Goal: Contribute content: Contribute content

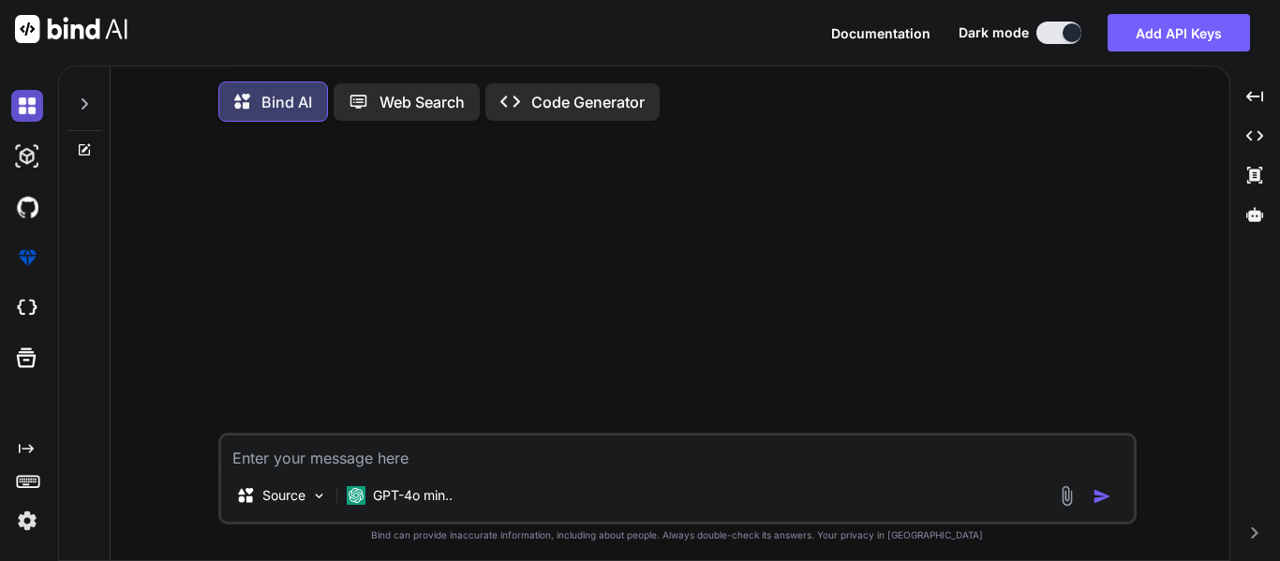
click at [17, 111] on img at bounding box center [27, 106] width 32 height 32
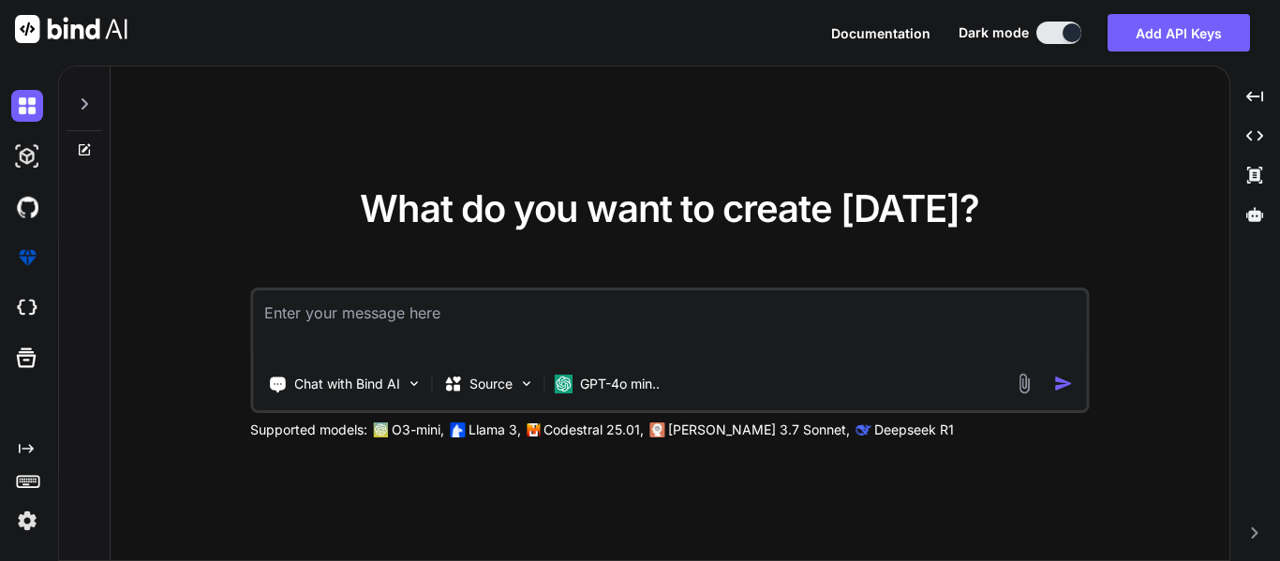
type textarea "x"
type textarea "C"
type textarea "x"
type textarea "Ca"
click at [20, 317] on img at bounding box center [27, 308] width 32 height 32
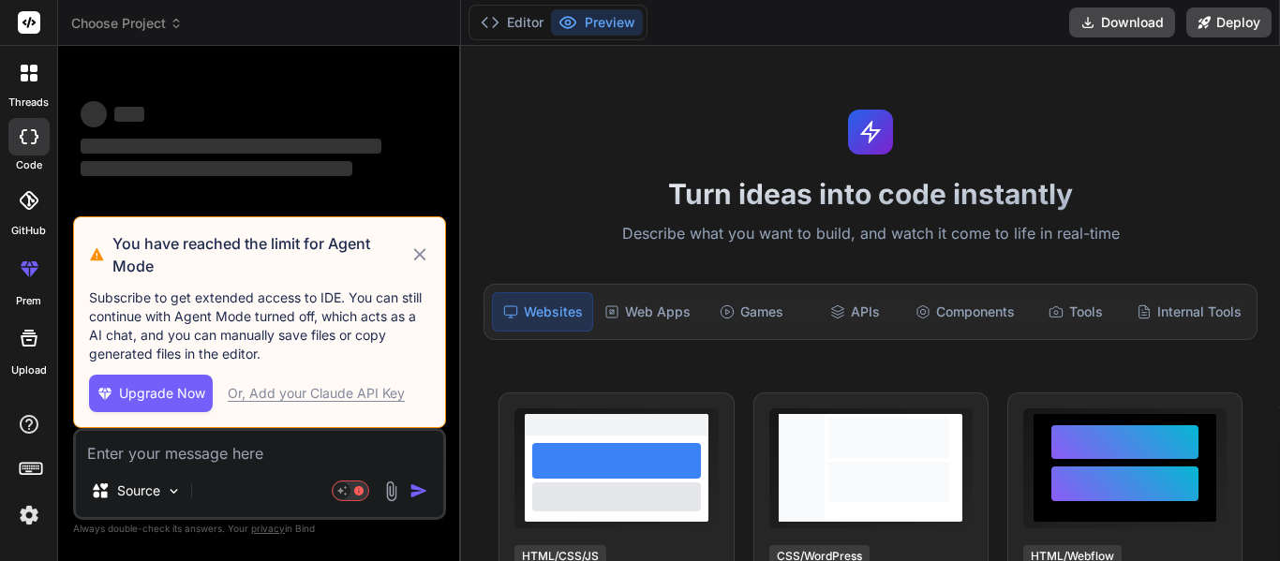
type textarea "x"
type textarea "C"
type textarea "x"
type textarea "Can"
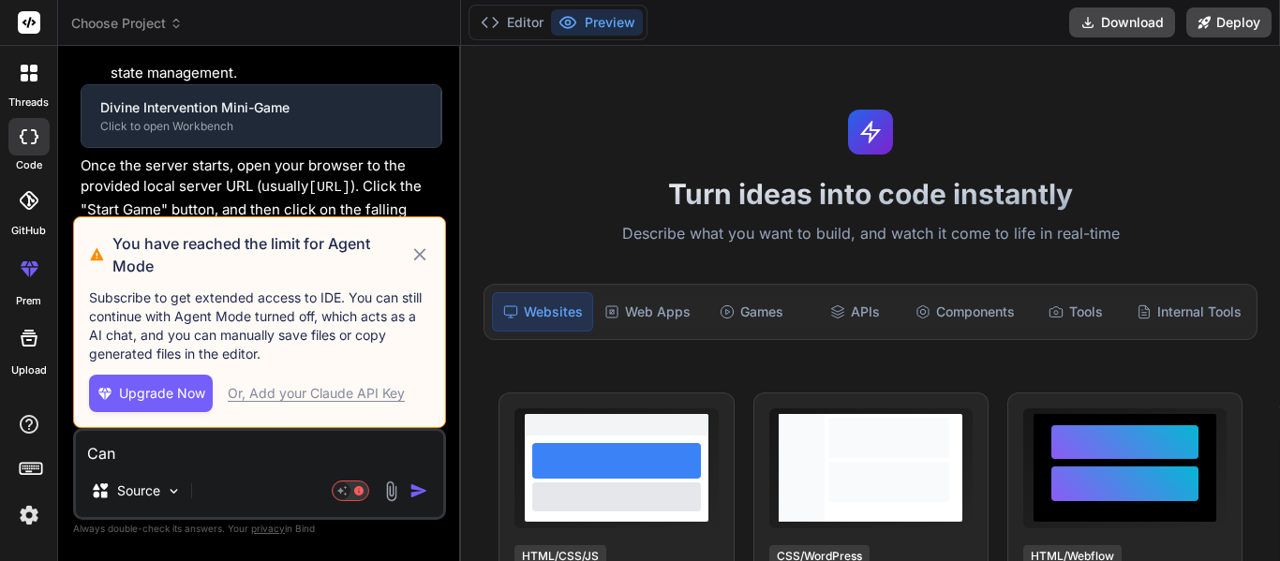
type textarea "x"
type textarea "Can"
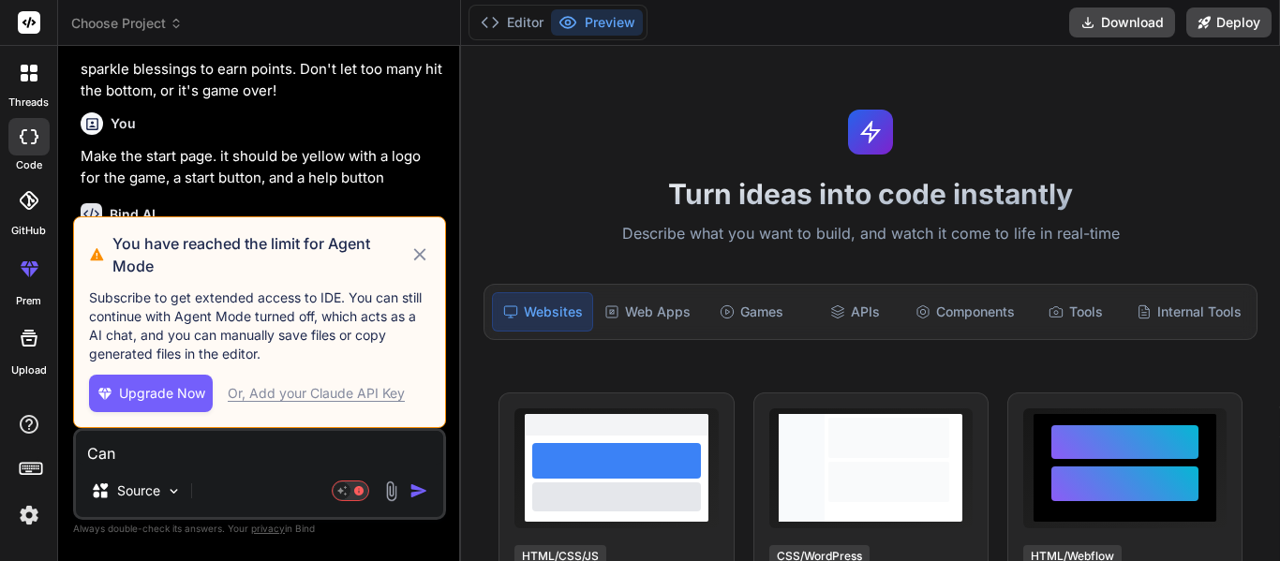
type textarea "x"
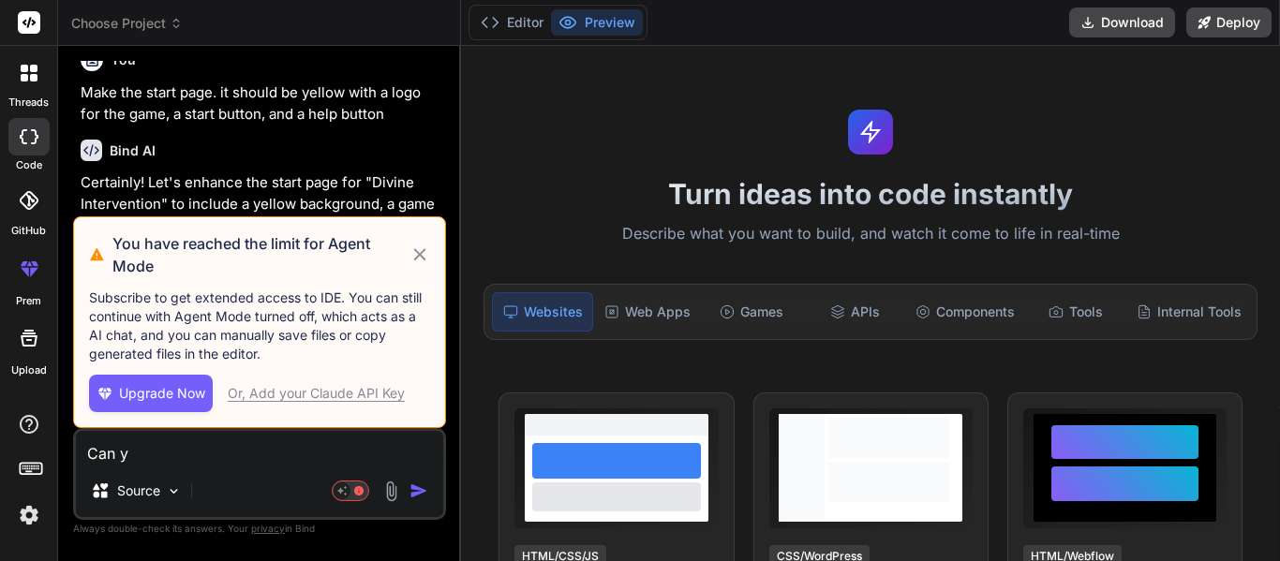
type textarea "Can yo"
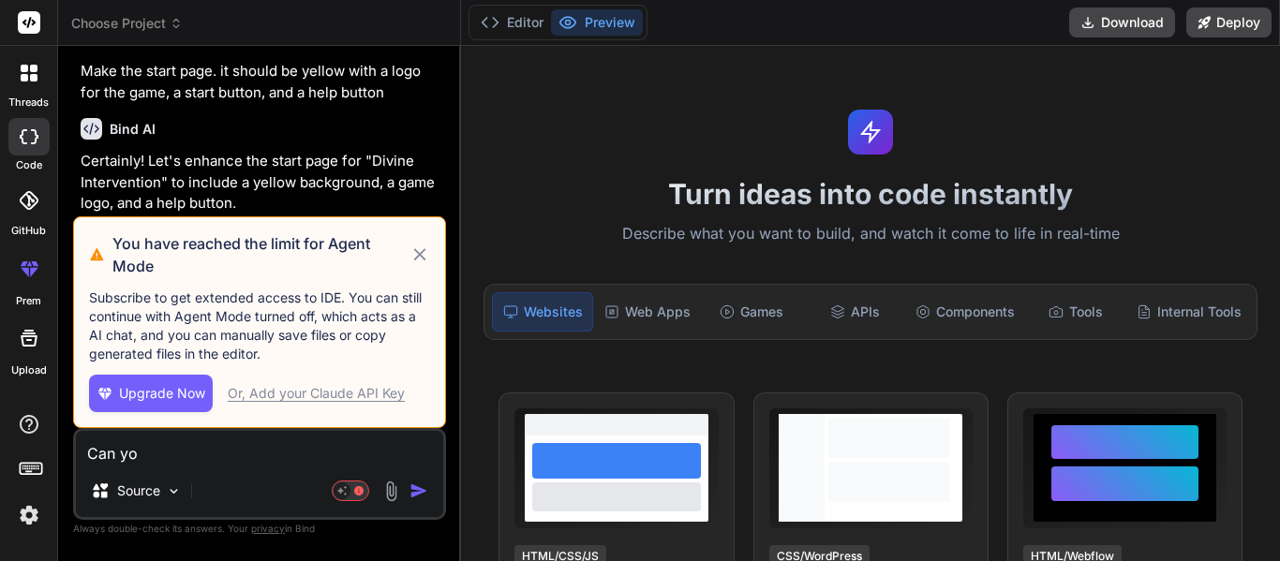
scroll to position [954, 0]
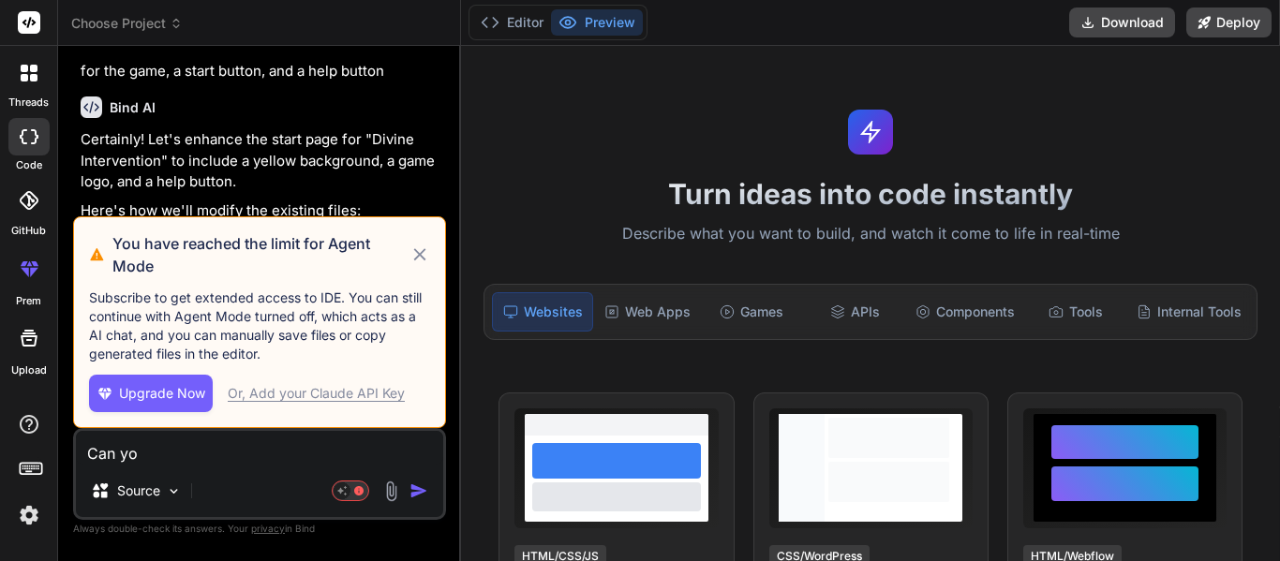
type textarea "x"
type textarea "Can you"
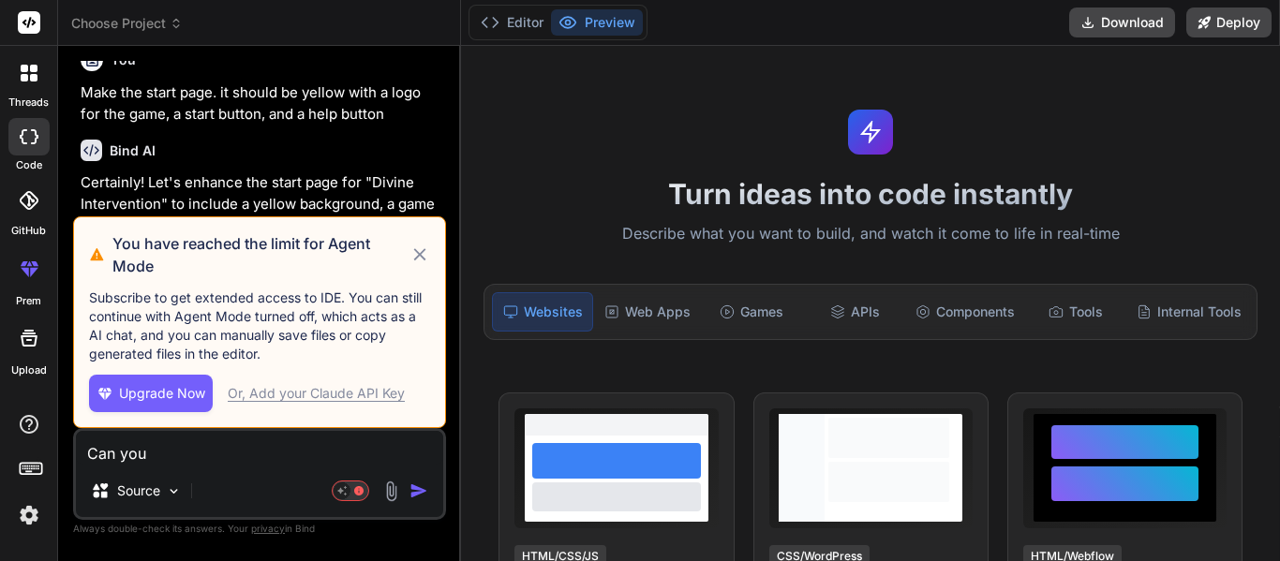
type textarea "x"
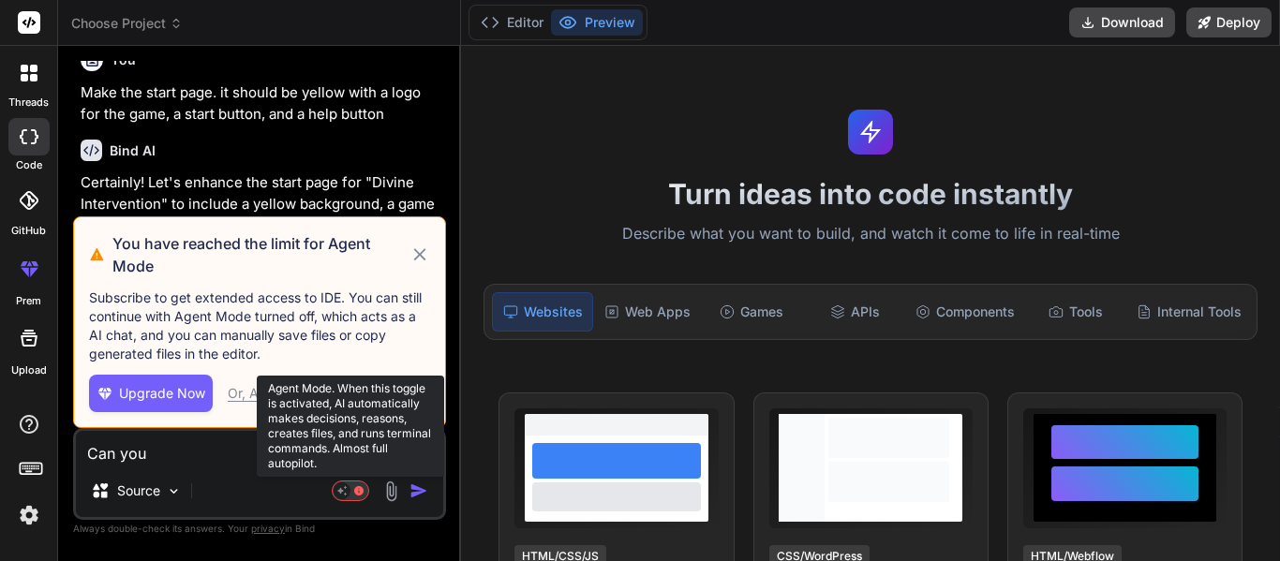
type textarea "Can you"
click at [348, 495] on rect at bounding box center [342, 490] width 17 height 17
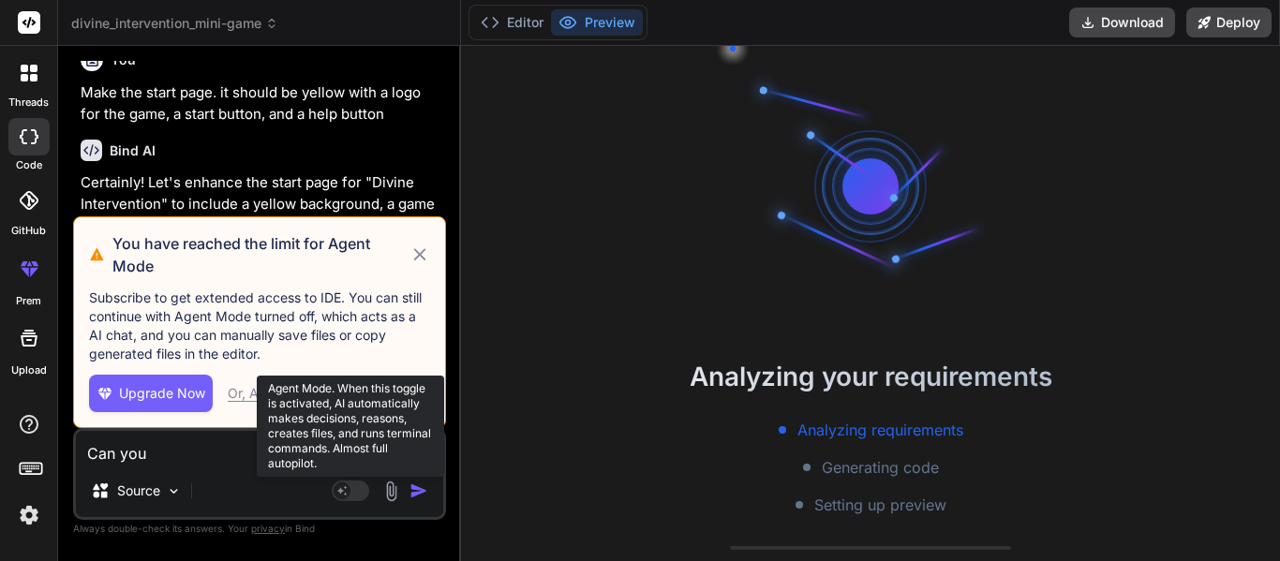
scroll to position [75, 0]
click at [164, 449] on textarea "Can you" at bounding box center [259, 448] width 367 height 34
type textarea "x"
type textarea "Can you"
type textarea "x"
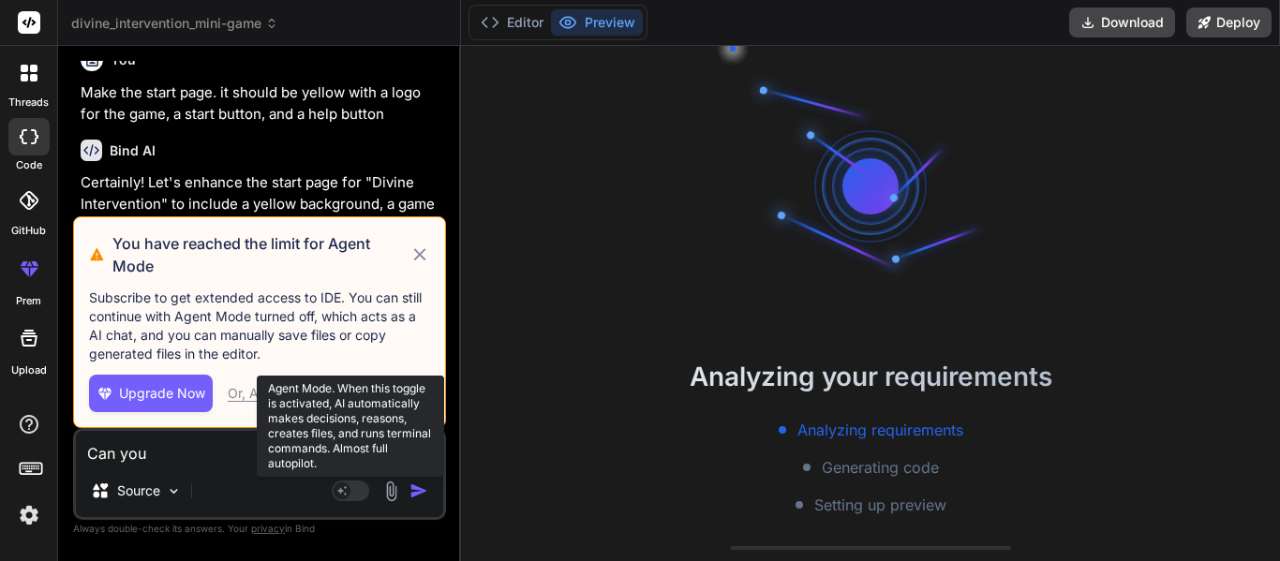
type textarea "Can you m"
type textarea "x"
type textarea "Can you ma"
type textarea "x"
type textarea "Can you mak"
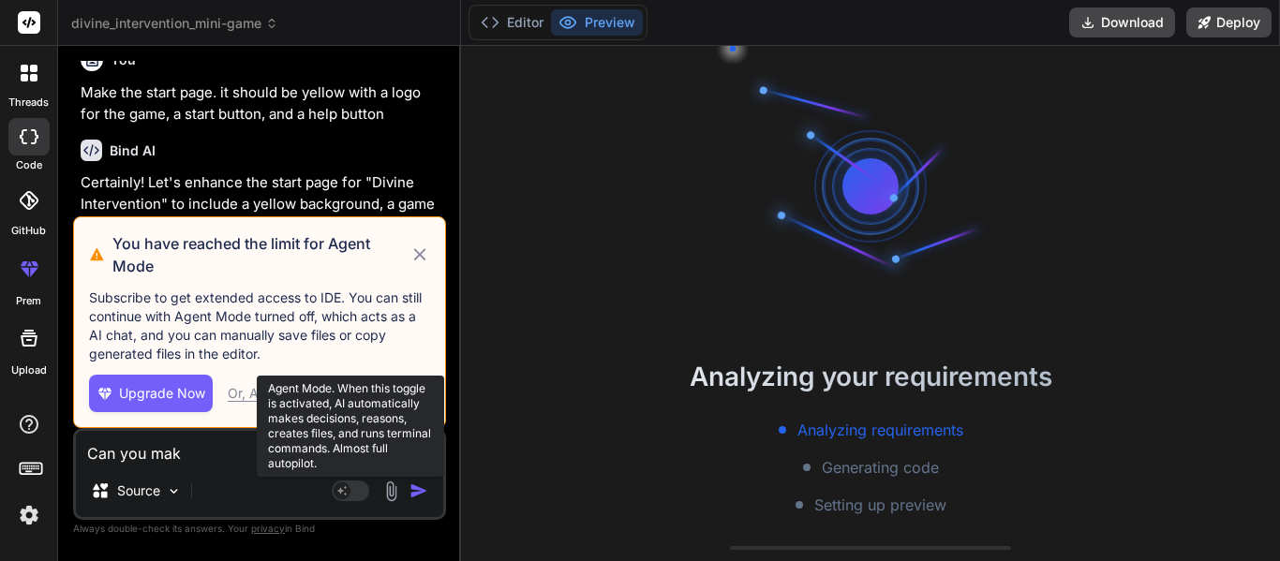
type textarea "x"
type textarea "Can you make"
type textarea "x"
type textarea "Can you make m"
type textarea "x"
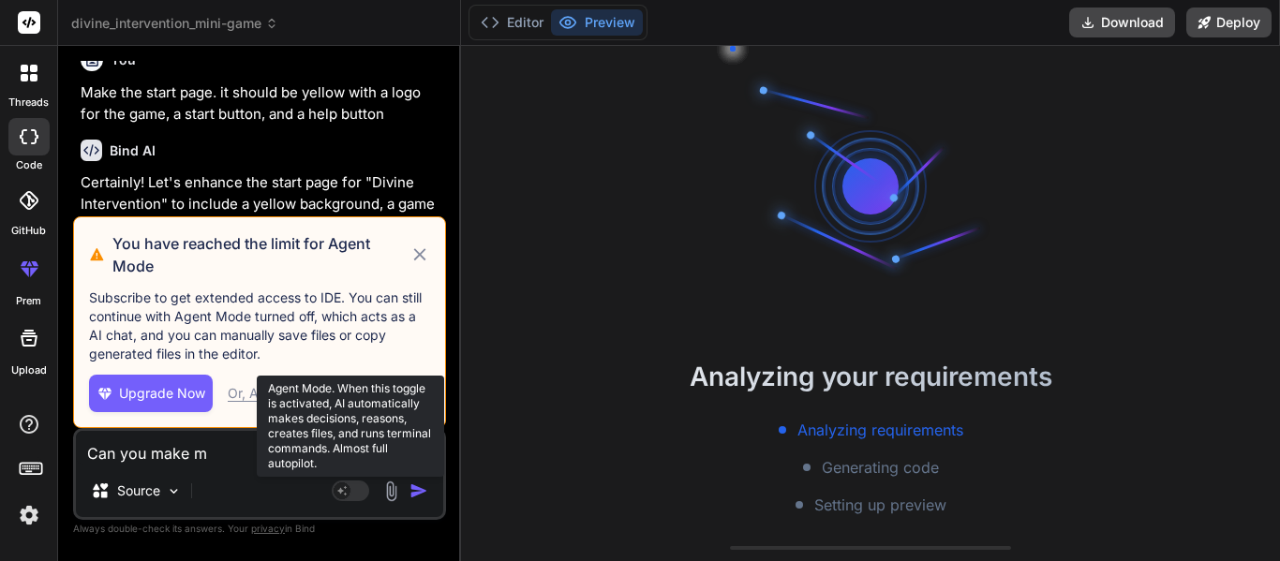
type textarea "Can you make me"
type textarea "x"
type textarea "Can you make me"
type textarea "x"
type textarea "Can you make me a"
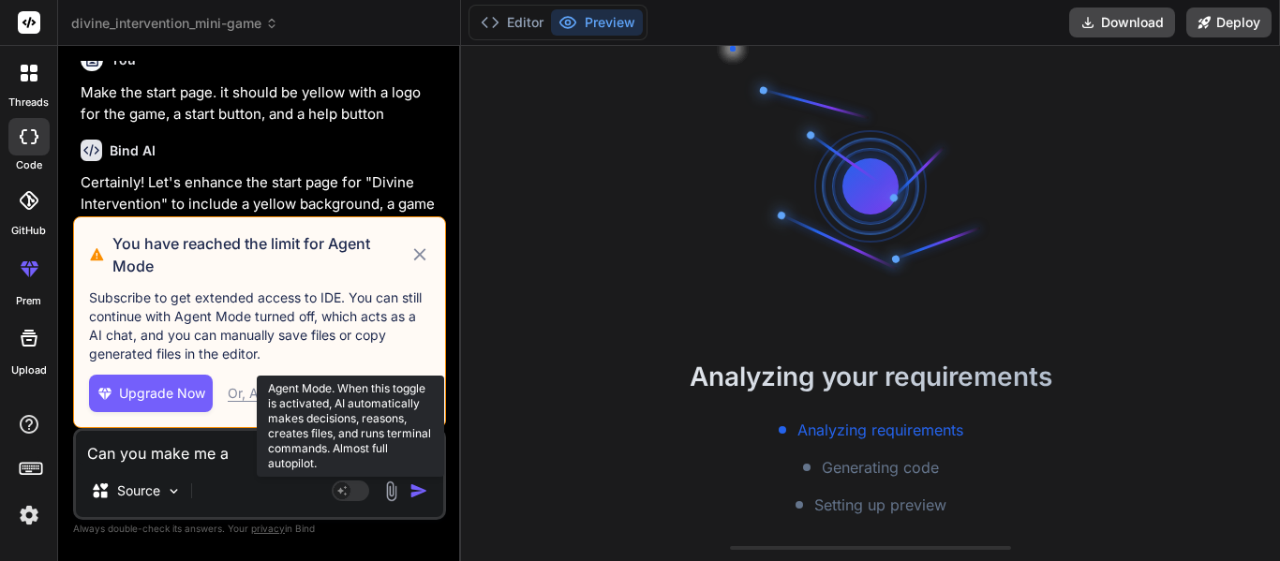
click at [422, 260] on icon at bounding box center [420, 255] width 22 height 22
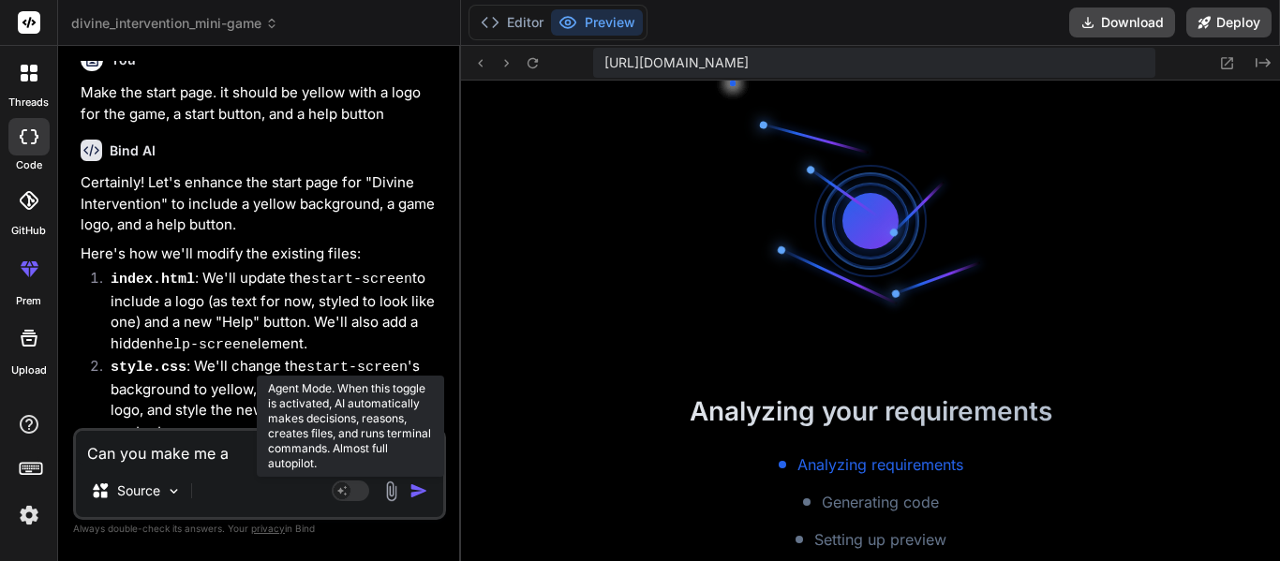
scroll to position [787, 0]
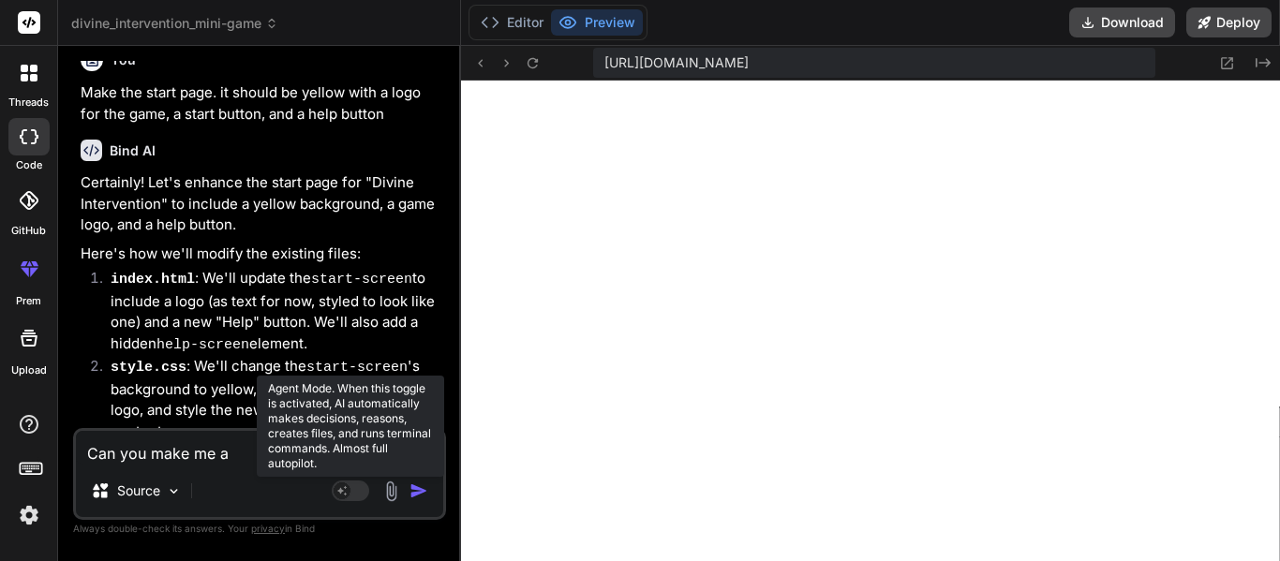
click at [9, 75] on div at bounding box center [28, 72] width 39 height 39
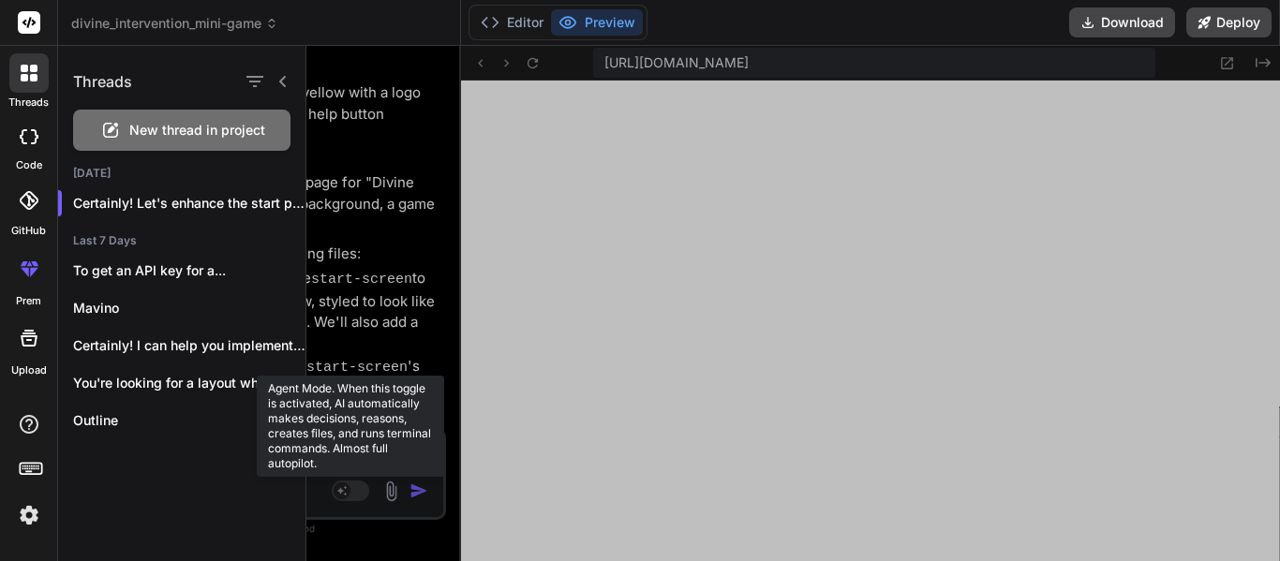
click at [168, 141] on div "New thread in project" at bounding box center [181, 130] width 217 height 41
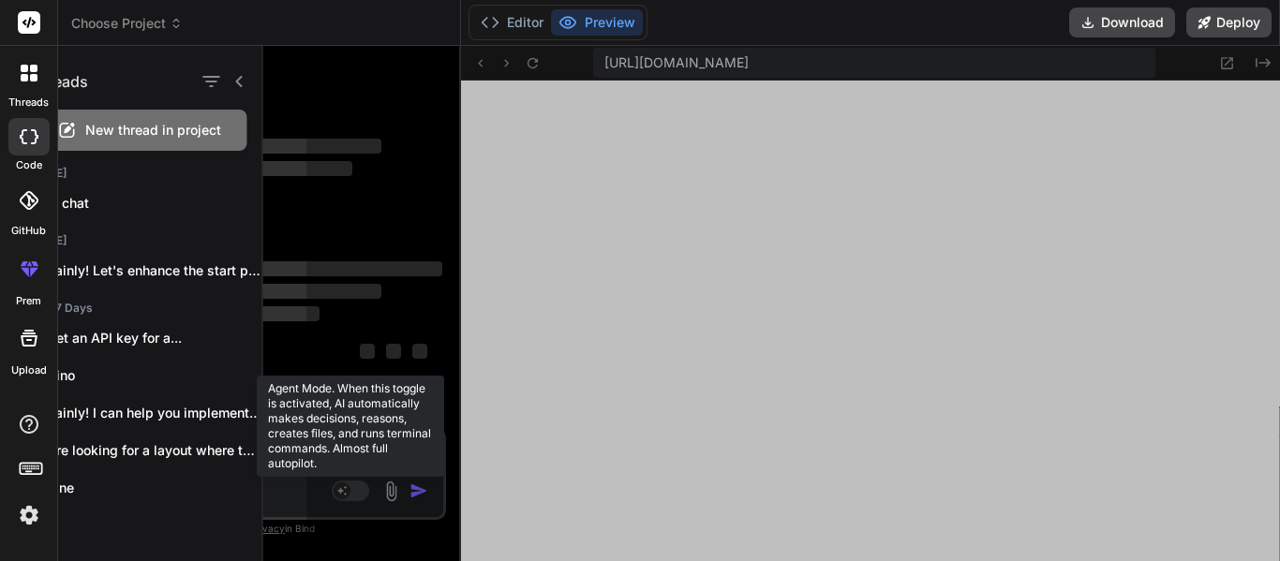
scroll to position [881, 0]
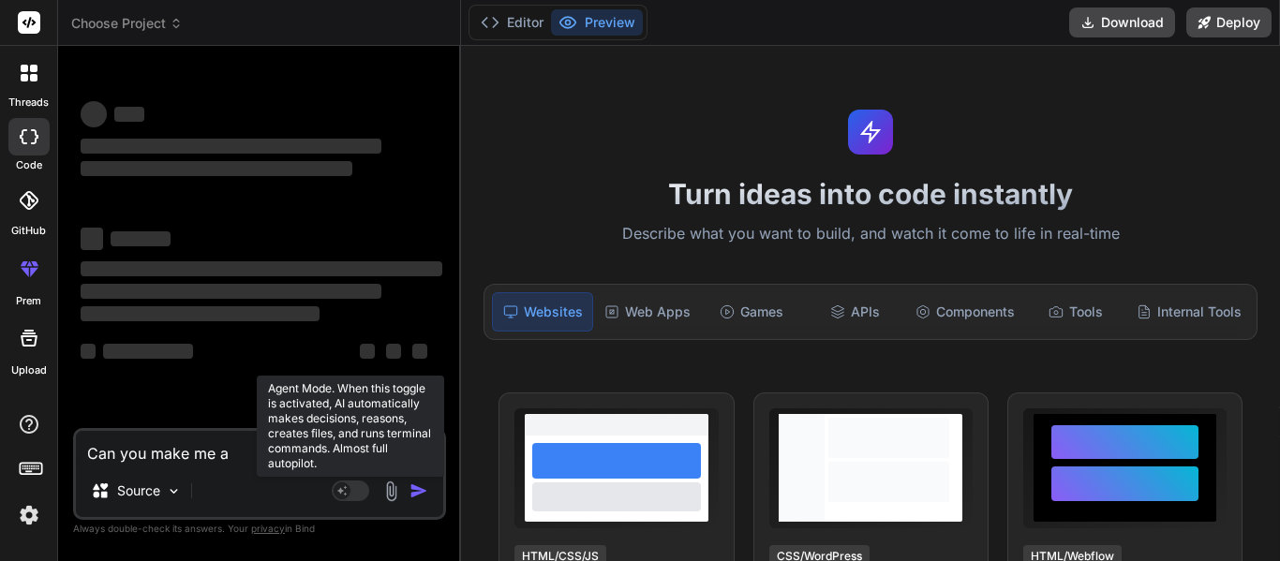
click at [249, 472] on div "Source" at bounding box center [259, 494] width 367 height 45
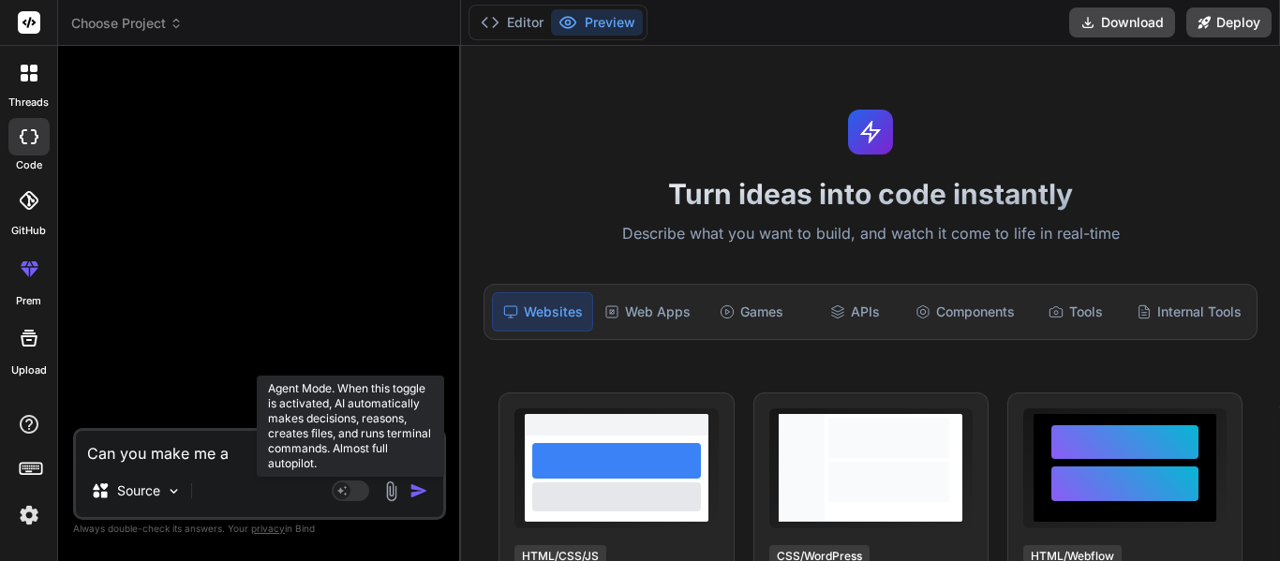
click at [245, 451] on textarea "Can you make me a" at bounding box center [259, 448] width 367 height 34
type textarea "x"
type textarea "Can you make me am"
type textarea "x"
type textarea "Can you make me a"
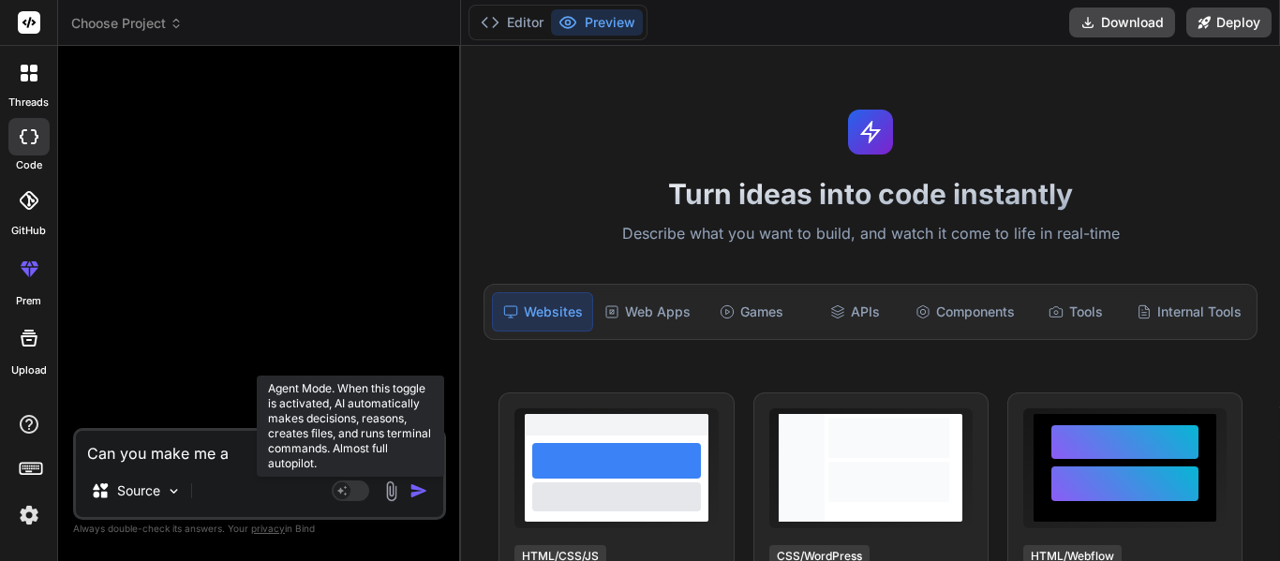
type textarea "x"
type textarea "Can you make me an"
type textarea "x"
type textarea "Can you make me an"
type textarea "x"
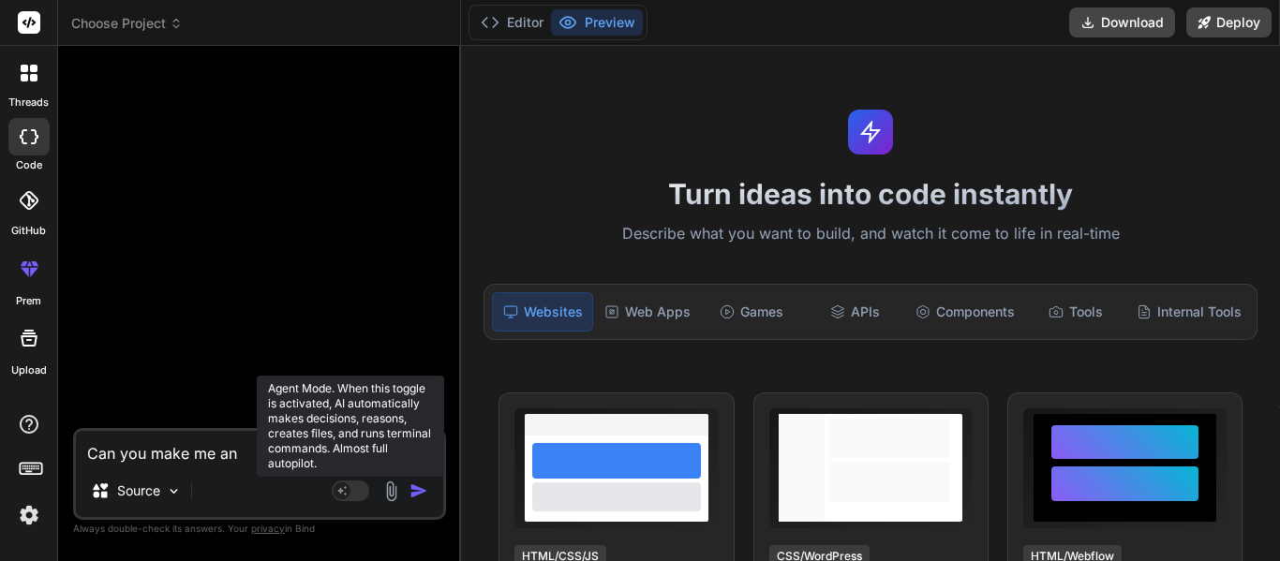
type textarea "Can you make me an s"
type textarea "x"
type textarea "Can you make me an sv"
type textarea "x"
type textarea "Can you make me an"
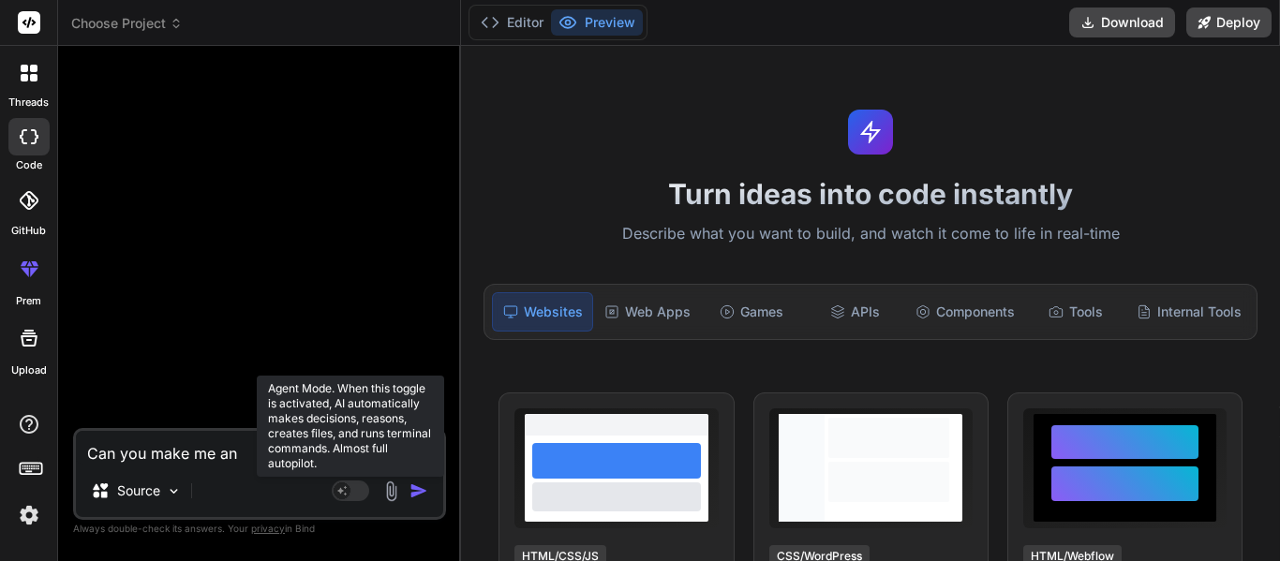
type textarea "x"
type textarea "Can you make me an SVG"
type textarea "x"
type textarea "Can you make me an SVG f"
type textarea "x"
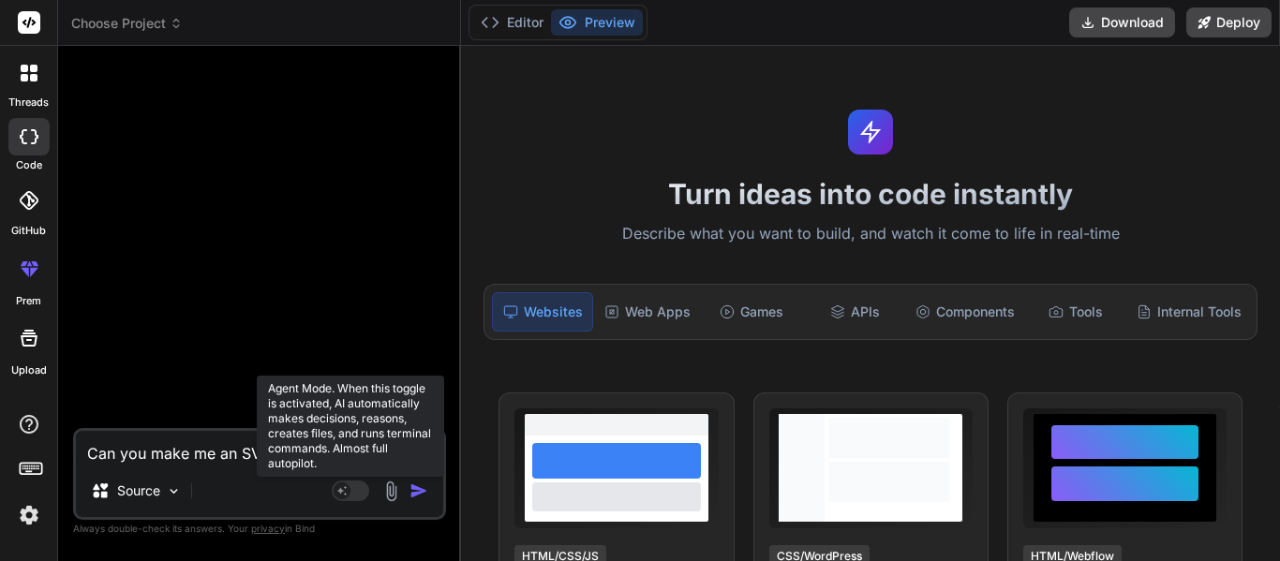
type textarea "Can you make me an SVG fo"
type textarea "x"
type textarea "Can you make me an SVG for"
type textarea "x"
type textarea "Can you make me an SVG for"
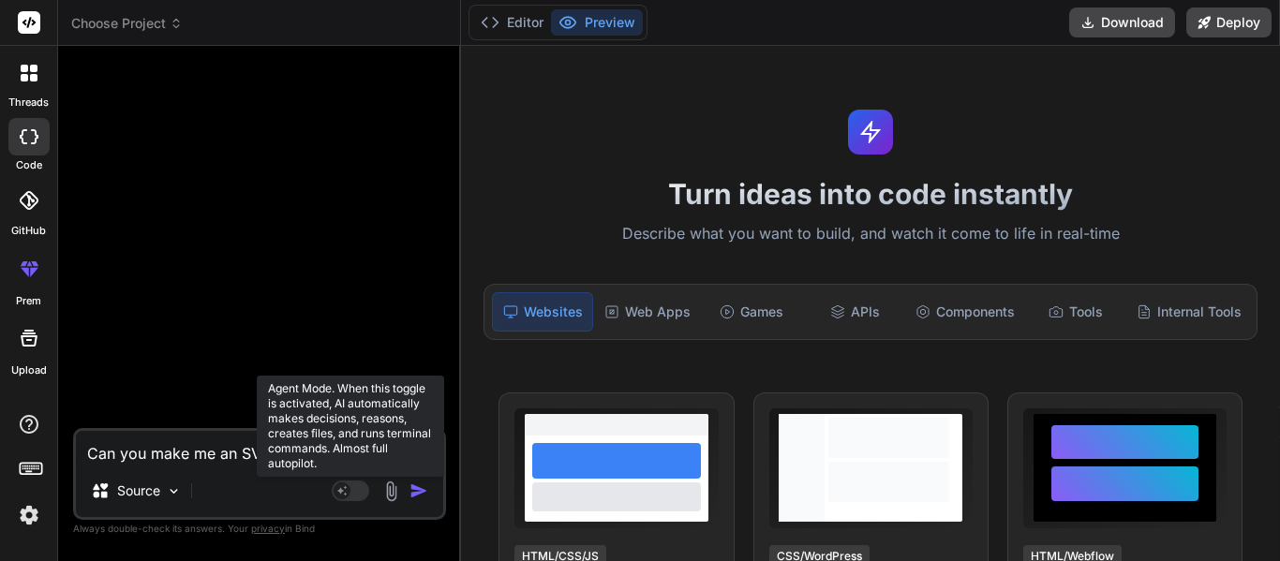
type textarea "x"
type textarea "Can you make me an SVG for a"
type textarea "x"
type textarea "Can you make me an SVG for a"
type textarea "x"
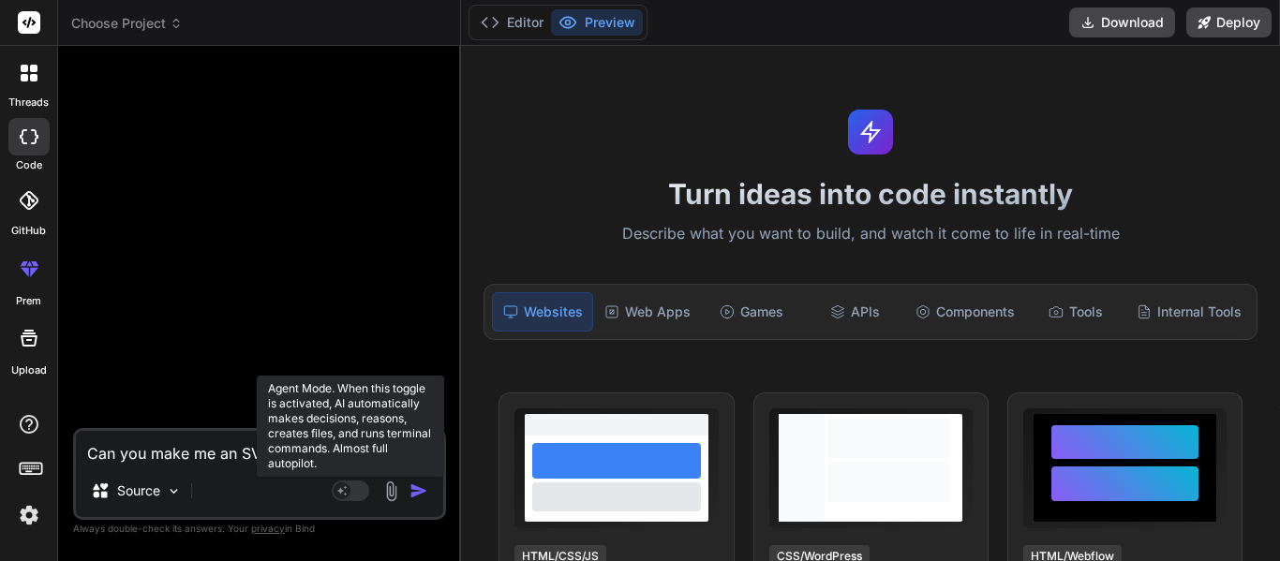
type textarea "Can you make me an SVG for a f"
type textarea "x"
type textarea "Can you make me an SVG for a fi"
type textarea "x"
type textarea "Can you make me an SVG for a fir"
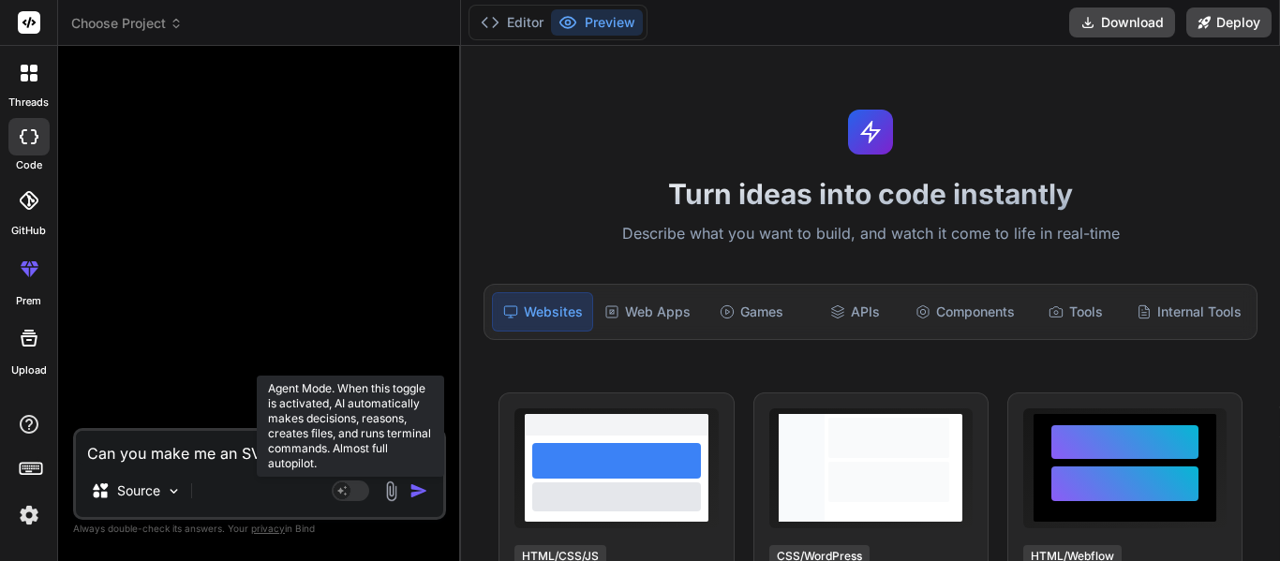
type textarea "x"
type textarea "Can you make me an SVG for a fire"
type textarea "x"
type textarea "Can you make me an SVG for a fire"
type textarea "x"
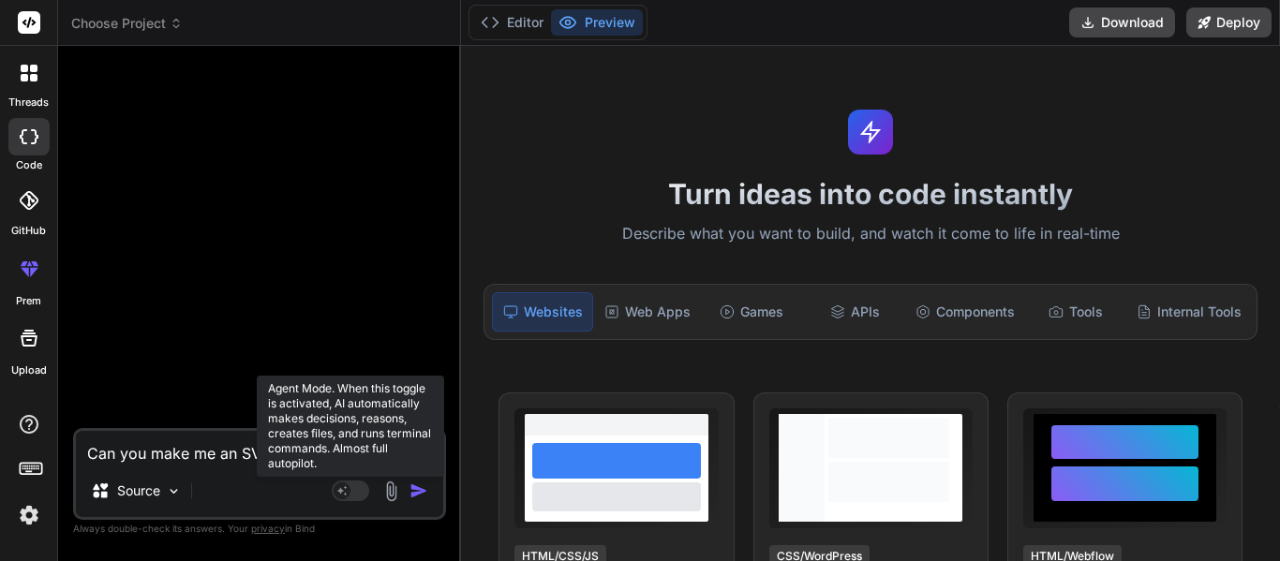
type textarea "Can you make me an SVG for a fire i"
type textarea "x"
type textarea "Can you make me an SVG for a fire ico"
type textarea "x"
type textarea "Can you make me an SVG for a fire icon"
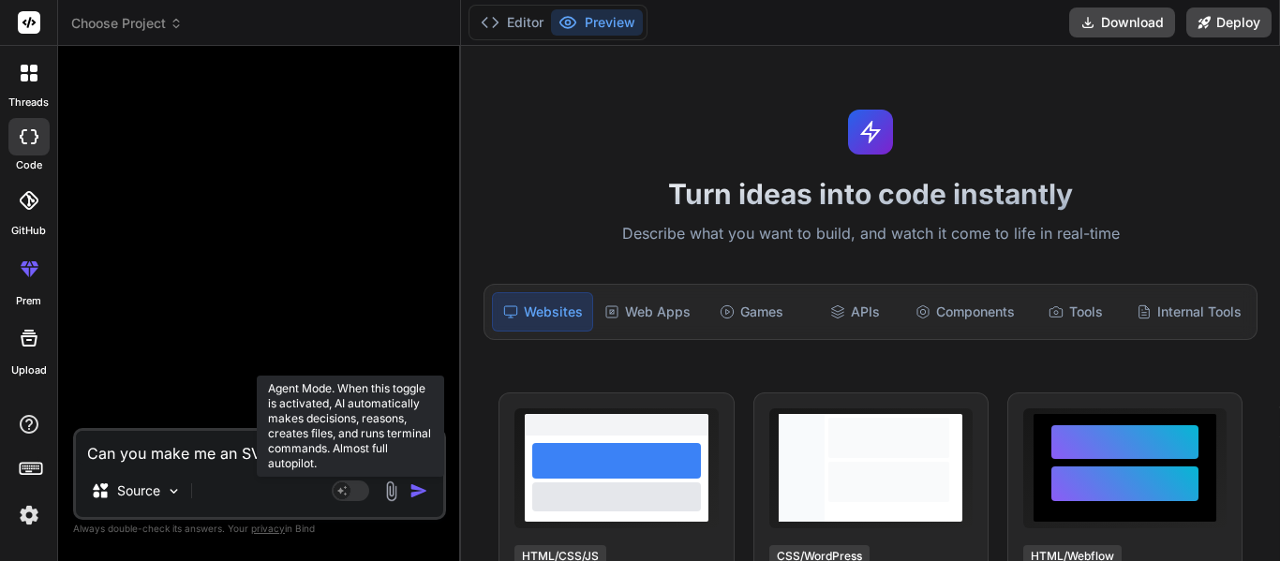
type textarea "x"
type textarea "Can you make me an SVG for a fire icon."
type textarea "x"
type textarea "Can you make me an SVG for a fire icon."
type textarea "x"
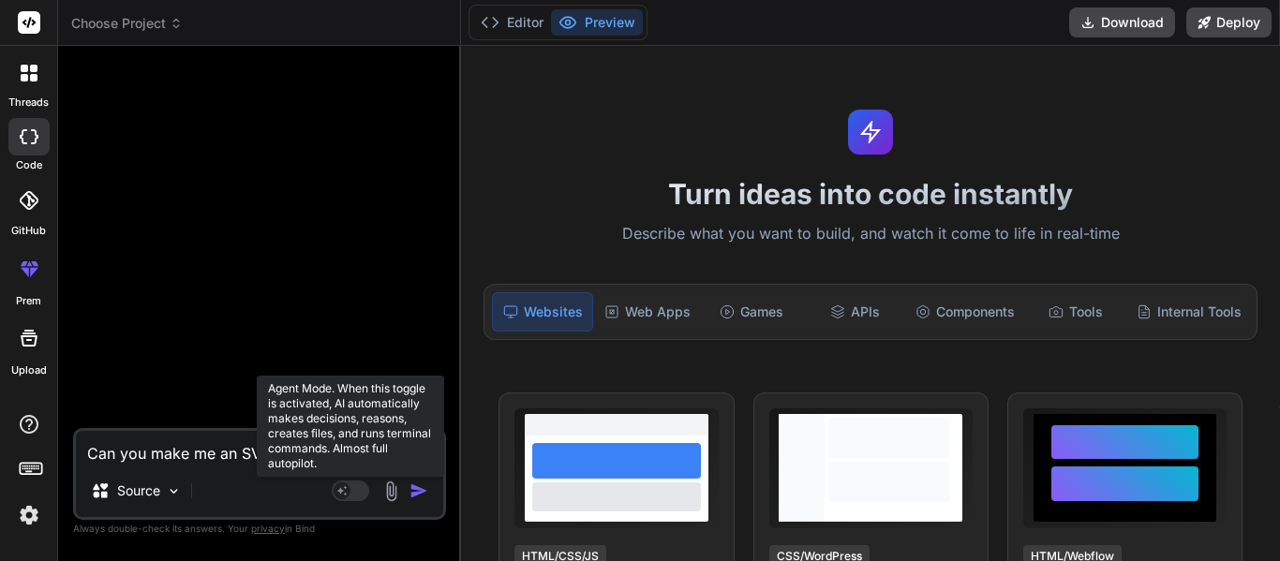
type textarea "Can you make me an SVG for a fire icon. I"
type textarea "x"
type textarea "Can you make me an SVG for a fire icon. It"
type textarea "x"
type textarea "Can you make me an SVG for a fire icon. It"
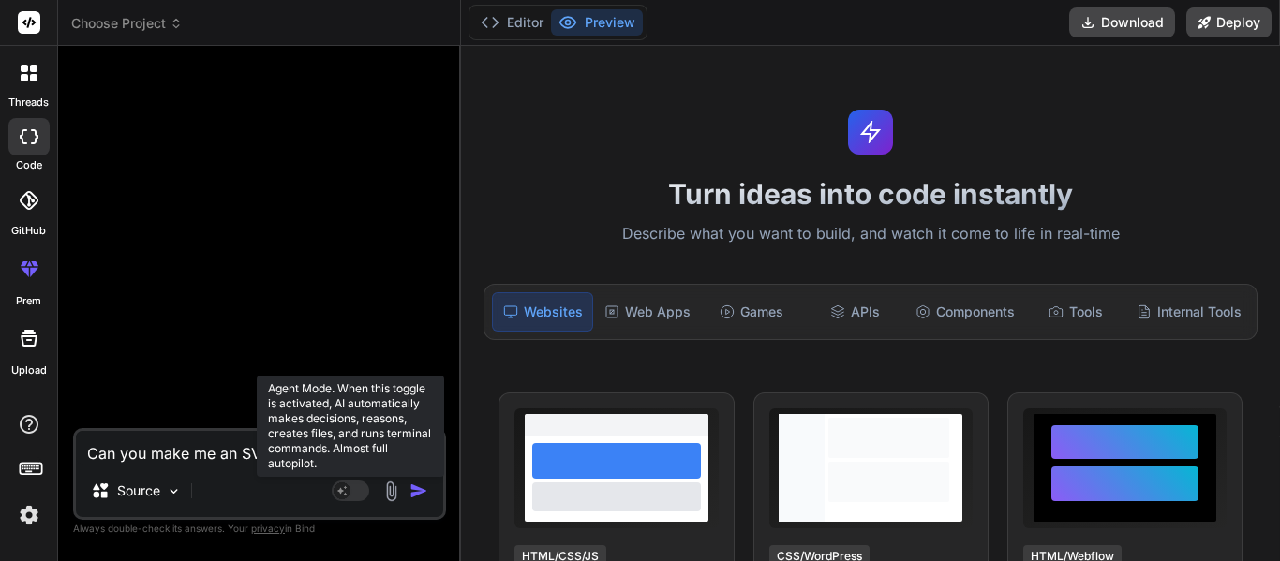
type textarea "x"
type textarea "Can you make me an SVG for a fire icon. It s"
type textarea "x"
type textarea "Can you make me an SVG for a fire icon. It sh"
type textarea "x"
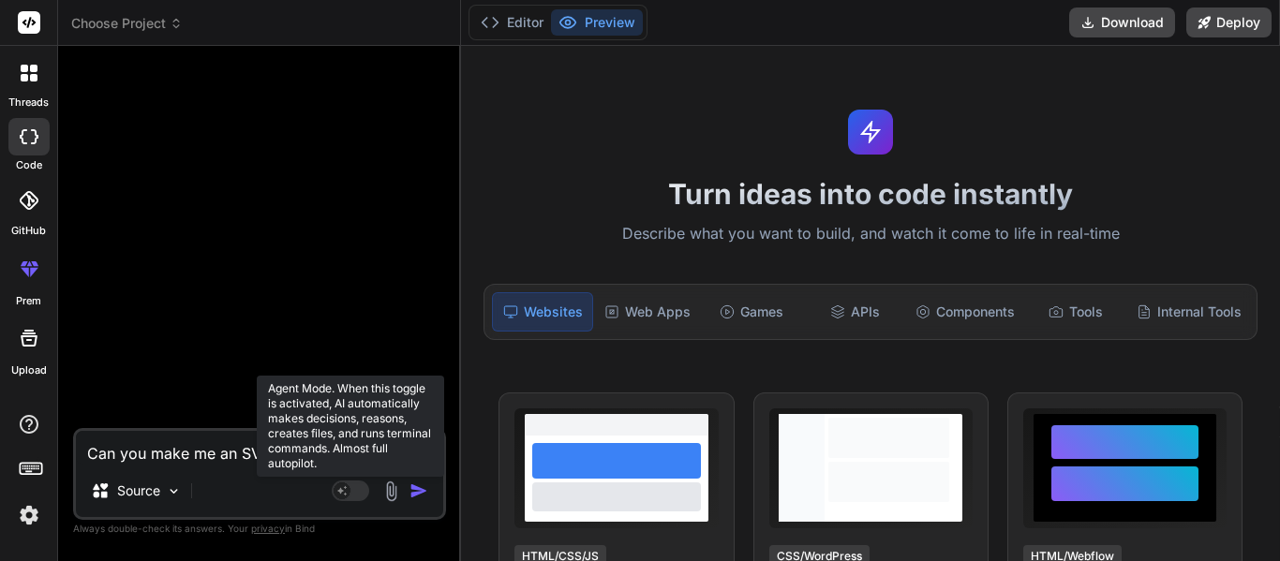
type textarea "Can you make me an SVG for a fire icon. It sho"
type textarea "x"
type textarea "Can you make me an SVG for a fire icon. It shou"
type textarea "x"
type textarea "Can you make me an SVG for a fire icon. It shoul"
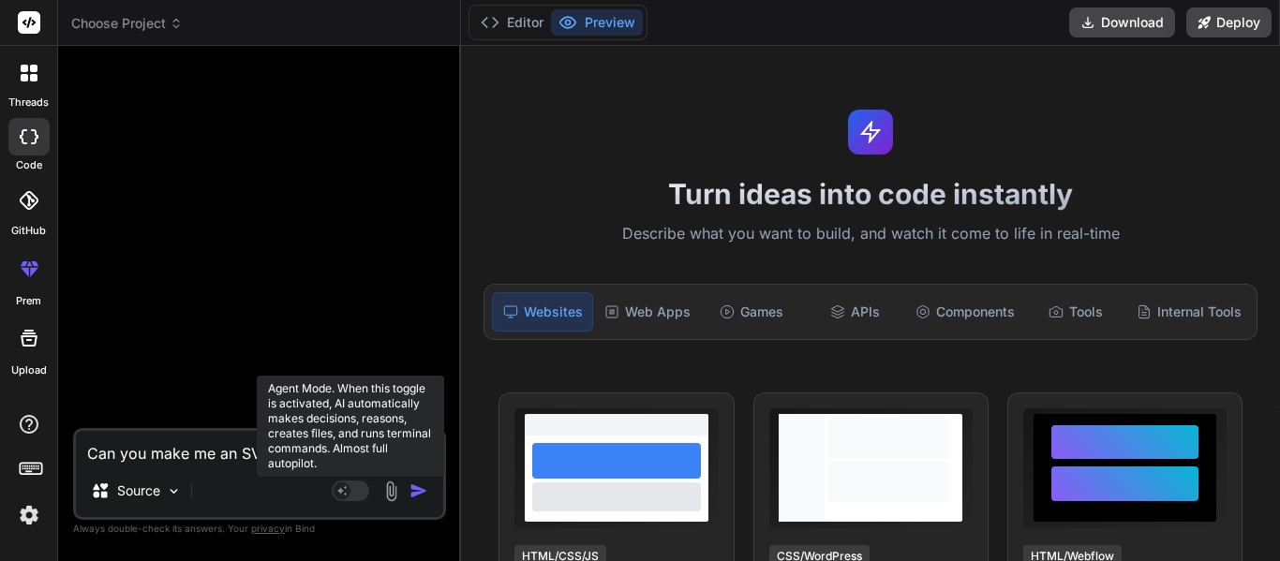
type textarea "x"
type textarea "Can you make me an SVG for a fire icon. It should"
type textarea "x"
type textarea "Can you make me an SVG for a fire icon. It should"
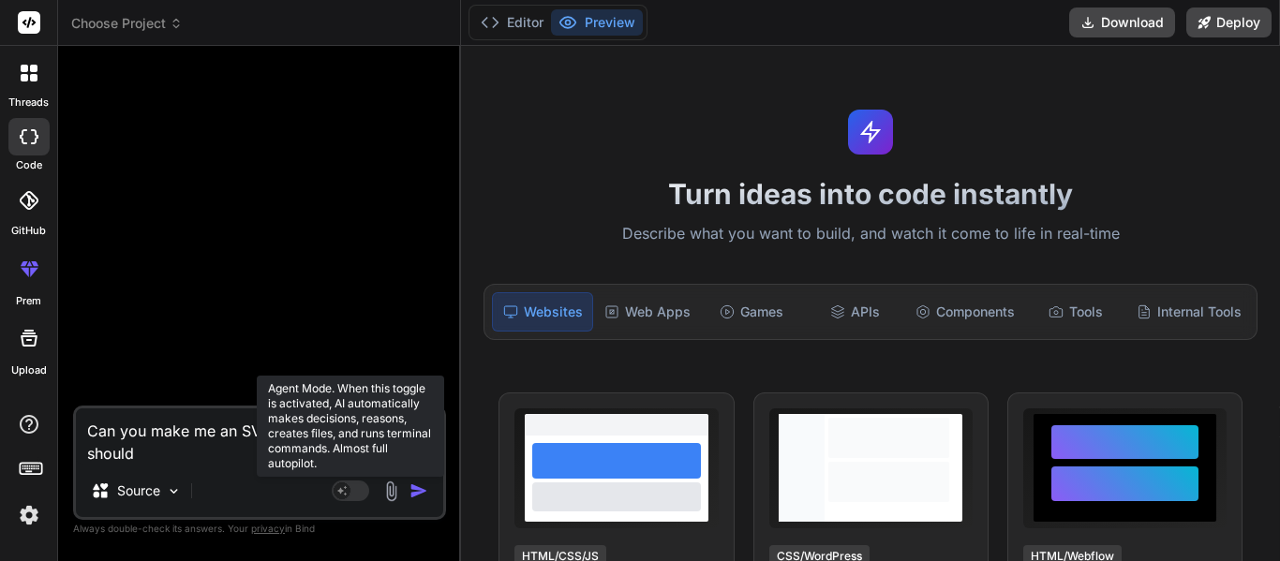
type textarea "x"
type textarea "Can you make me an SVG for a fire icon. It should b"
type textarea "x"
type textarea "Can you make me an SVG for a fire icon. It should be"
type textarea "x"
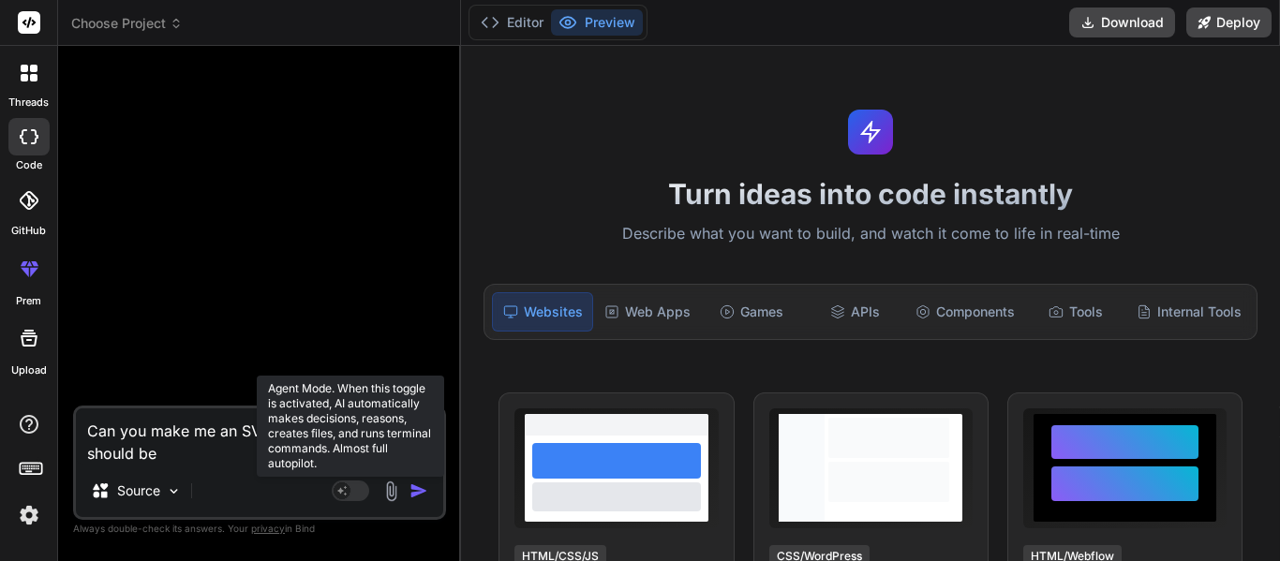
type textarea "Can you make me an SVG for a fire icon. It should be"
type textarea "x"
type textarea "Can you make me an SVG for a fire icon. It should be b"
type textarea "x"
type textarea "Can you make me an SVG for a fire icon. It should be bl"
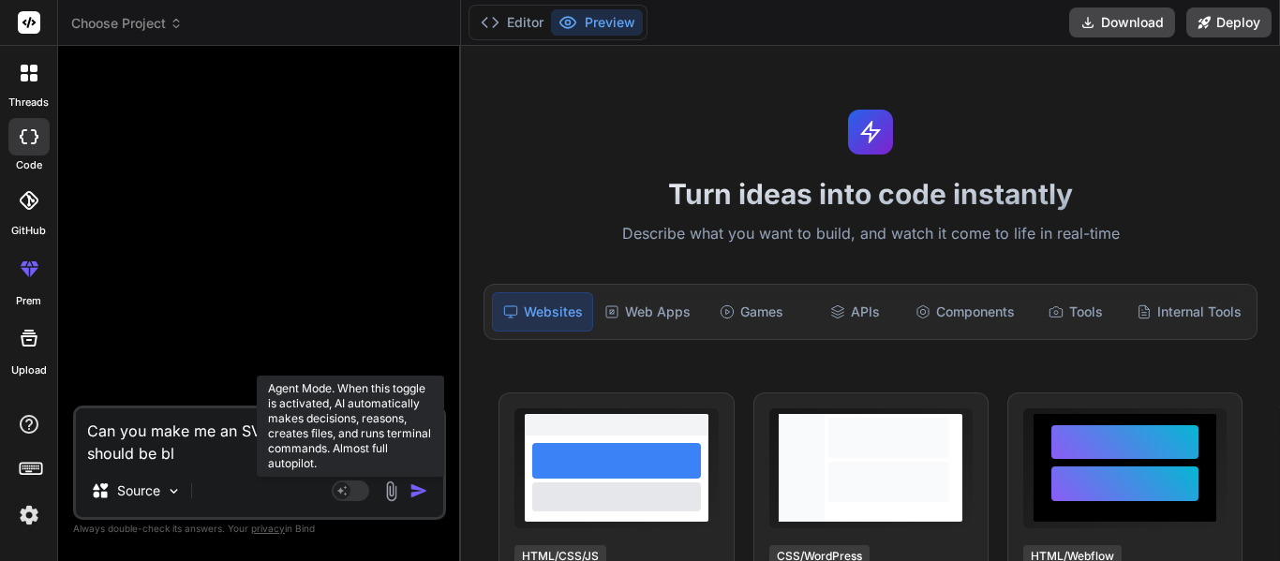
type textarea "x"
type textarea "Can you make me an SVG for a fire icon. It should be bla"
type textarea "x"
type textarea "Can you make me an SVG for a fire icon. It should be blac"
type textarea "x"
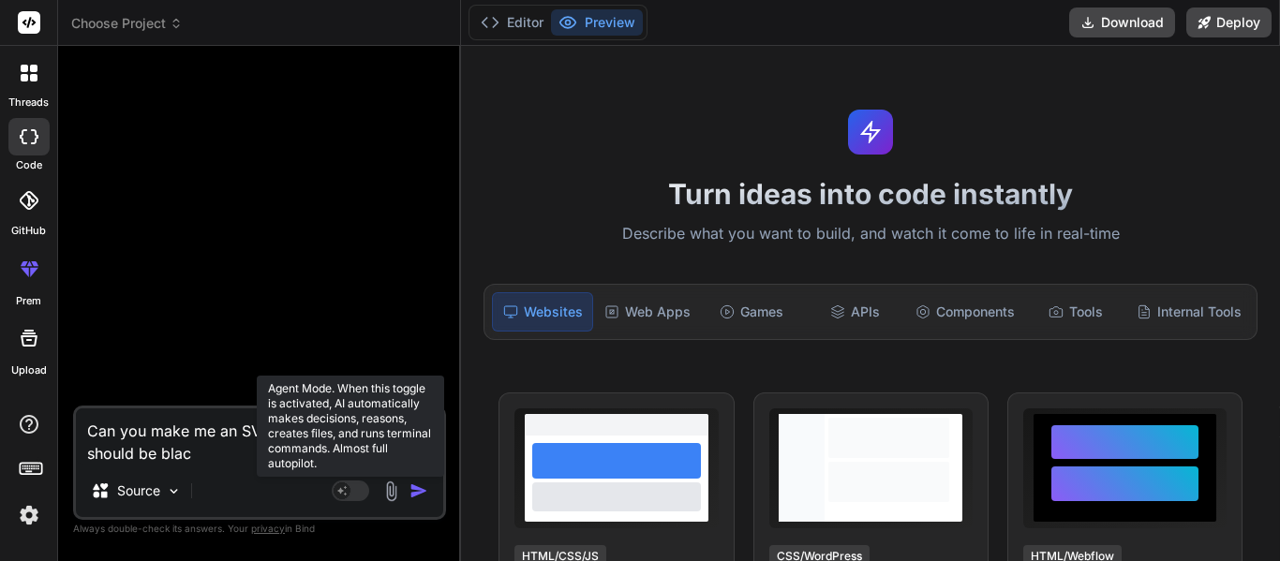
type textarea "Can you make me an SVG for a fire icon. It should be black"
type textarea "x"
type textarea "Can you make me an SVG for a fire icon. It should be black"
type textarea "x"
type textarea "Can you make me an SVG for a fire icon. It should be black f"
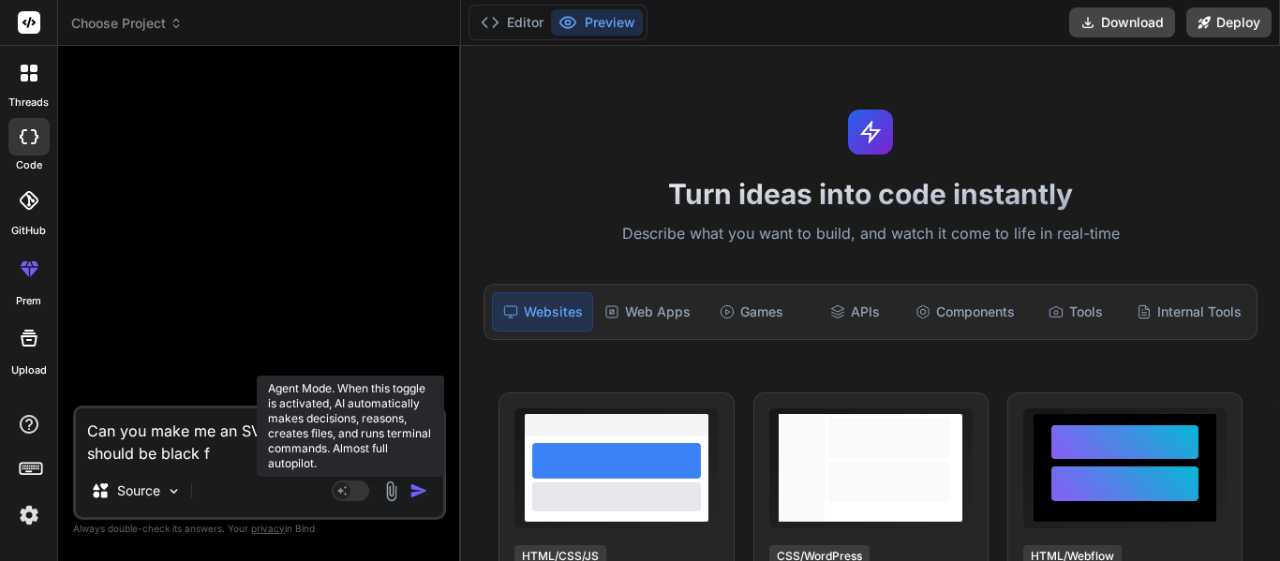
type textarea "x"
type textarea "Can you make me an SVG for a fire icon. It should be black fu"
type textarea "x"
type textarea "Can you make me an SVG for a fire icon. It should be black ful"
type textarea "x"
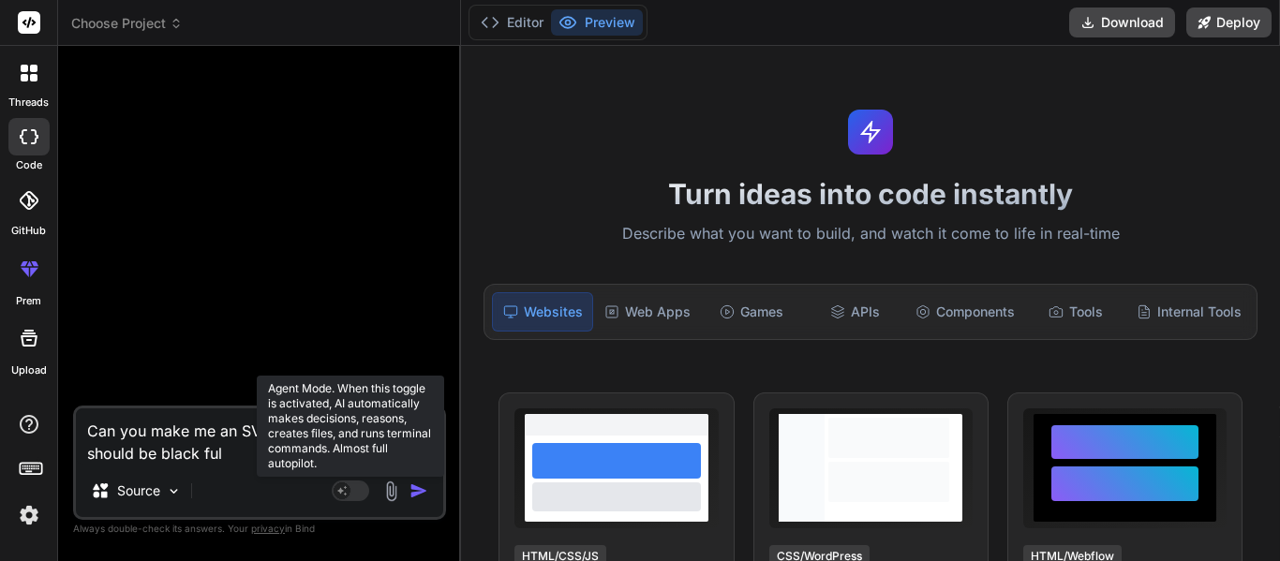
type textarea "Can you make me an SVG for a fire icon. It should be black full"
type textarea "x"
type textarea "Can you make me an SVG for a fire icon. It should be black fully"
type textarea "x"
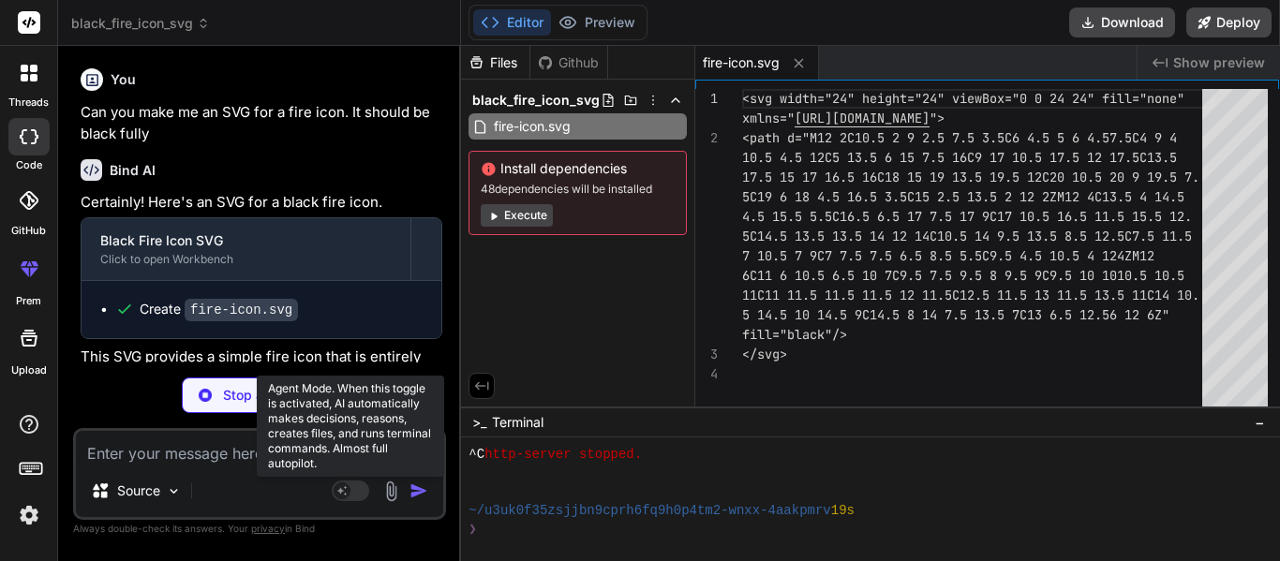
type textarea "x"
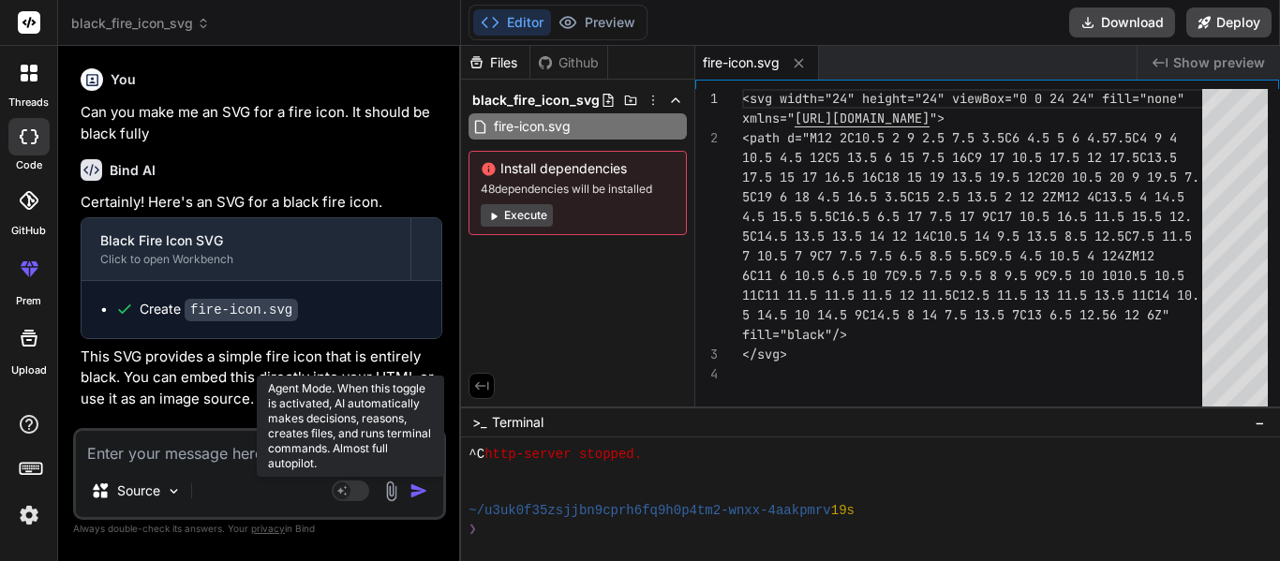
click at [876, 264] on div "<svg width="24" height="24" viewBox="0 0 24 24" fi ll="none" xmlns=" http://www…" at bounding box center [977, 252] width 471 height 327
type textarea "<svg width="24" height="24" viewBox="0 0 24 24" fill="none" xmlns="http://www.w…"
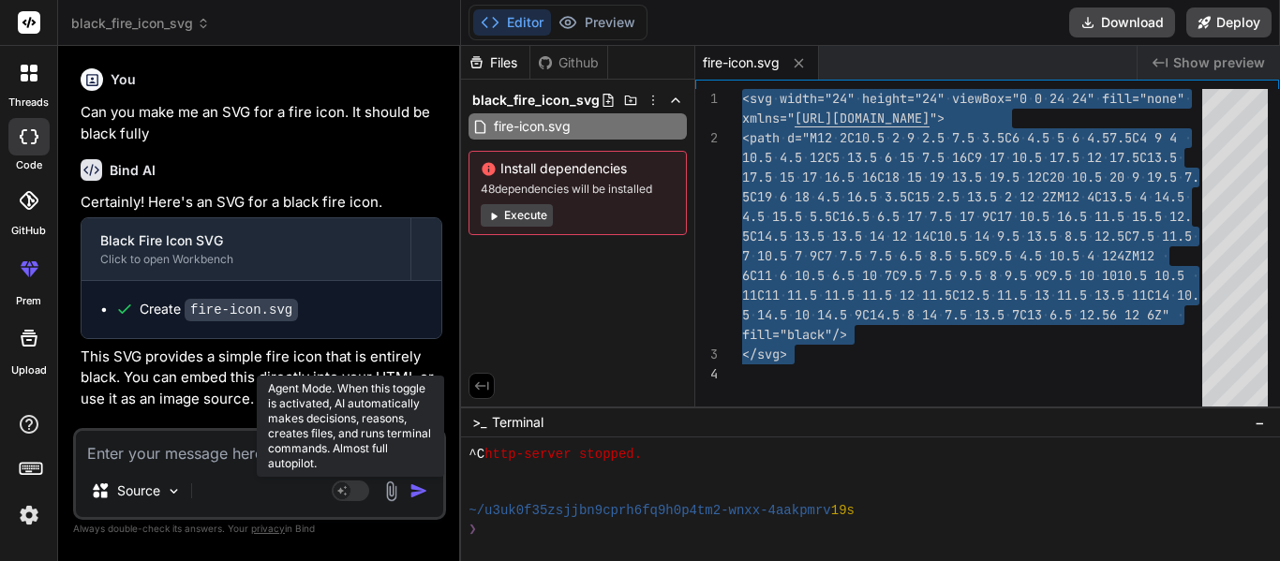
click at [120, 461] on textarea at bounding box center [259, 448] width 367 height 34
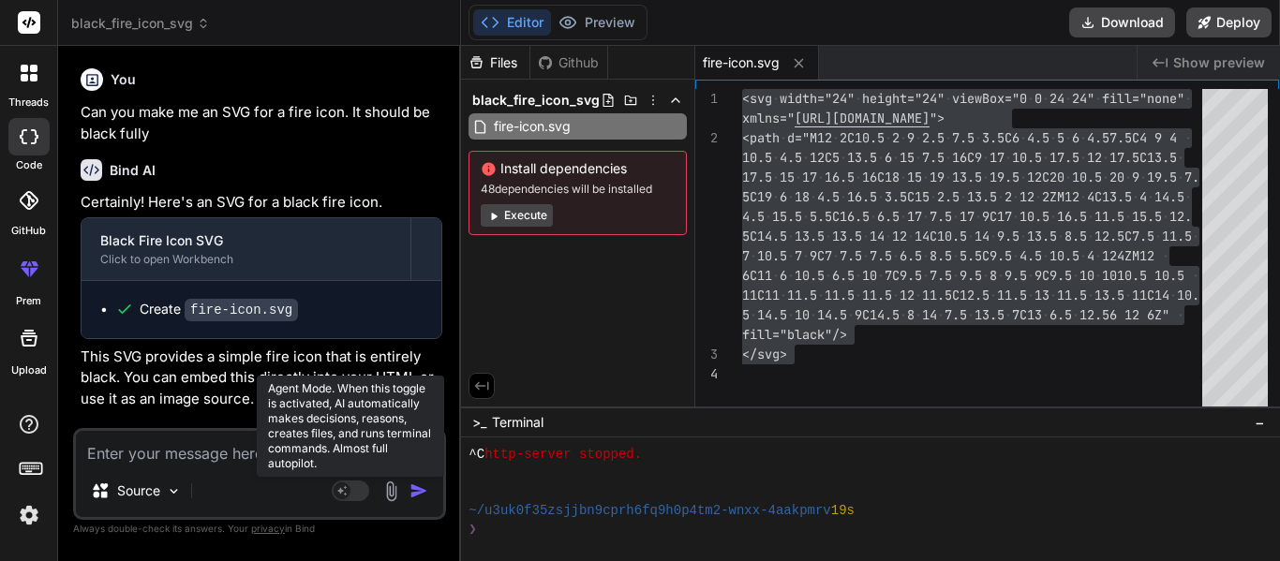
type textarea "x"
type textarea "M"
type textarea "x"
type textarea "Ma"
type textarea "x"
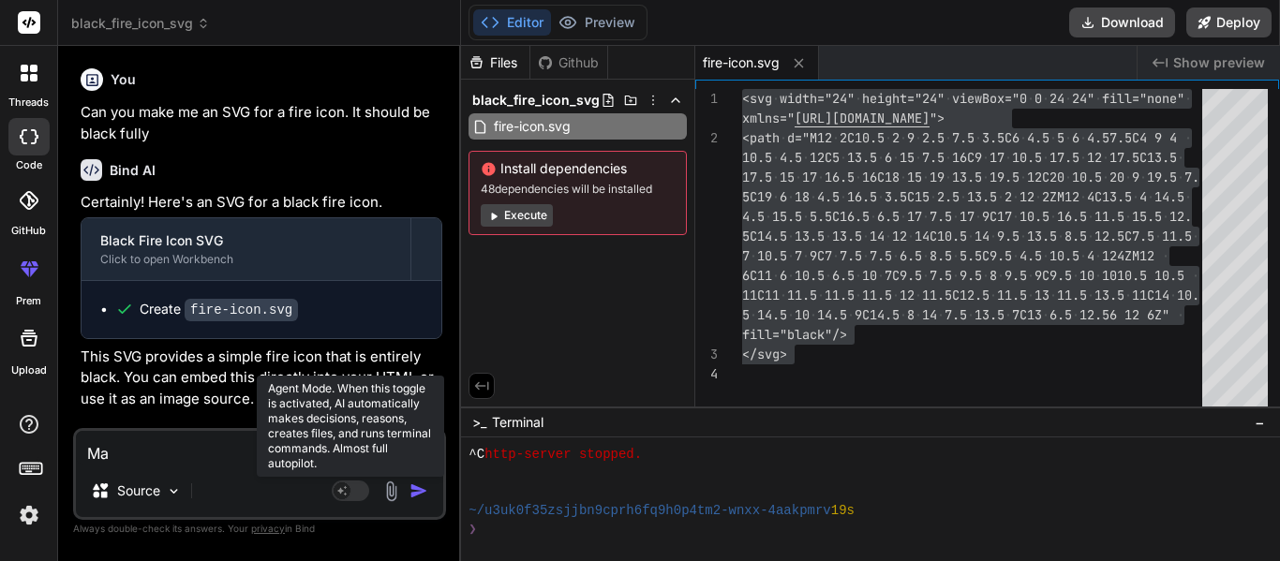
type textarea "Mak"
type textarea "x"
type textarea "Make"
type textarea "x"
type textarea "Make i"
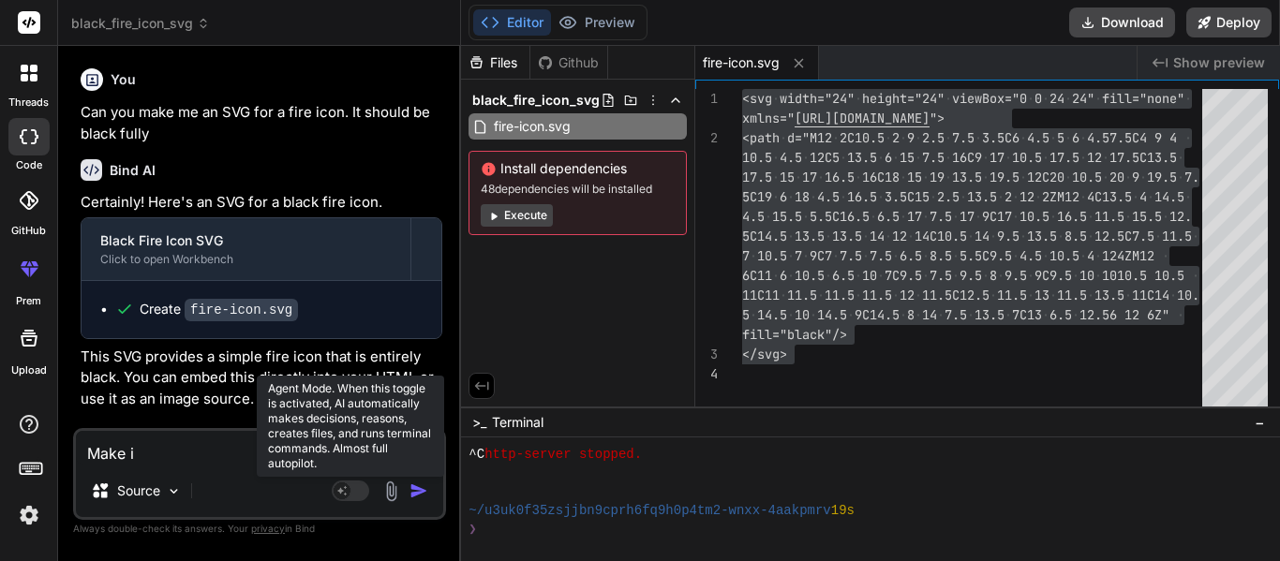
type textarea "x"
type textarea "Make it"
type textarea "x"
type textarea "Make it"
type textarea "x"
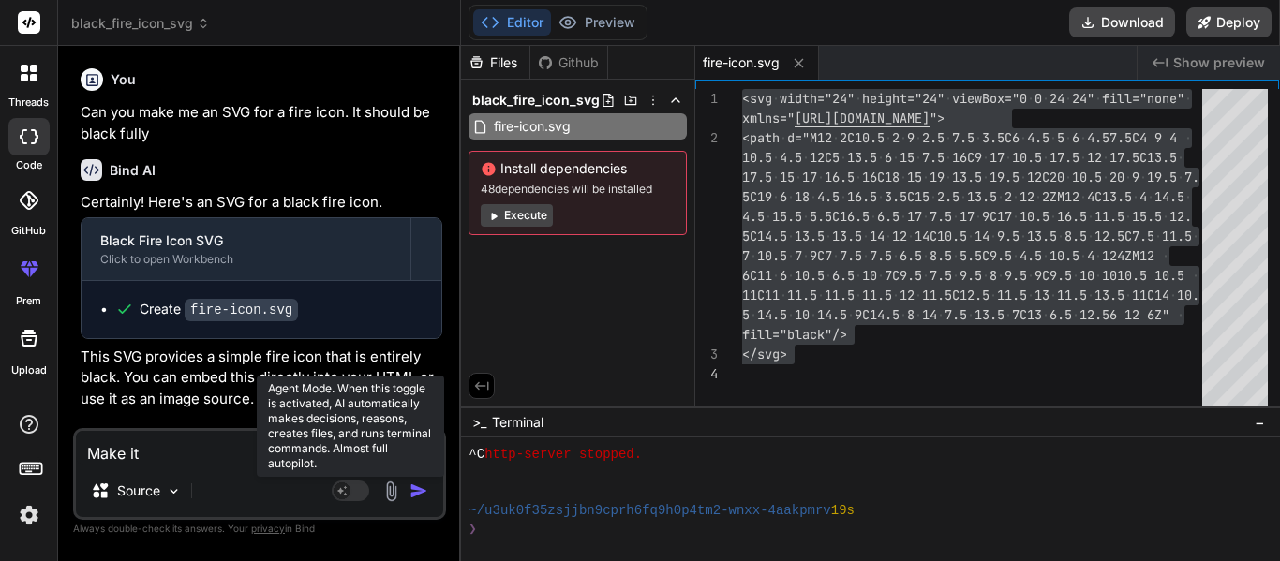
type textarea "Make it b"
type textarea "x"
type textarea "Make it bi"
type textarea "x"
type textarea "Make it big"
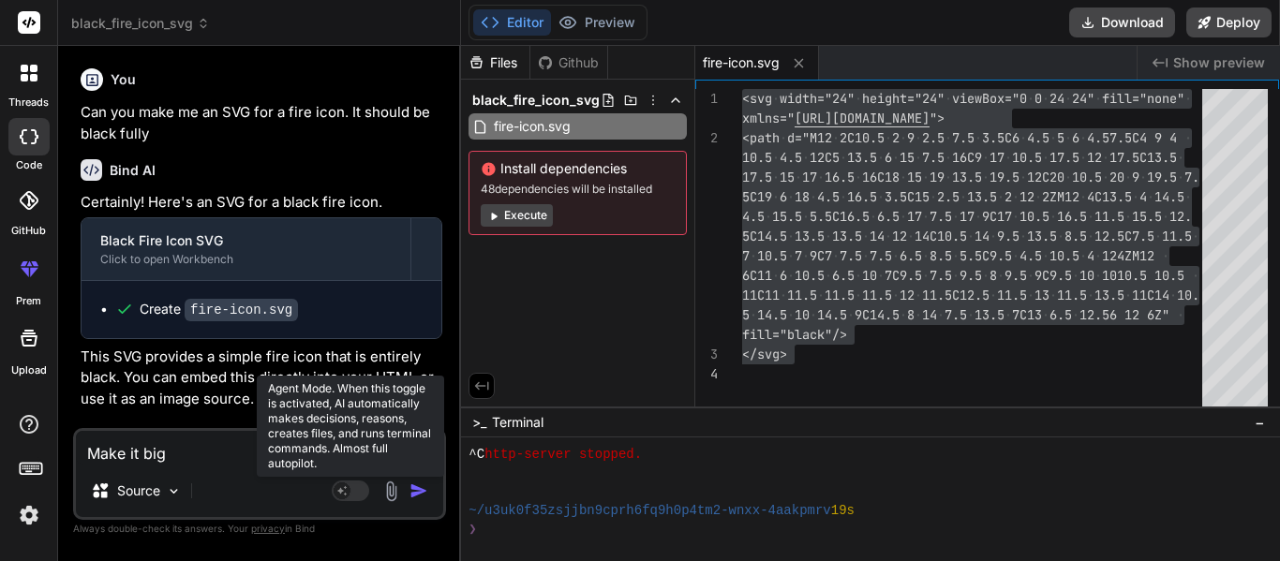
type textarea "x"
type textarea "Make it bigg"
type textarea "x"
type textarea "Make it bigge"
type textarea "x"
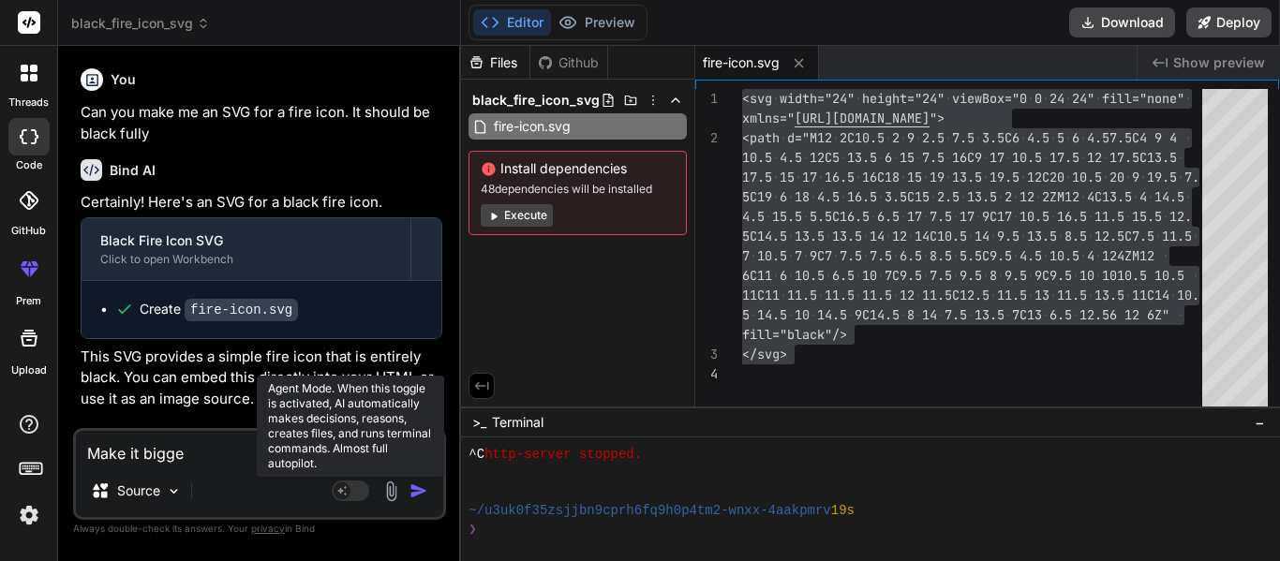
type textarea "Make it bigger"
type textarea "x"
type textarea "Make it bigger"
type textarea "x"
type textarea "Make it bigger a"
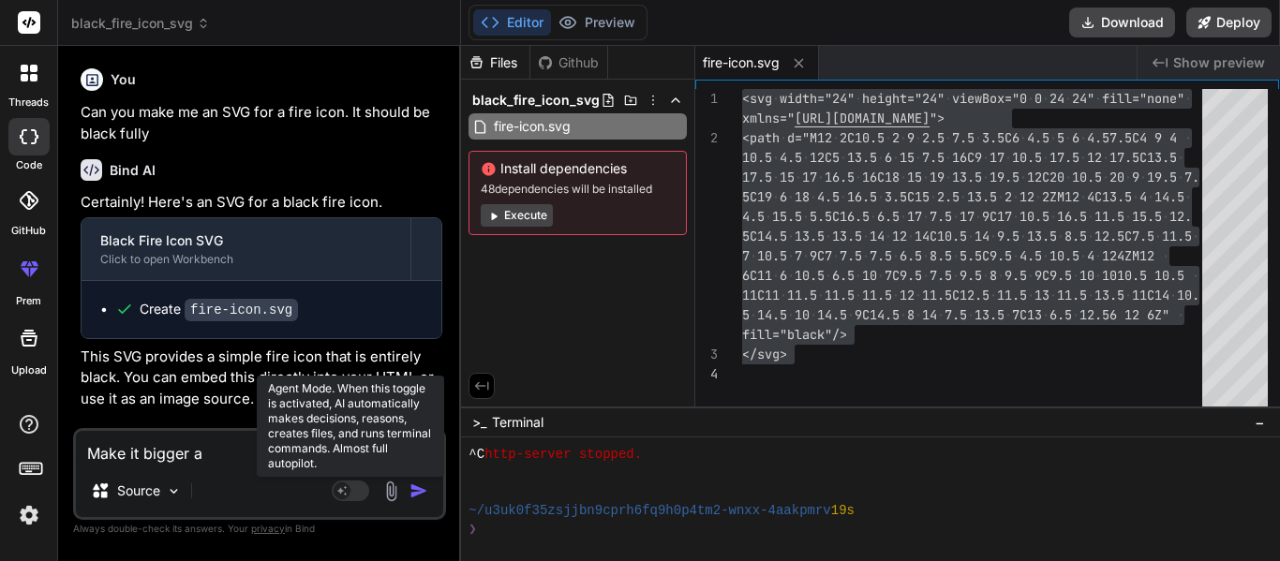
type textarea "x"
type textarea "Make it bigger an"
type textarea "x"
type textarea "Make it bigger and"
type textarea "x"
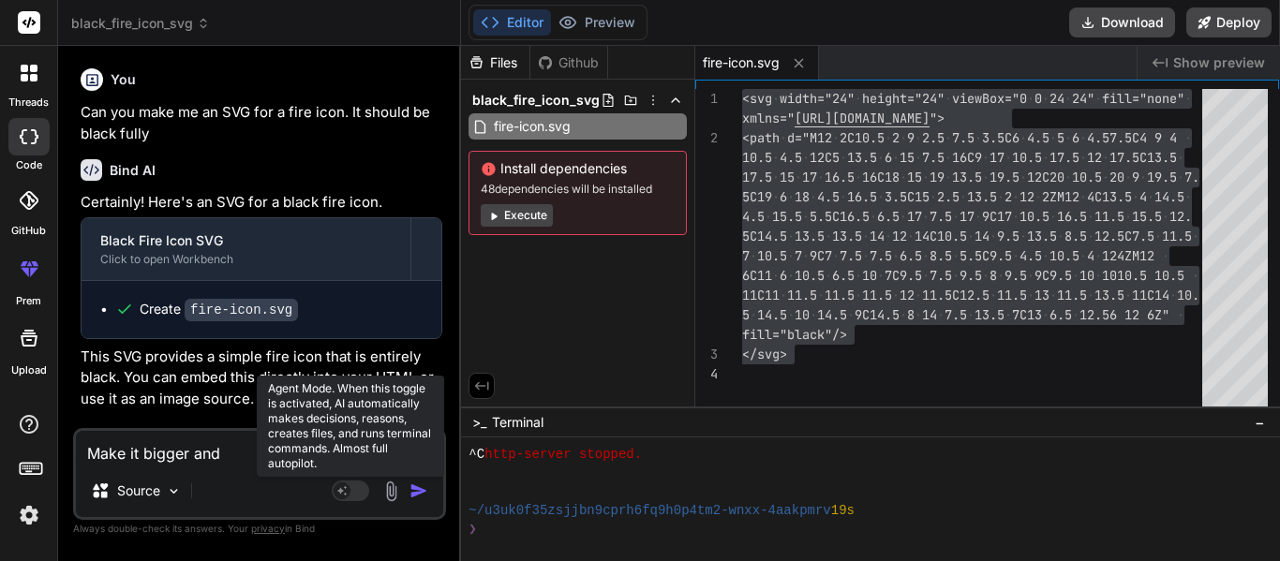
type textarea "Make it bigger and"
type textarea "x"
type textarea "Make it bigger and m"
type textarea "x"
type textarea "Make it bigger and ma"
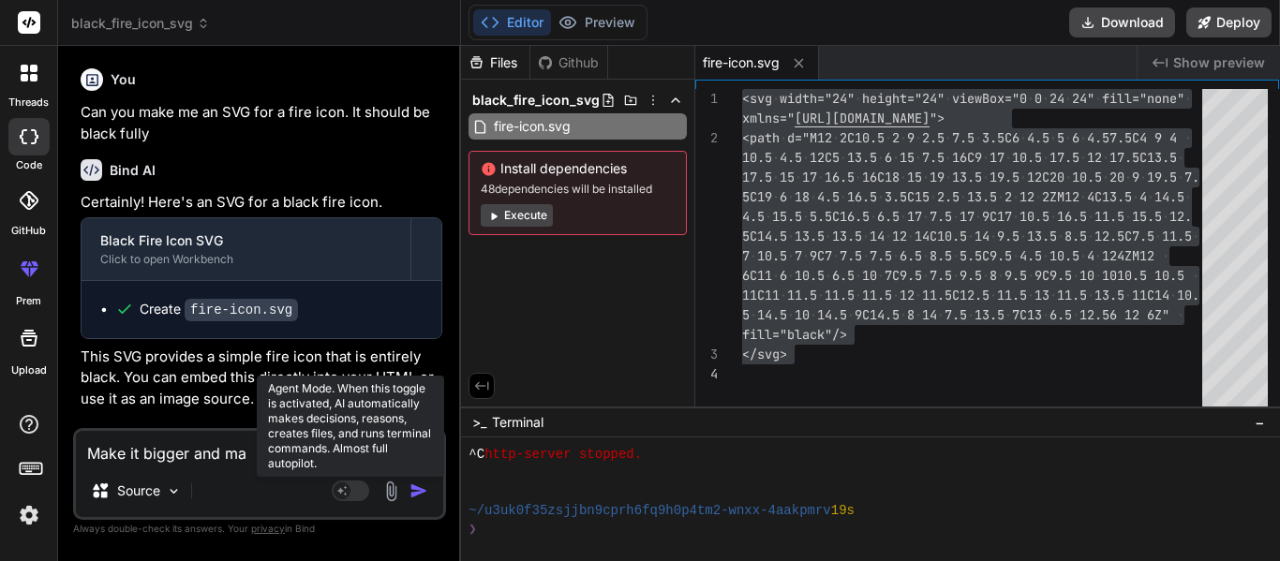
type textarea "x"
type textarea "Make it bigger and make"
type textarea "x"
type textarea "Make it bigger and make"
type textarea "x"
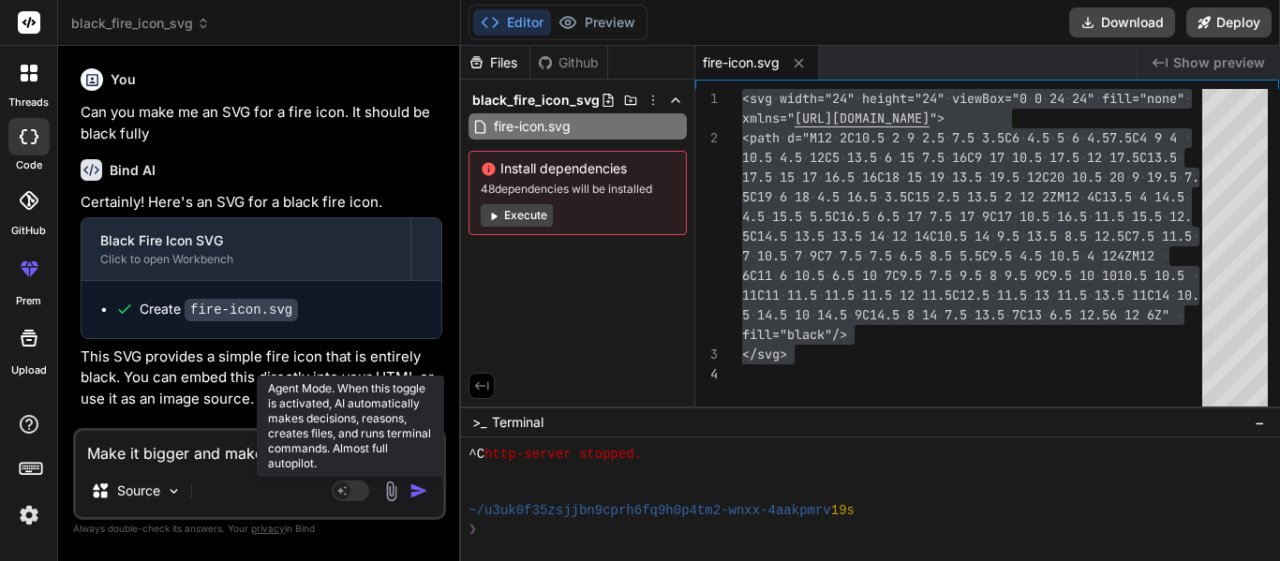
type textarea "Make it bigger and make t"
type textarea "x"
type textarea "Make it bigger and make ti"
type textarea "x"
type textarea "Make it bigger and make t"
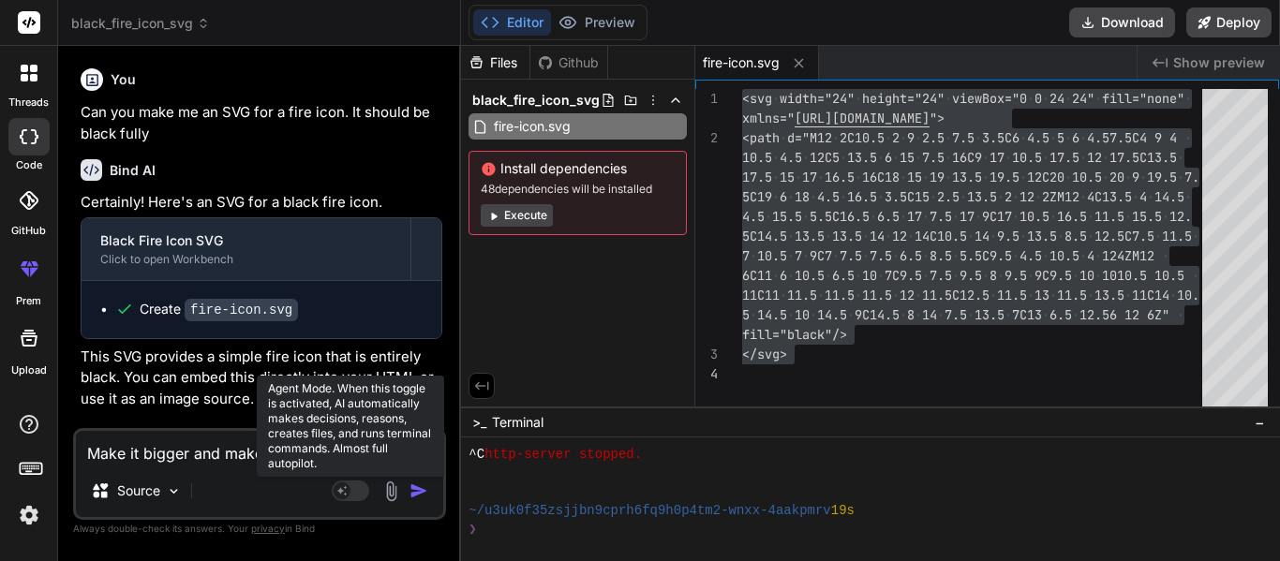
type textarea "x"
type textarea "Make it bigger and make"
type textarea "x"
type textarea "Make it bigger and make i"
type textarea "x"
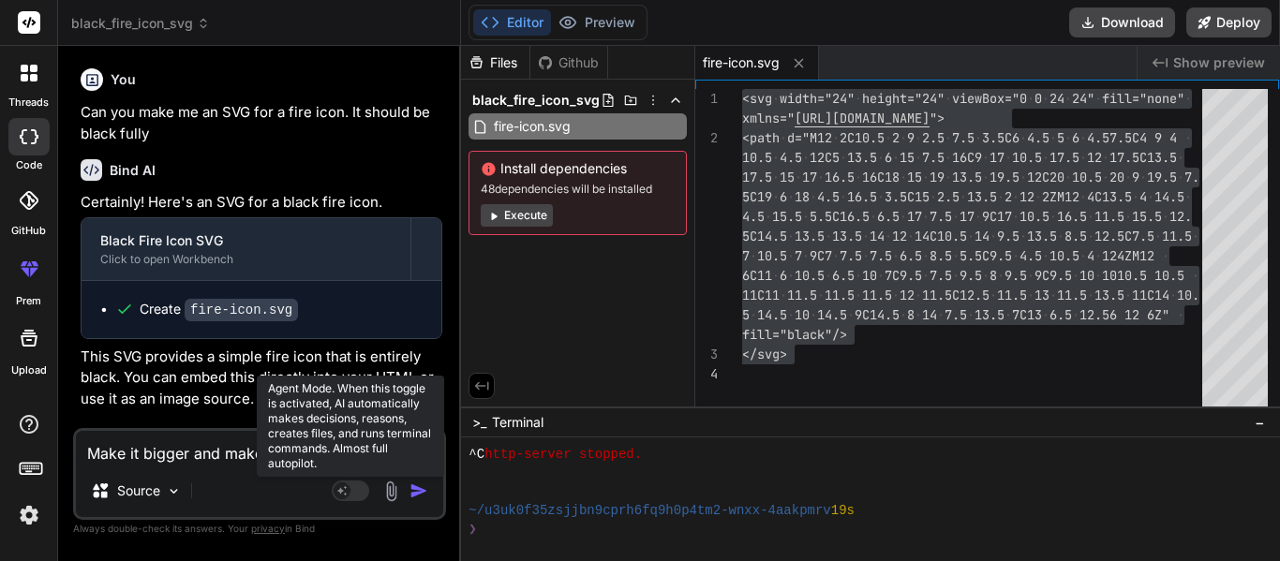
type textarea "Make it bigger and make it"
type textarea "x"
type textarea "Make it bigger and make it"
type textarea "x"
type textarea "Make it bigger and make it l"
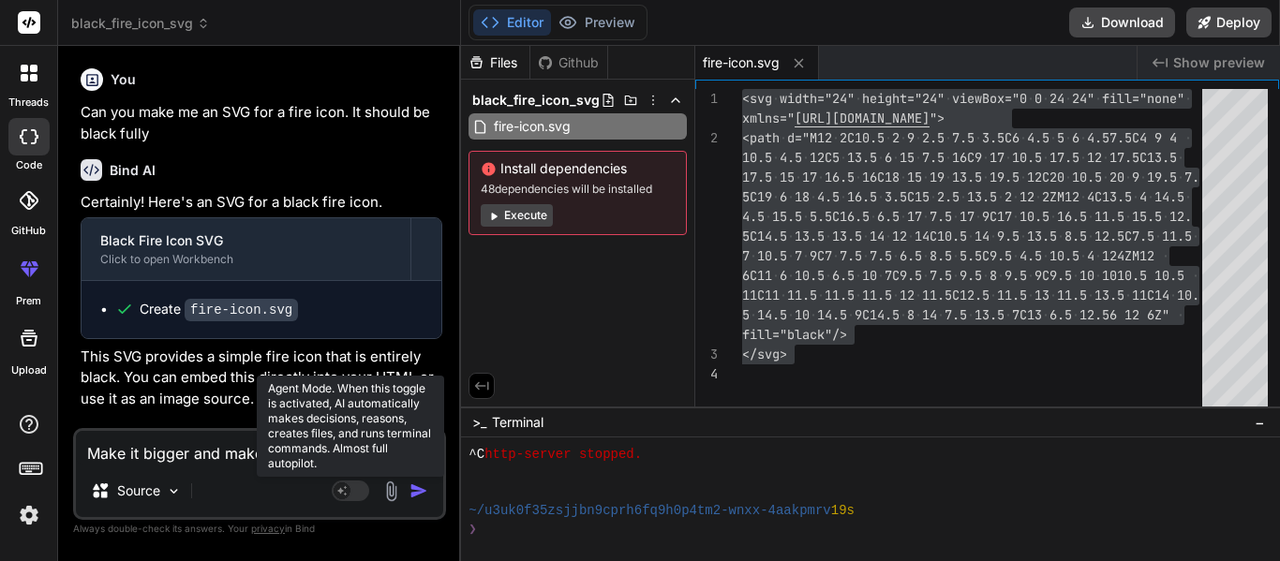
type textarea "x"
type textarea "Make it bigger and make it lo"
type textarea "x"
type textarea "Make it bigger and make it loo"
type textarea "x"
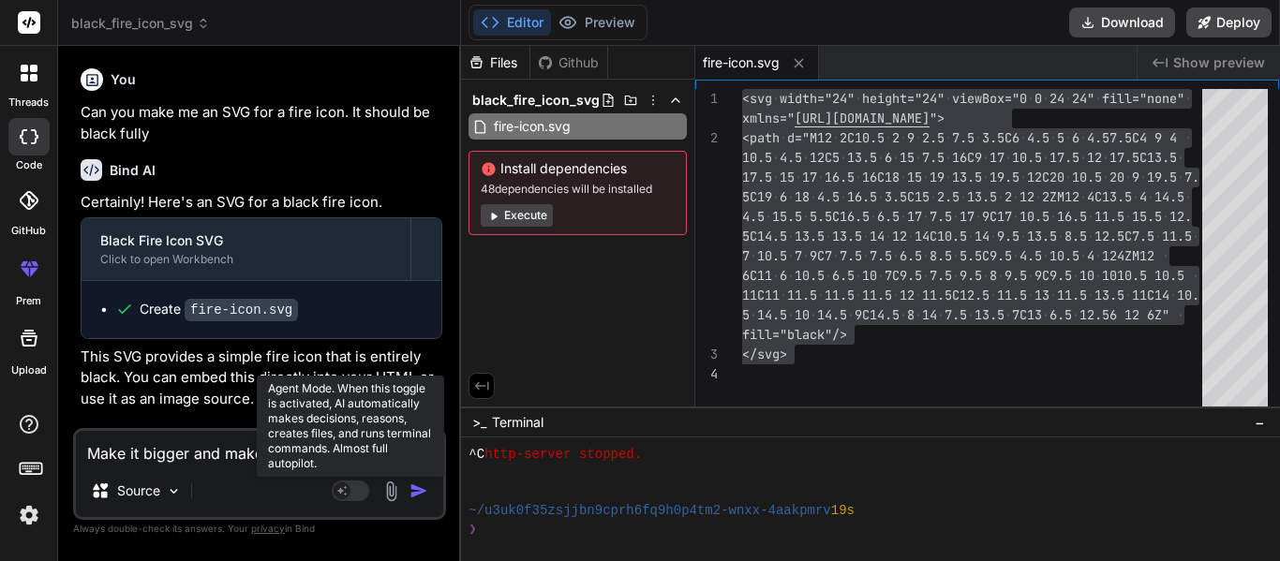
type textarea "Make it bigger and make it look"
type textarea "x"
type textarea "Make it bigger and make it look"
type textarea "x"
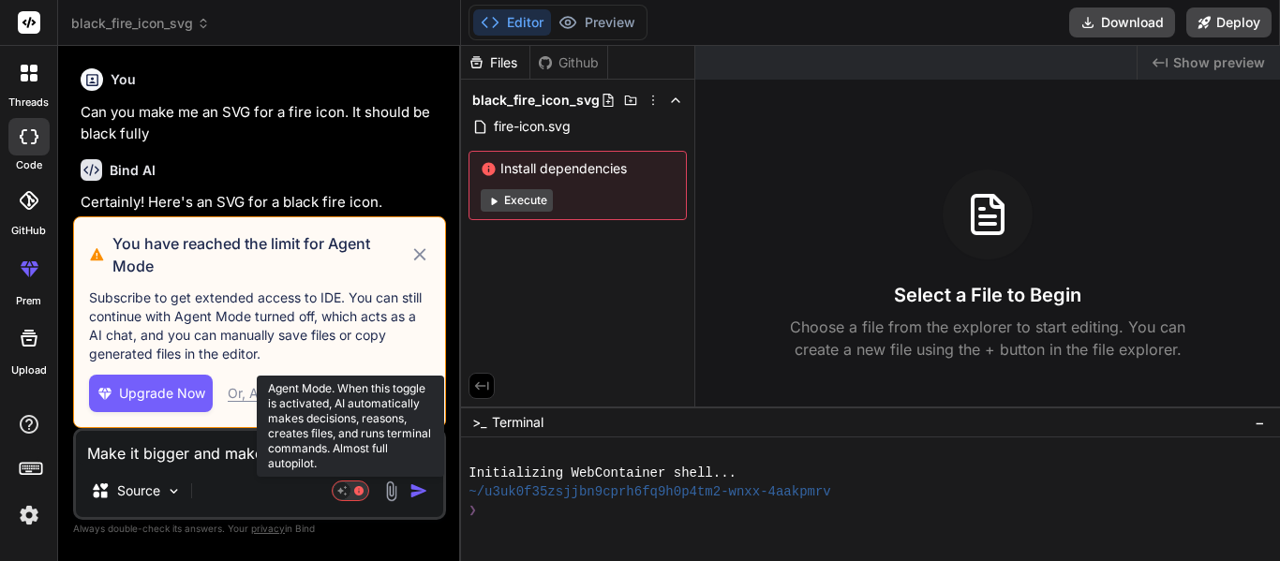
click at [342, 499] on rect at bounding box center [351, 491] width 37 height 20
click at [347, 490] on rect at bounding box center [342, 490] width 17 height 17
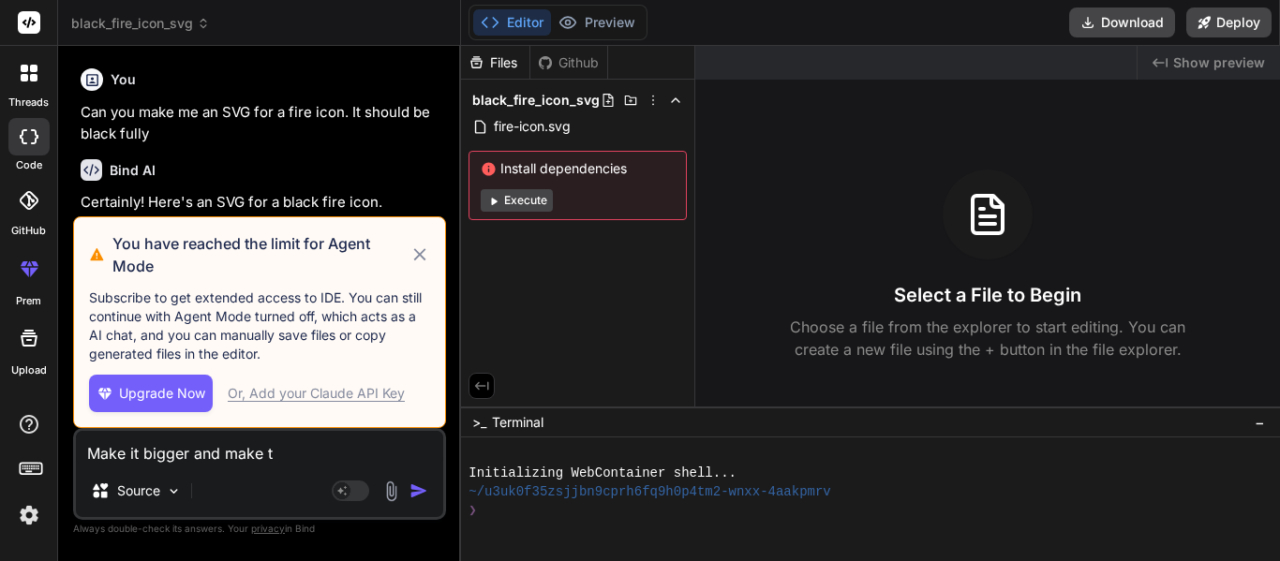
click at [421, 255] on icon at bounding box center [419, 254] width 12 height 12
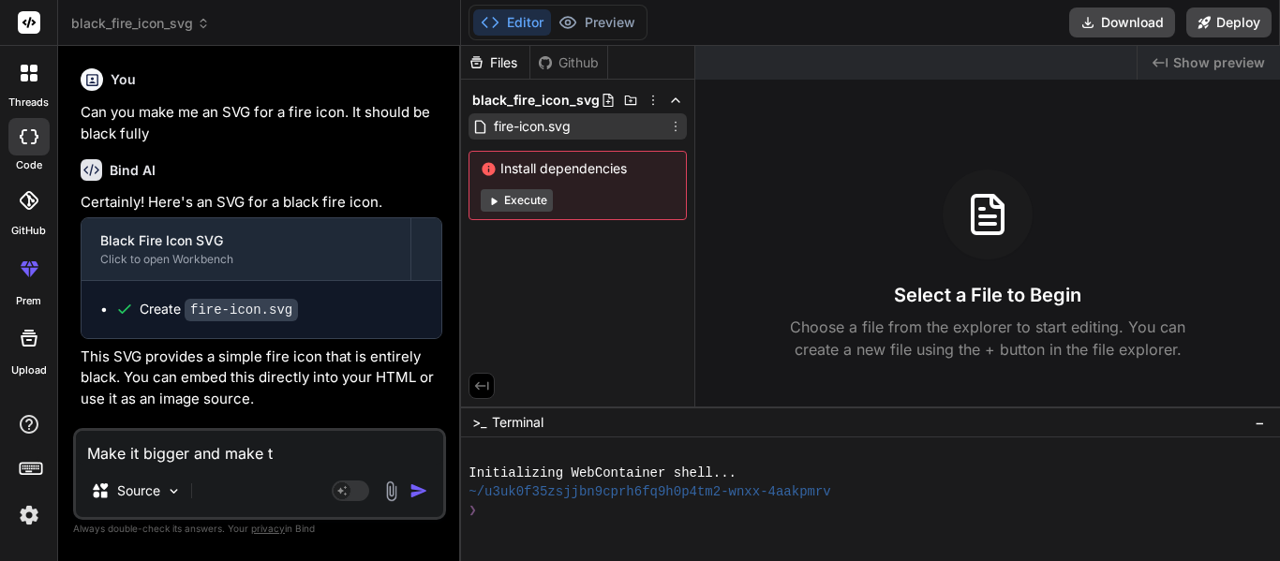
click at [579, 128] on div "fire-icon.svg" at bounding box center [577, 126] width 218 height 26
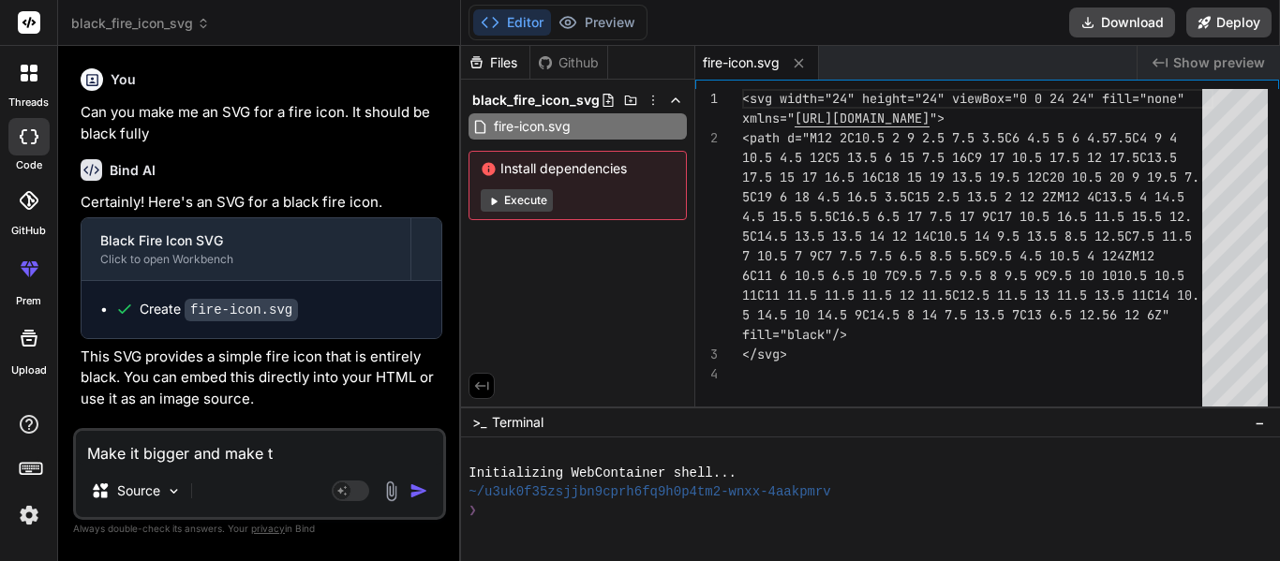
click at [214, 463] on textarea "Make it bigger and make t" at bounding box center [259, 448] width 367 height 34
click at [268, 462] on textarea "Make it bigger and make t" at bounding box center [259, 448] width 367 height 34
type textarea "x"
type textarea "A"
type textarea "x"
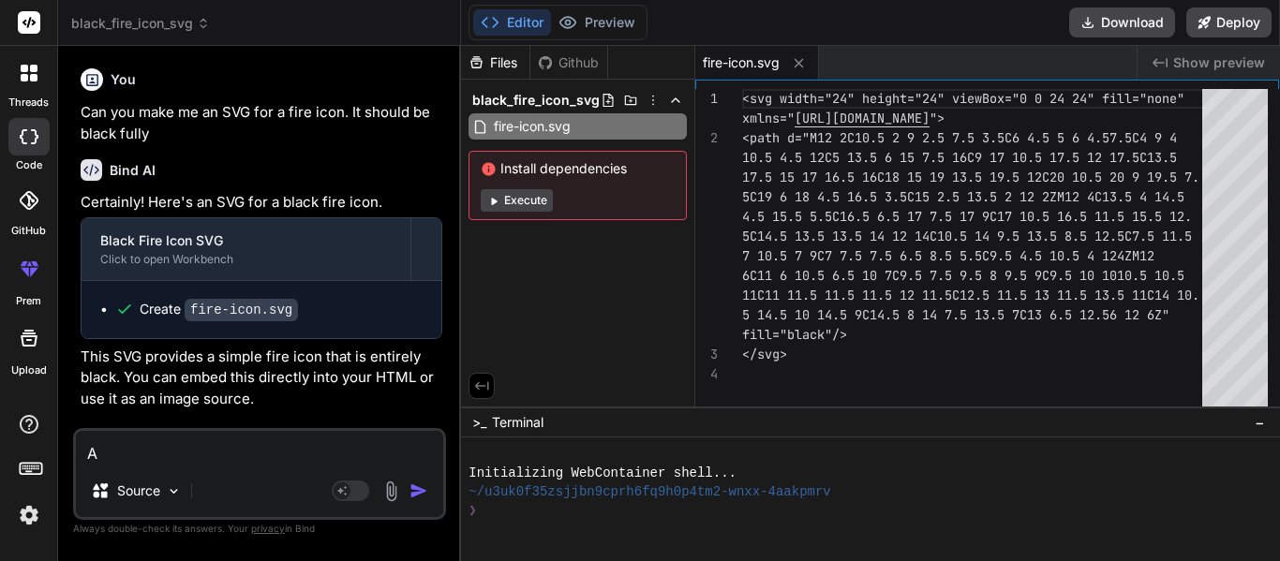
type textarea "Ad"
type textarea "x"
type textarea "Add"
type textarea "x"
type textarea "Add"
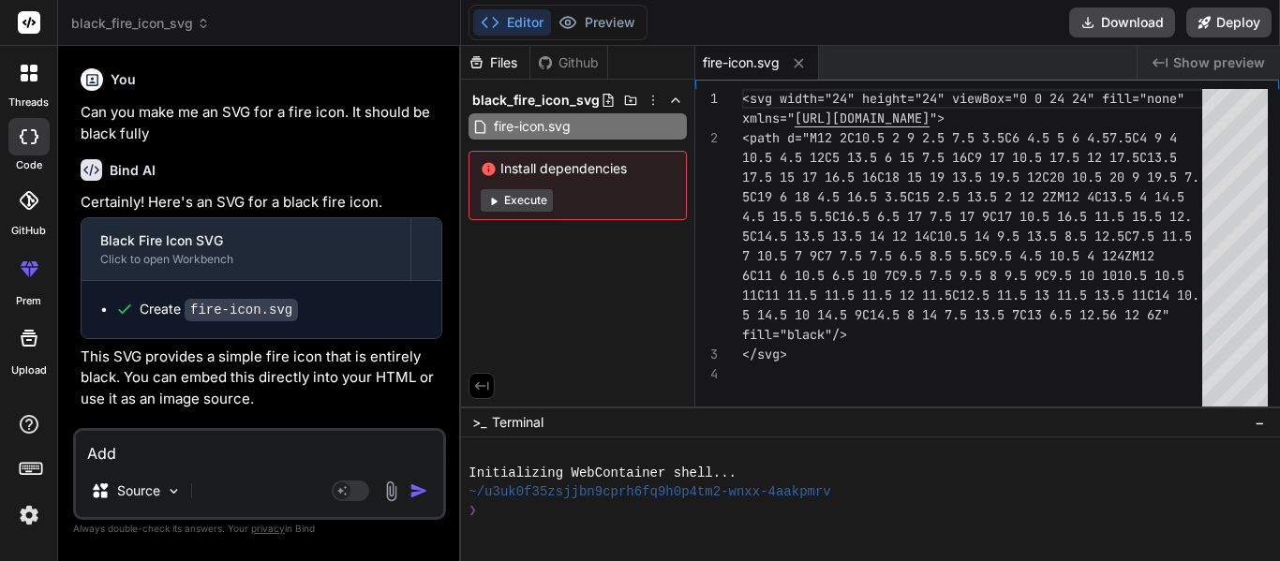
type textarea "x"
type textarea "Add n"
type textarea "x"
type textarea "Add no"
type textarea "x"
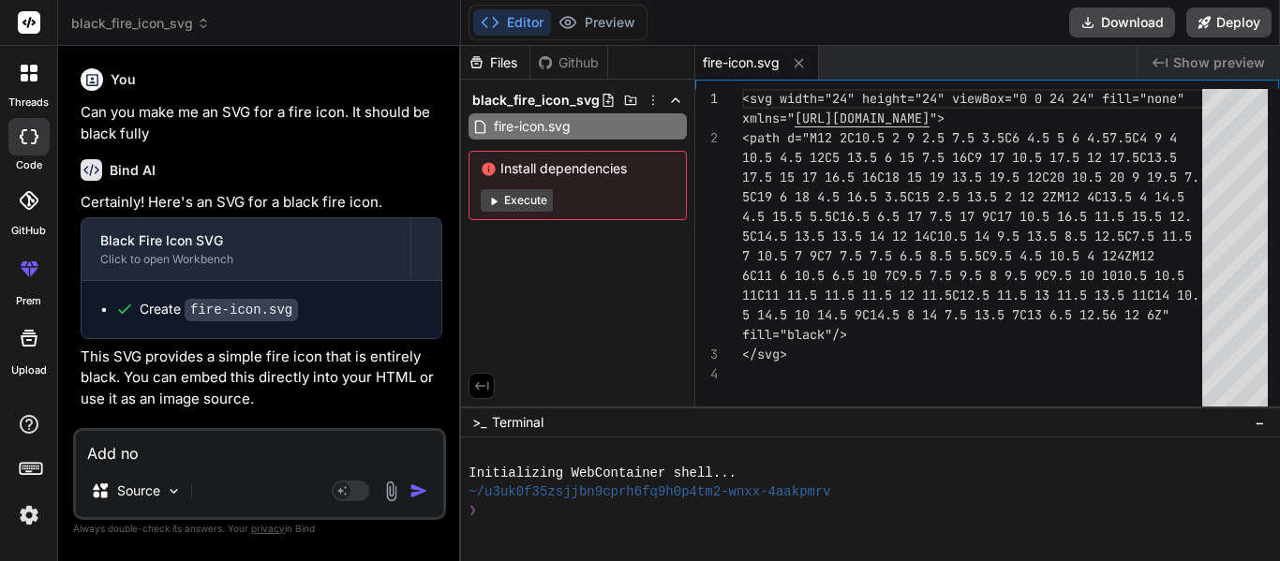
type textarea "Add nod"
type textarea "x"
type textarea "Add node"
type textarea "x"
type textarea "Add node."
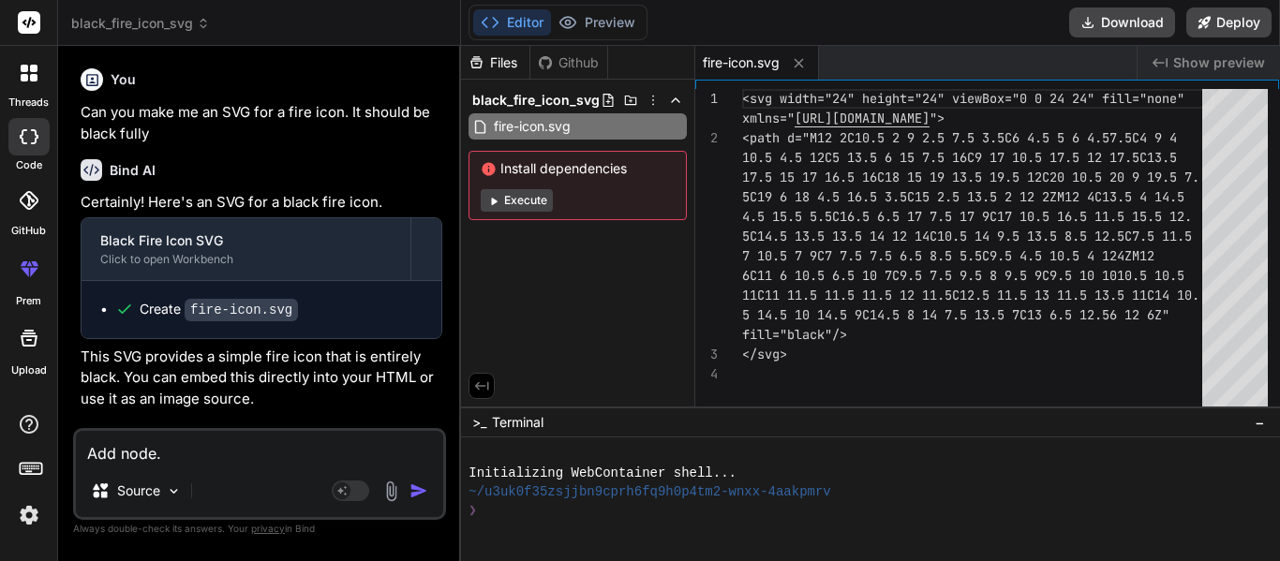
type textarea "x"
type textarea "Add node.j"
type textarea "x"
type textarea "Add node.js"
type textarea "x"
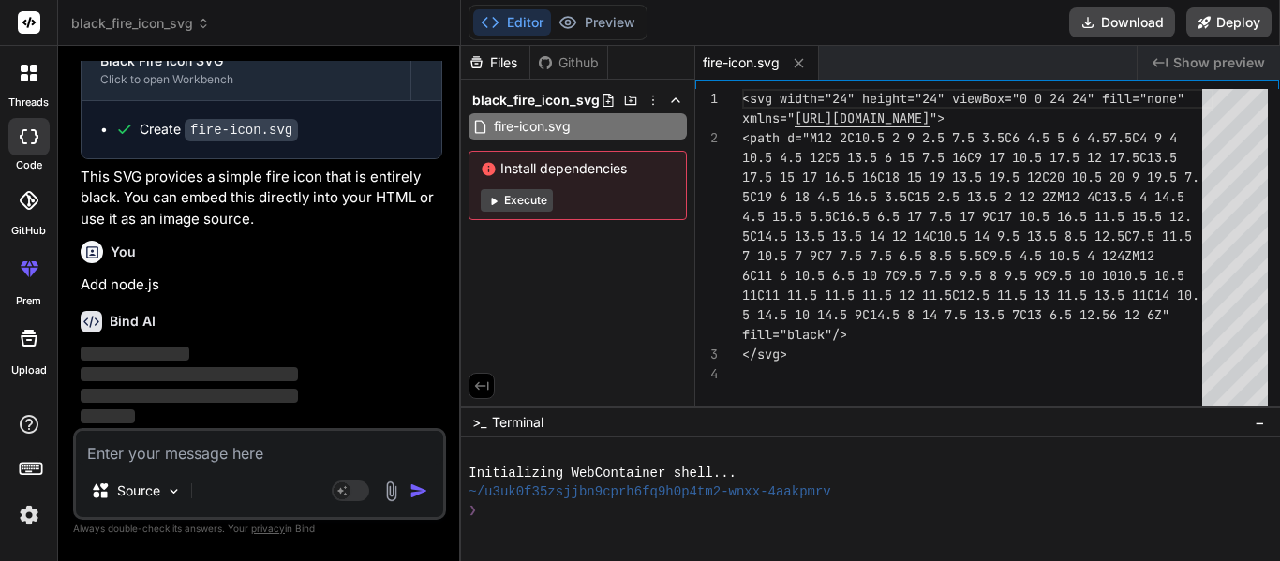
scroll to position [180, 0]
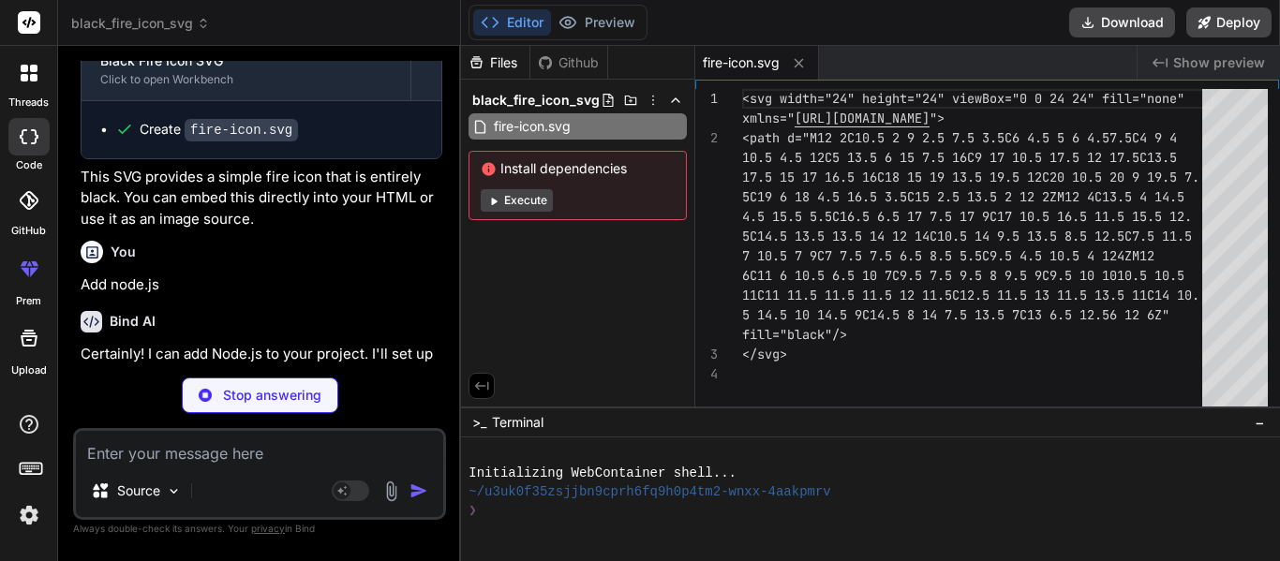
type textarea "x"
type textarea ""express": "^4.18.2" } }"
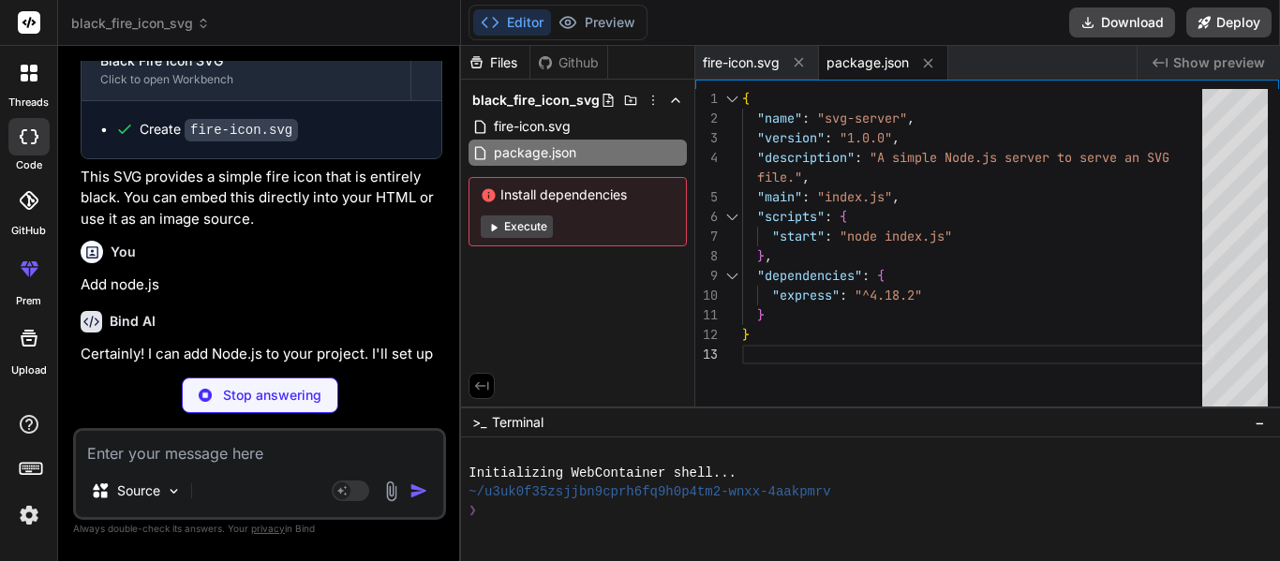
type textarea "x"
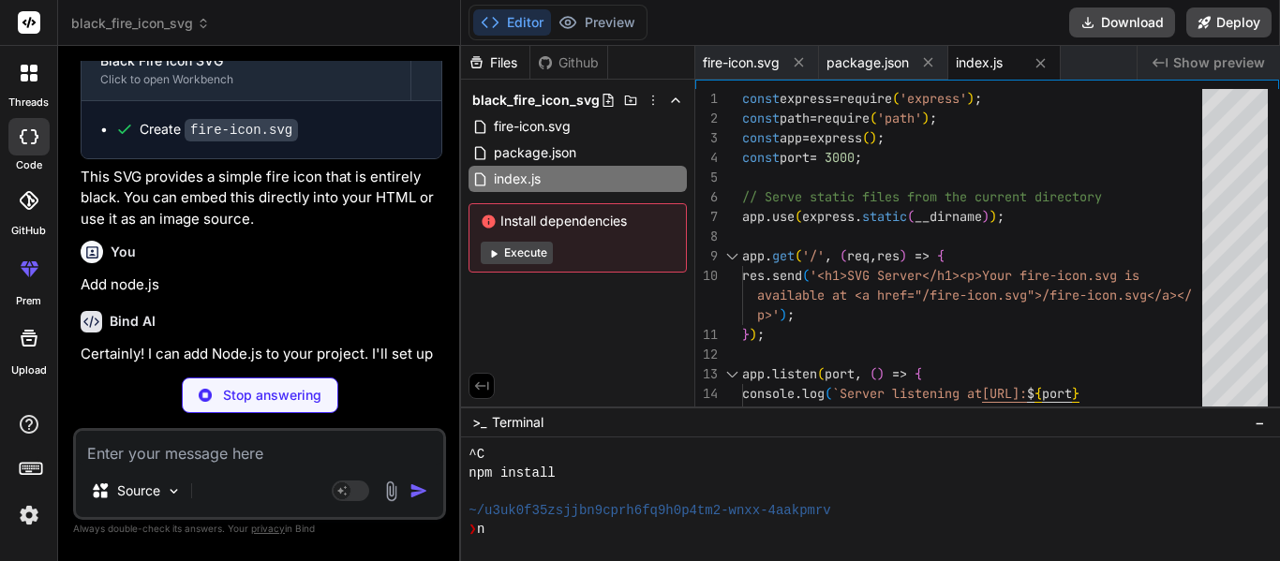
scroll to position [187, 0]
type textarea "x"
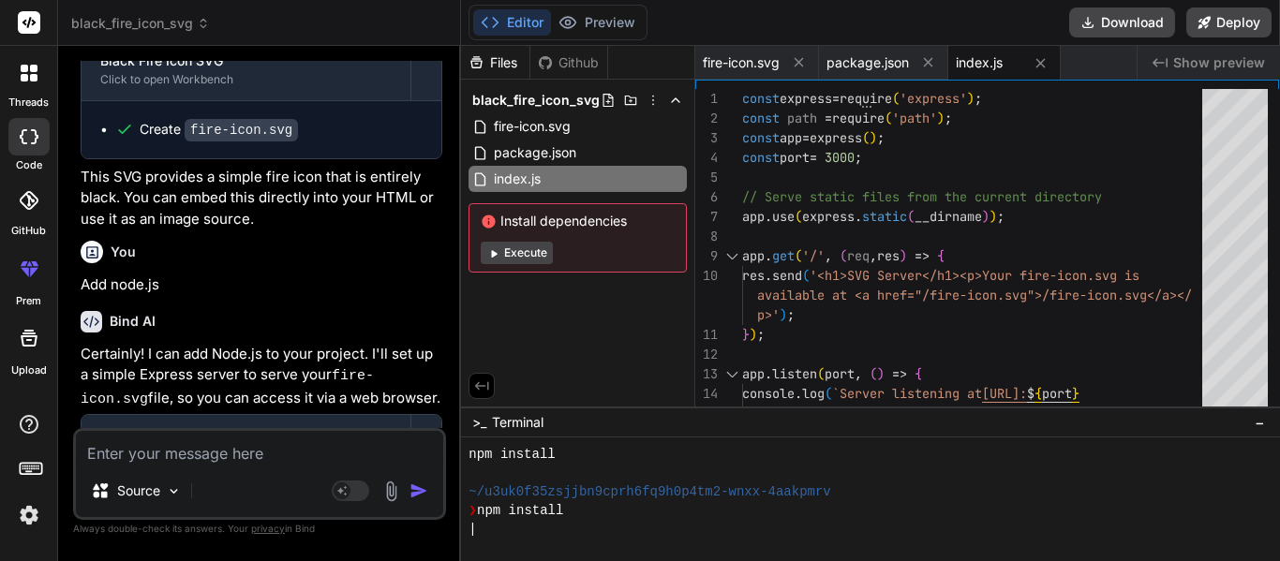
click at [1223, 53] on span "Show preview" at bounding box center [1219, 62] width 92 height 19
click at [1225, 60] on span "Show preview" at bounding box center [1219, 62] width 92 height 19
click at [182, 441] on textarea at bounding box center [259, 448] width 367 height 34
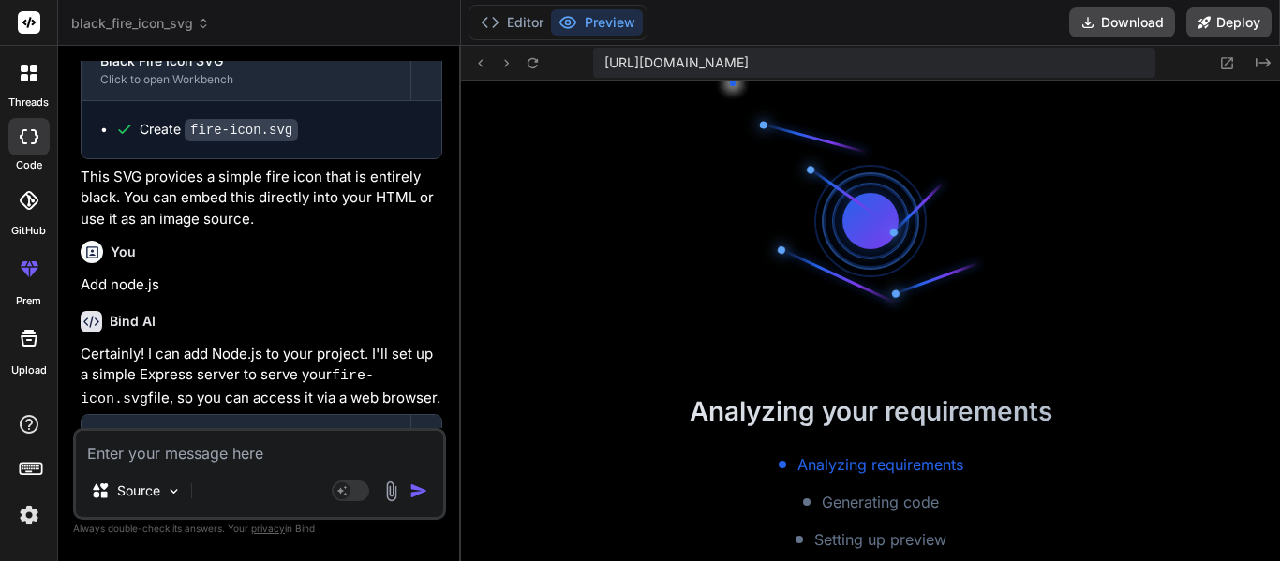
scroll to position [1143, 0]
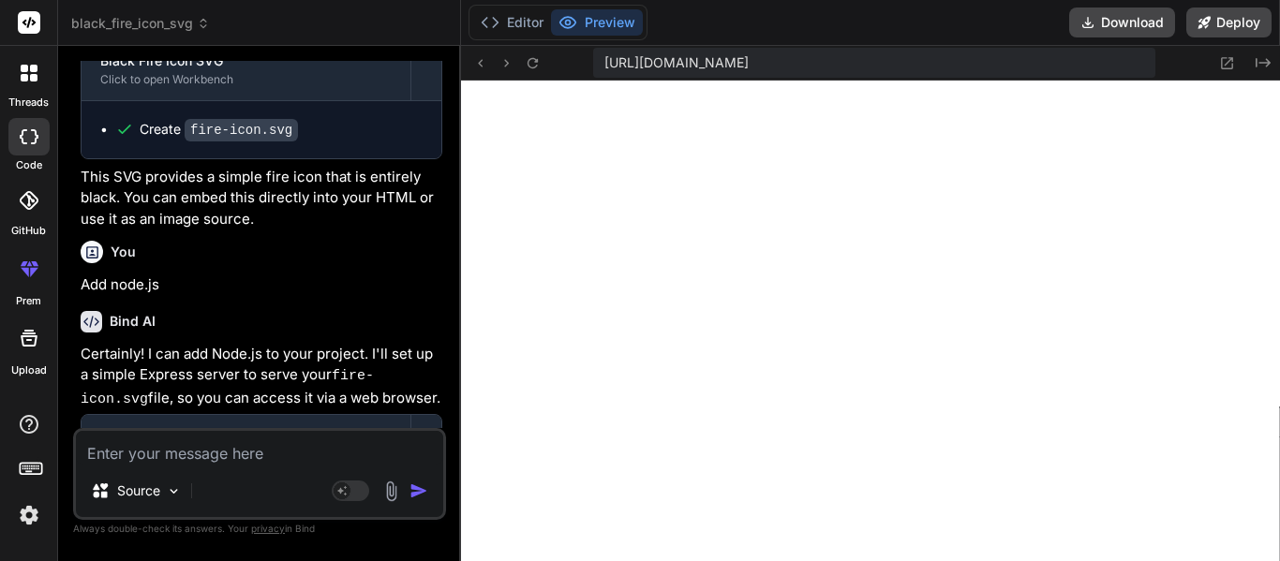
click at [260, 444] on textarea at bounding box center [259, 448] width 367 height 34
type textarea "x"
type textarea "M"
type textarea "x"
type textarea "Ma"
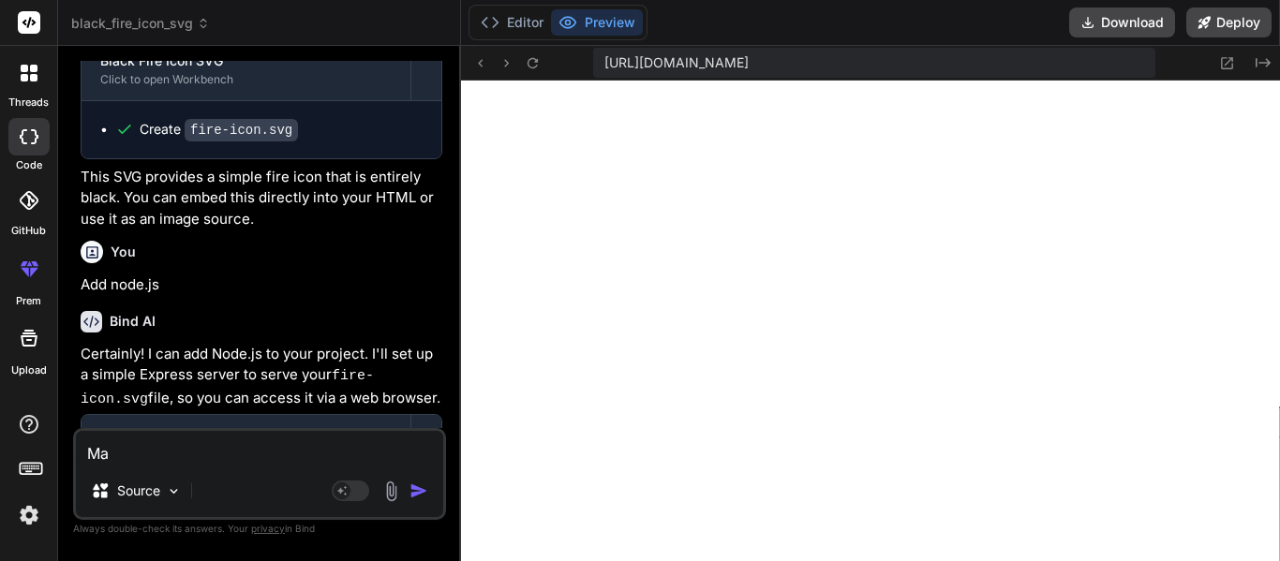
type textarea "x"
type textarea "Mak"
type textarea "x"
type textarea "Make"
type textarea "x"
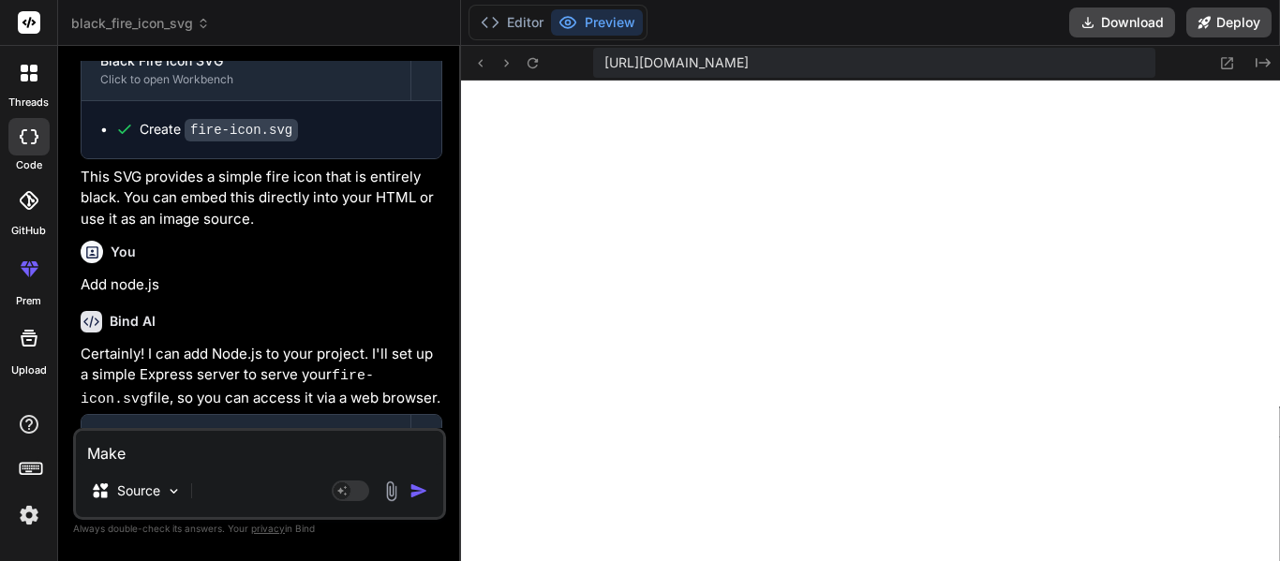
type textarea "Make"
type textarea "x"
type textarea "Make i"
type textarea "x"
type textarea "Make it"
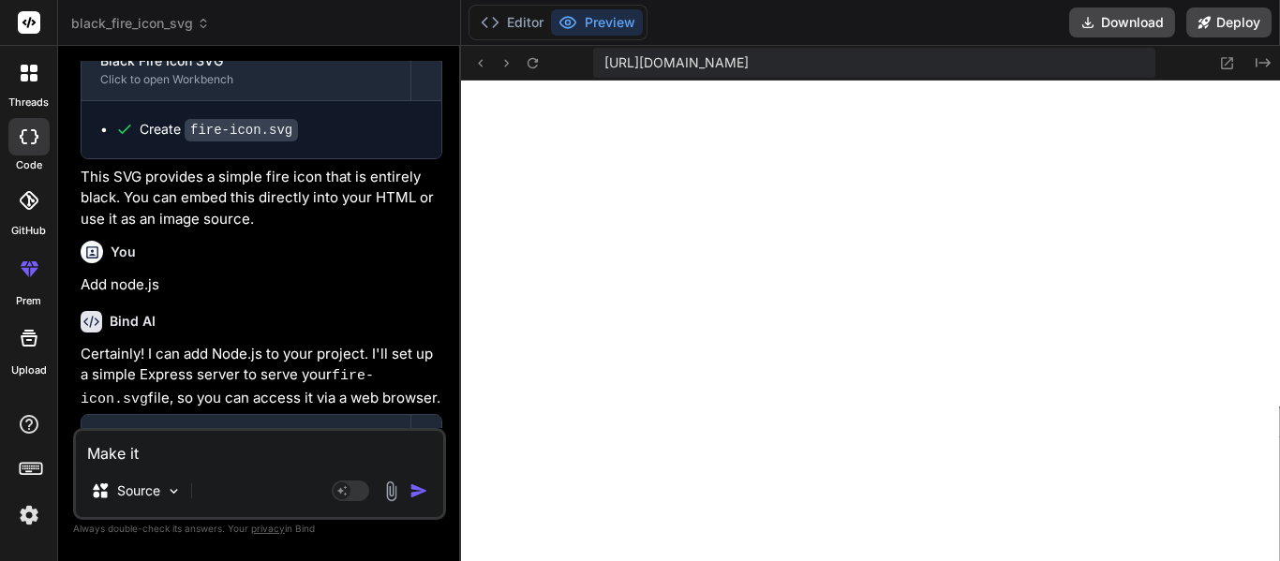
type textarea "x"
type textarea "Make it"
type textarea "x"
type textarea "Make it s"
type textarea "x"
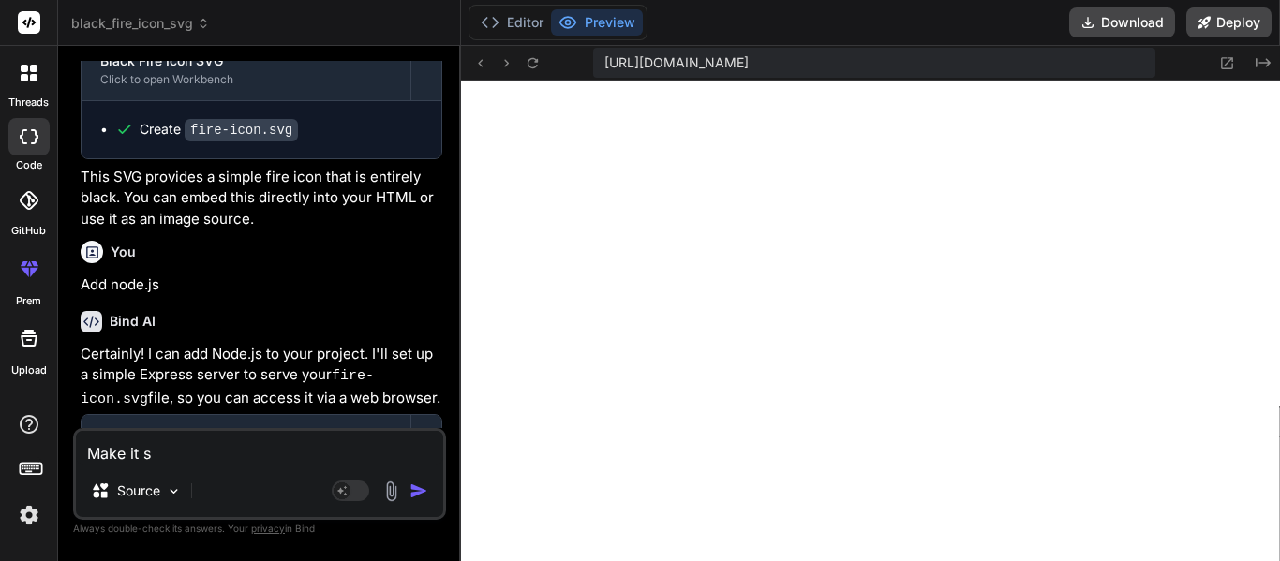
type textarea "Make it so"
type textarea "x"
type textarea "Make it so"
type textarea "x"
type textarea "Make it so i"
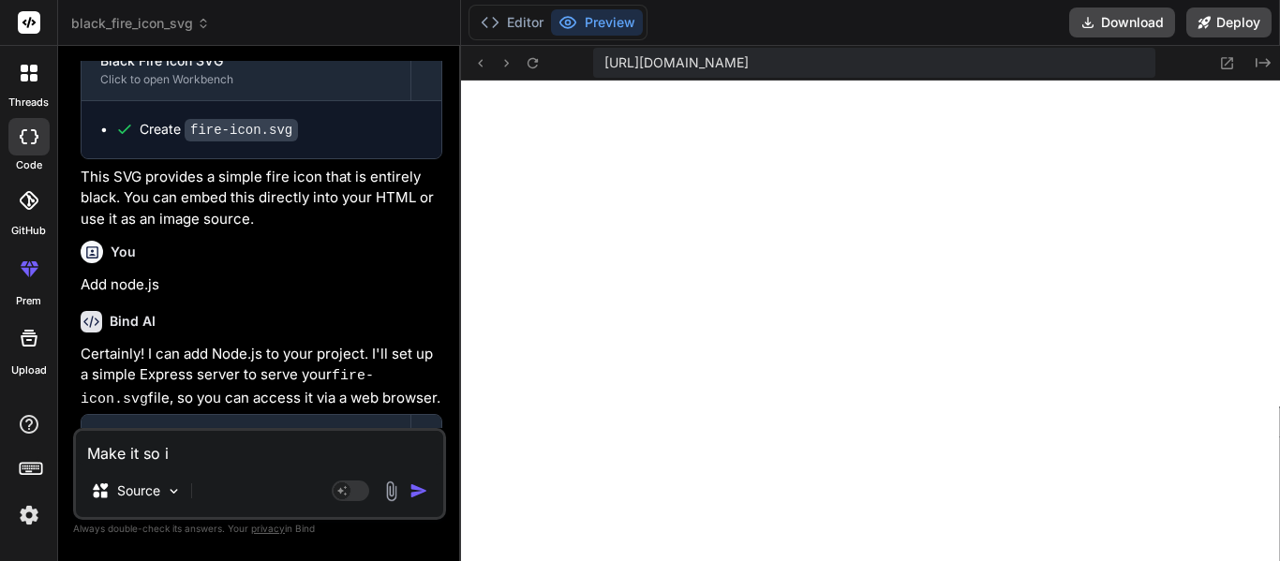
type textarea "x"
type textarea "Make it so it"
type textarea "x"
type textarea "Make it so it"
type textarea "x"
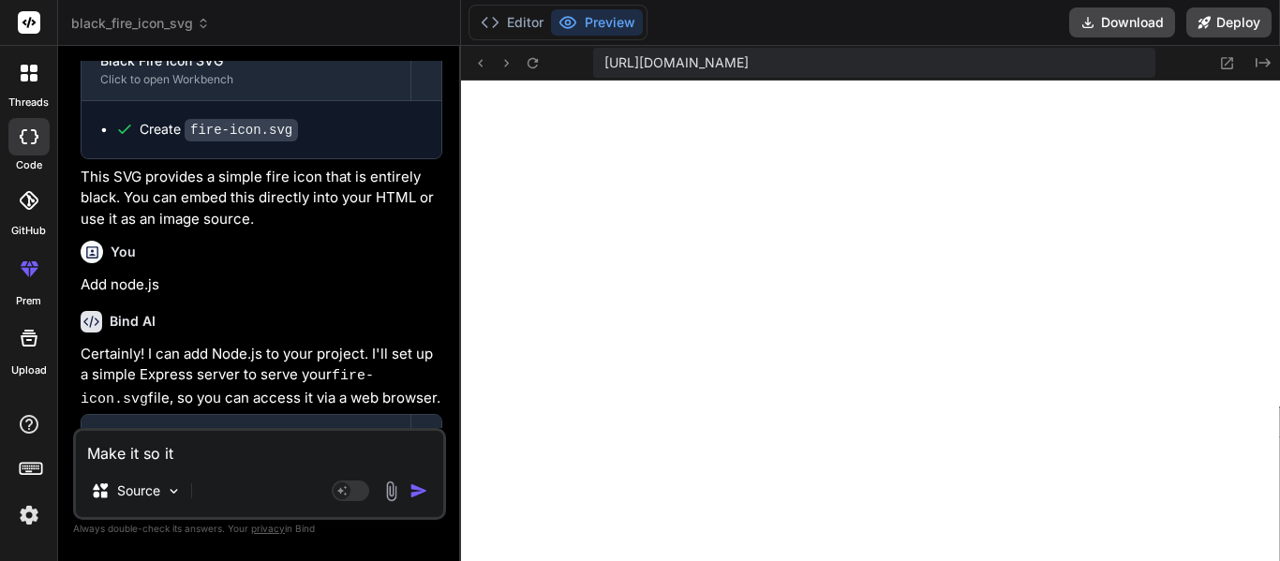
type textarea "Make it so it i"
type textarea "x"
type textarea "Make it so it is"
type textarea "x"
type textarea "Make it so it is"
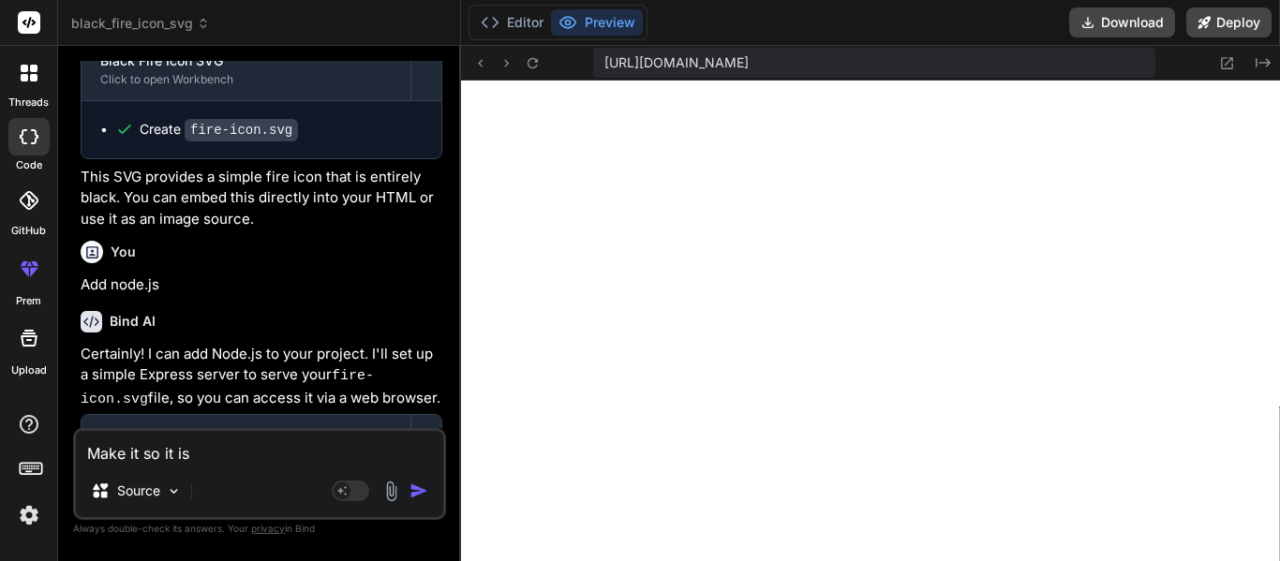
type textarea "x"
type textarea "Make it so it is a"
type textarea "x"
type textarea "Make it so it is an"
type textarea "x"
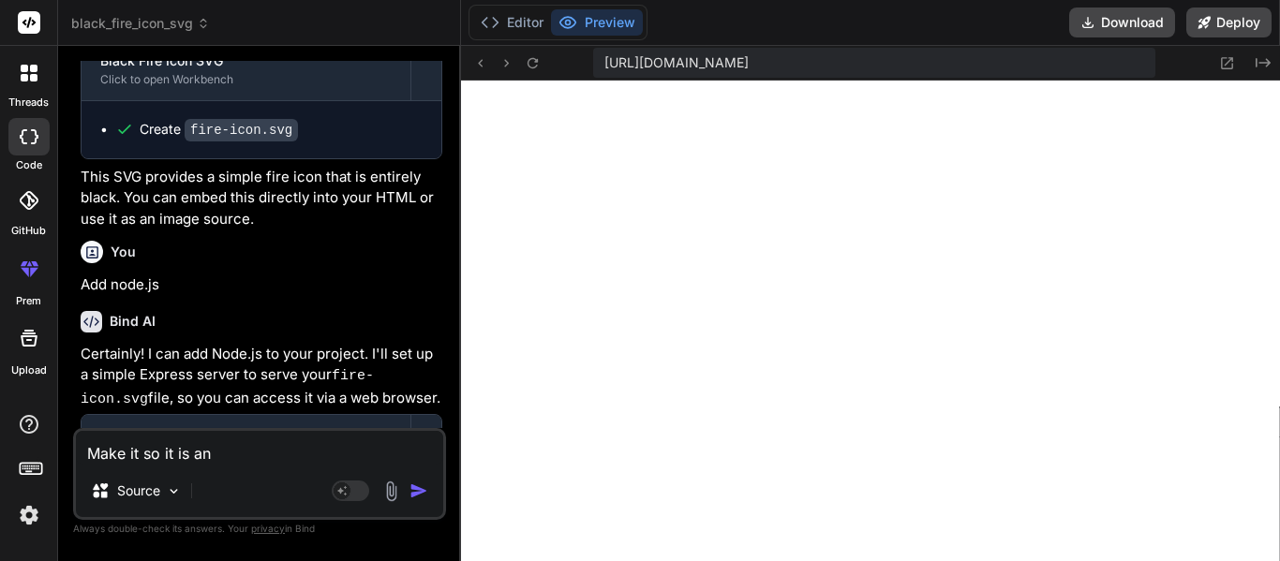
type textarea "Make it so it is an"
type textarea "x"
type textarea "Make it so it is an a"
type textarea "x"
type textarea "Make it so it is an ac"
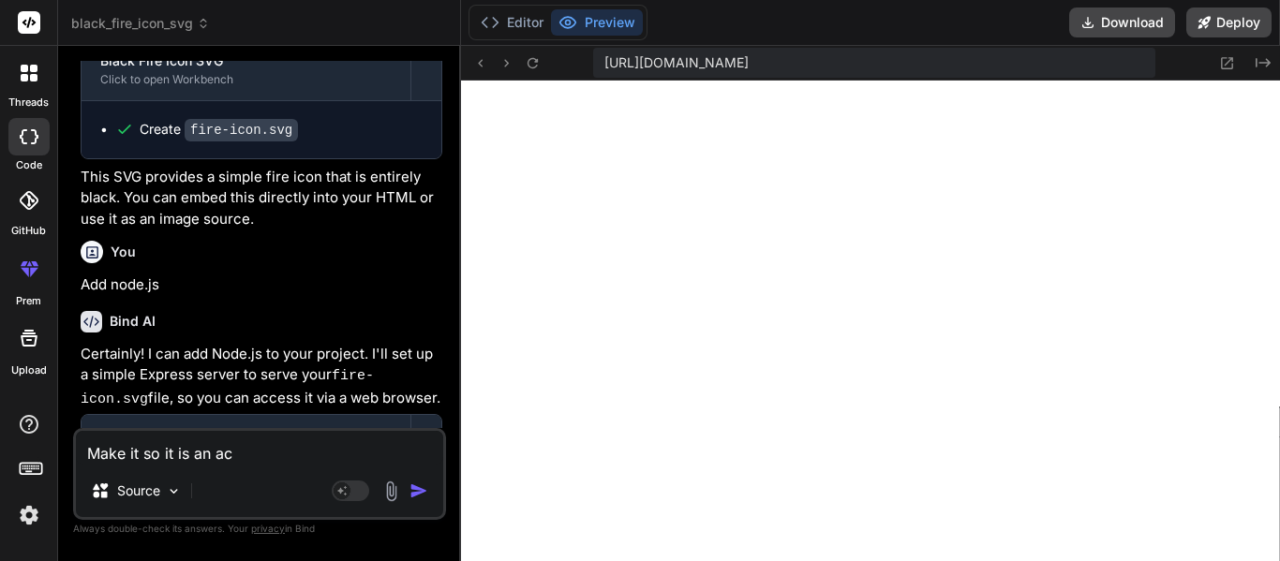
type textarea "x"
type textarea "Make it so it is an actu"
type textarea "x"
type textarea "Make it so it is an actua"
type textarea "x"
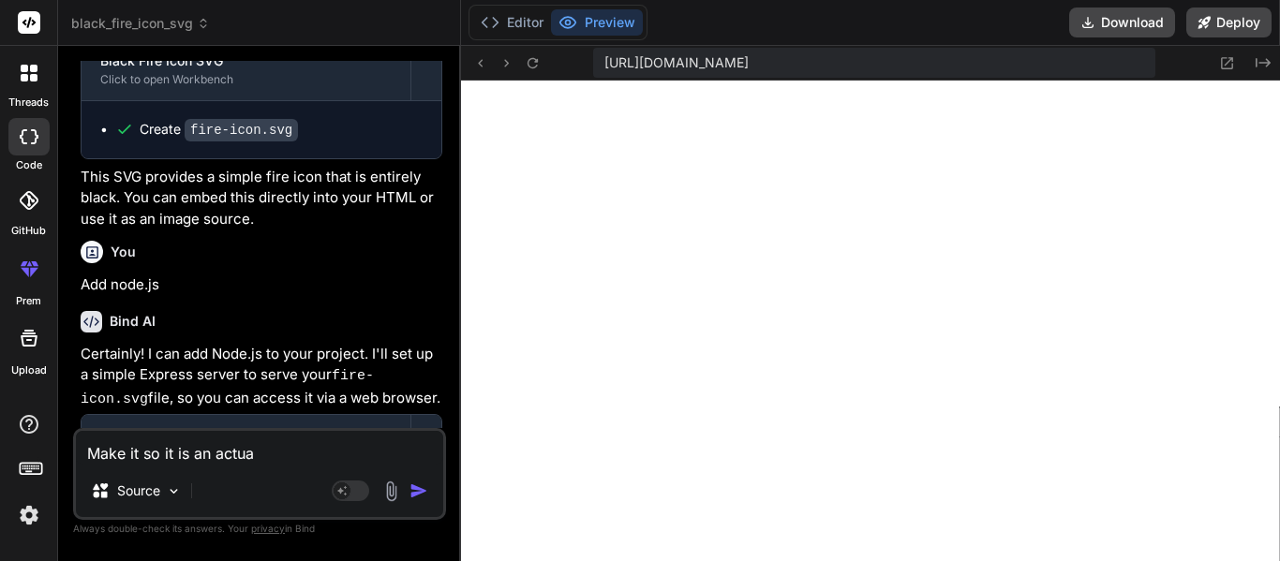
type textarea "Make it so it is an actual"
type textarea "x"
type textarea "Make it so it is an actual"
type textarea "x"
type textarea "Make it so it is an actual fi"
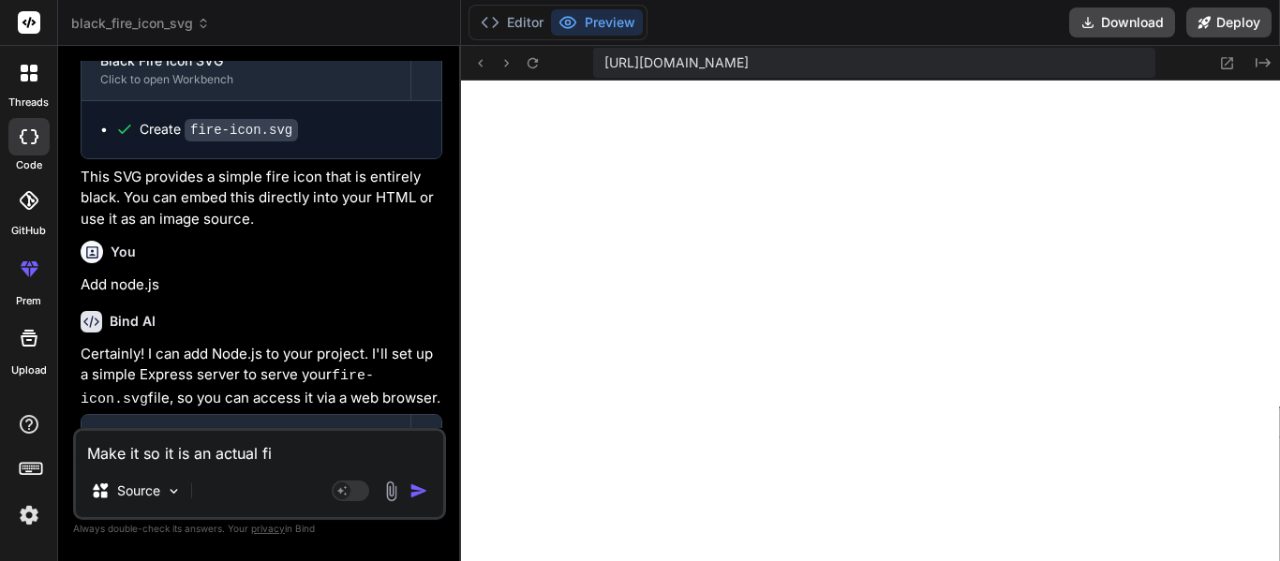
type textarea "x"
type textarea "Make it so it is an actual fir"
type textarea "x"
type textarea "Make it so it is an actual fi"
type textarea "x"
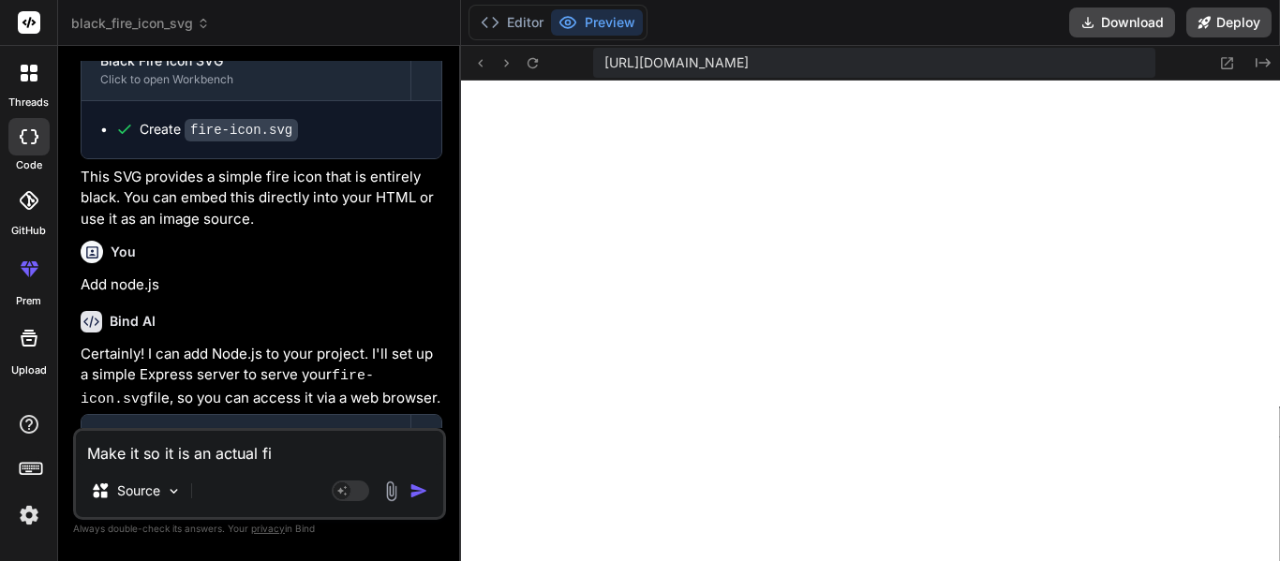
type textarea "Make it so it is an actual f"
type textarea "x"
type textarea "Make it so it is an actual fla"
type textarea "x"
type textarea "Make it so it is an actual flame"
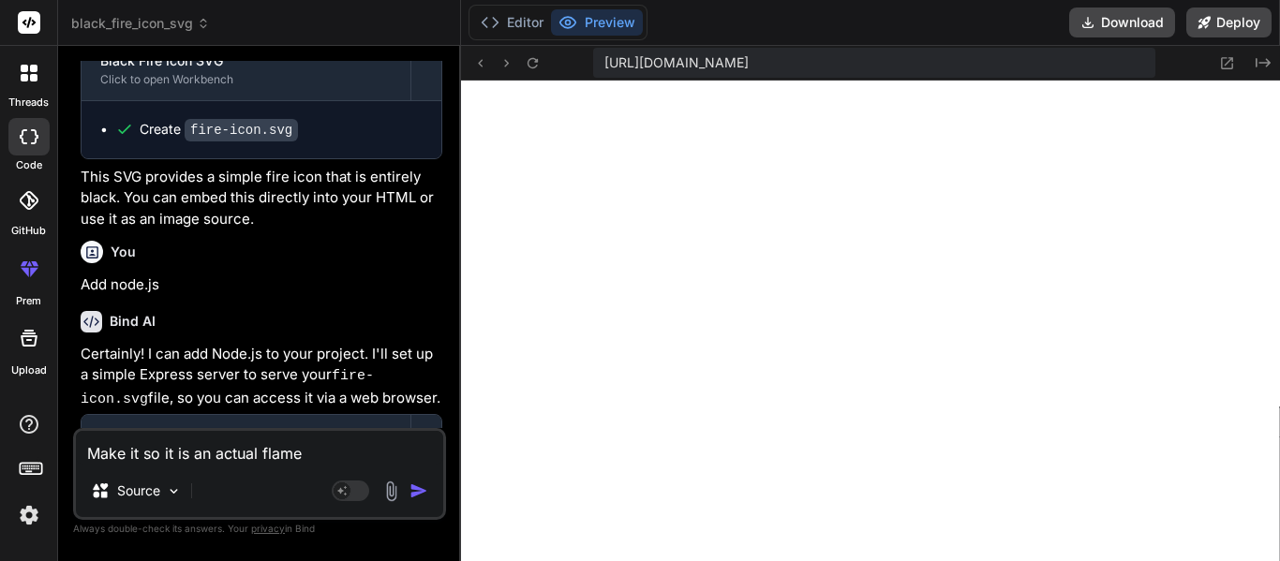
type textarea "x"
type textarea "Make it so it is an actual flame."
type textarea "x"
type textarea "Make it so it is an actual flame."
type textarea "x"
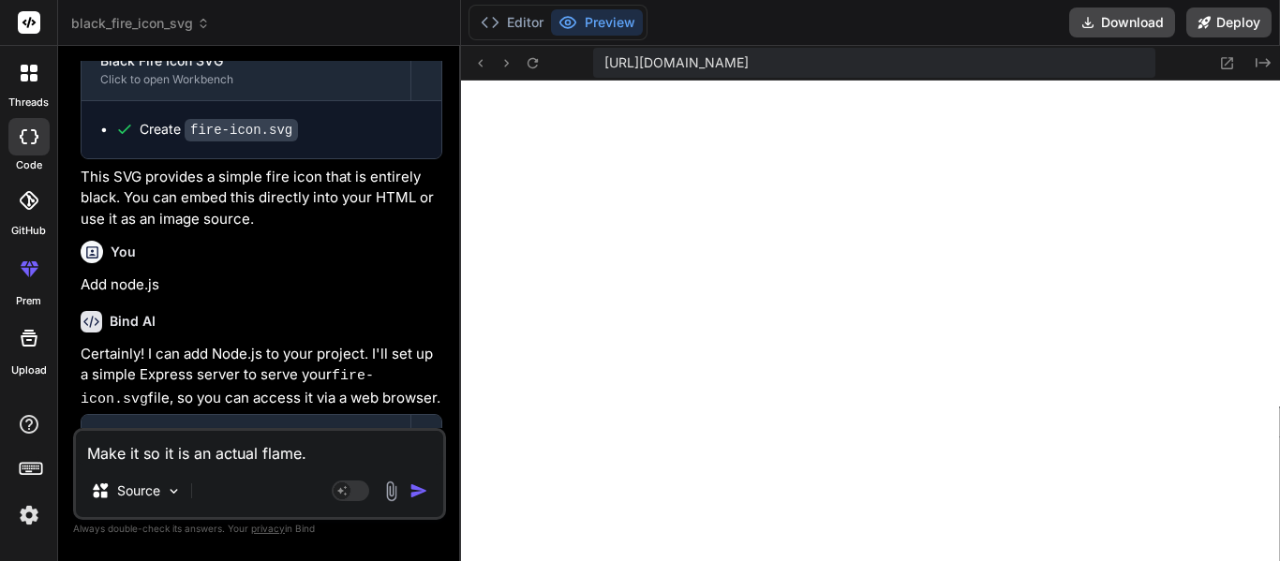
type textarea "Make it so it is an actual flame. I"
type textarea "x"
type textarea "Make it so it is an actual flame. It"
type textarea "x"
type textarea "Make it so it is an actual flame. It"
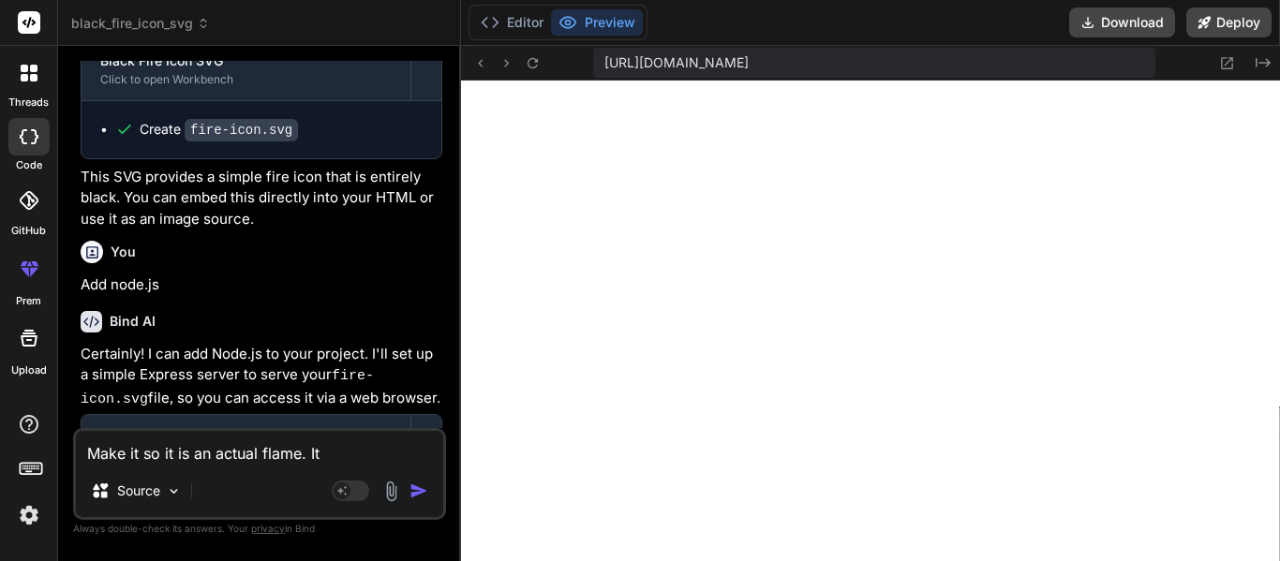
type textarea "x"
type textarea "Make it so it is an actual flame. It s"
type textarea "x"
type textarea "Make it so it is an actual flame. It"
type textarea "x"
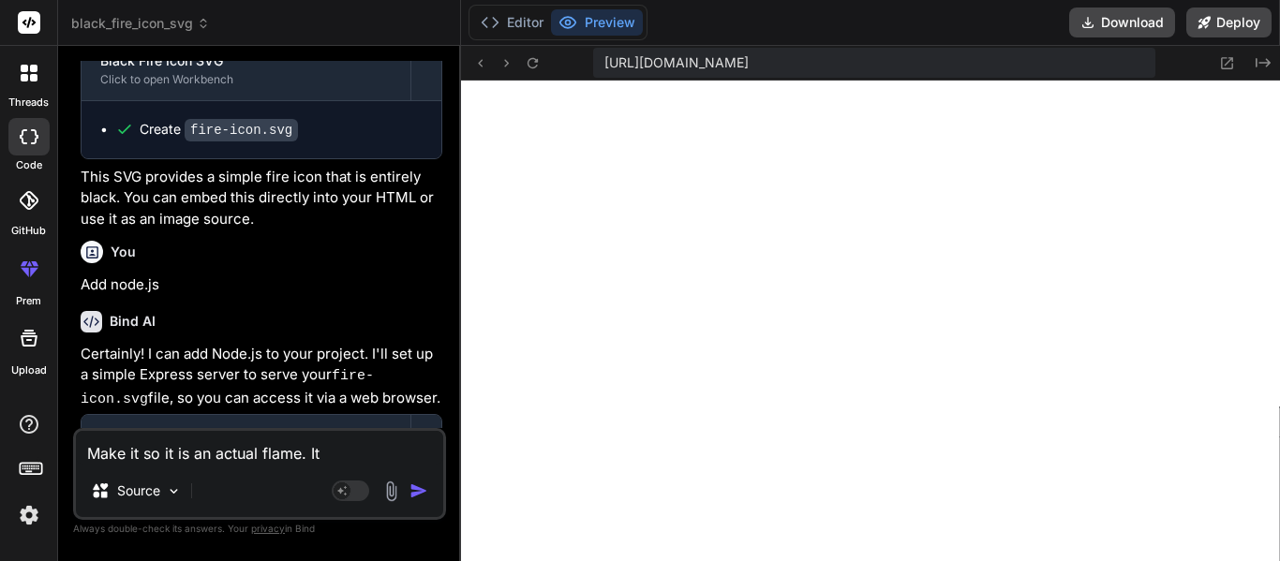
type textarea "Make it so it is an actual flame. It d"
type textarea "x"
type textarea "Make it so it is an actual flame. It do"
type textarea "x"
type textarea "Make it so it is an actual flame. It dos"
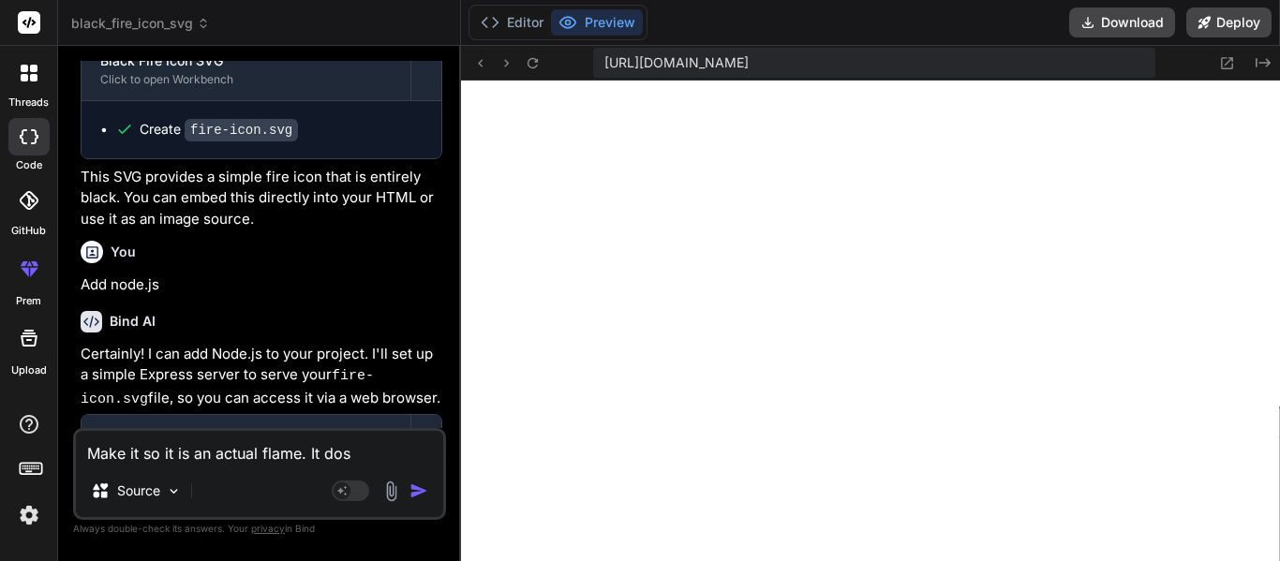
type textarea "x"
type textarea "Make it so it is an actual flame. It dose"
type textarea "x"
type textarea "Make it so it is an actual flame. It dosen"
type textarea "x"
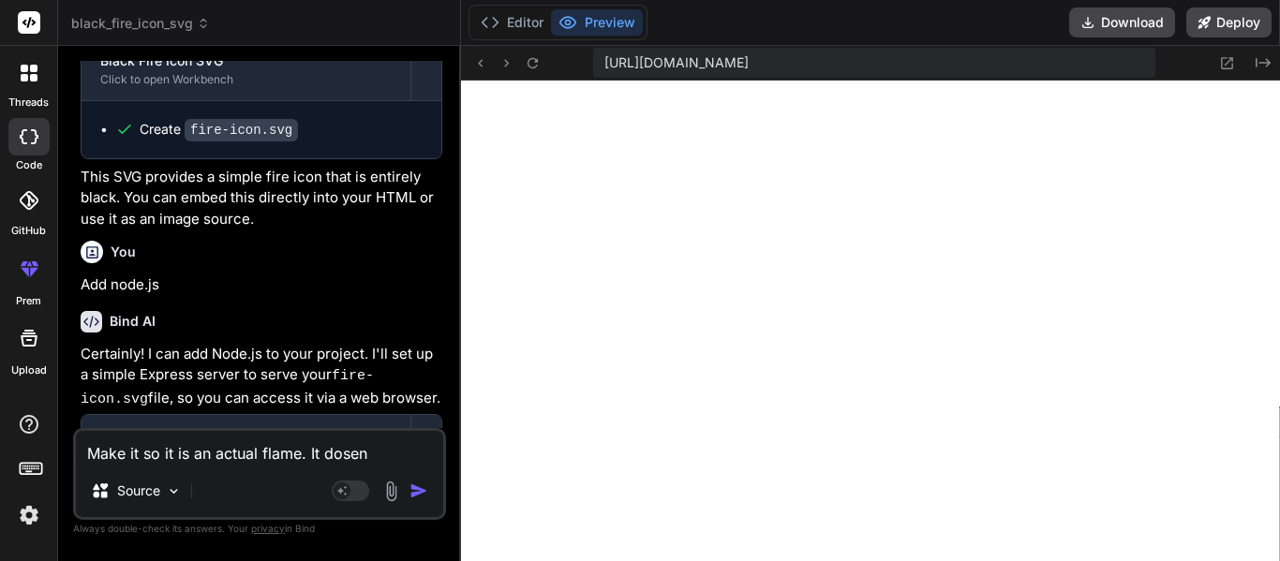
type textarea "Make it so it is an actual flame. It dosen'"
type textarea "x"
type textarea "Make it so it is an actual flame. It dosen't"
type textarea "x"
type textarea "Make it so it is an actual flame. It dosen't"
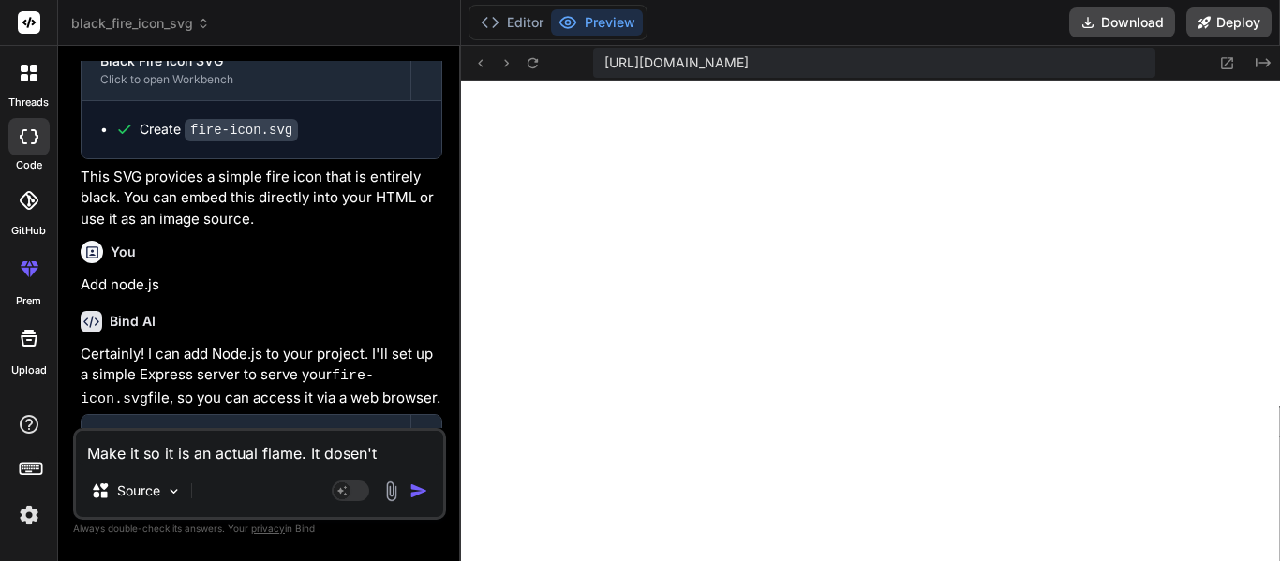
type textarea "x"
type textarea "Make it so it is an actual flame. It dosen't h"
type textarea "x"
type textarea "Make it so it is an actual flame. It dosen't ha"
type textarea "x"
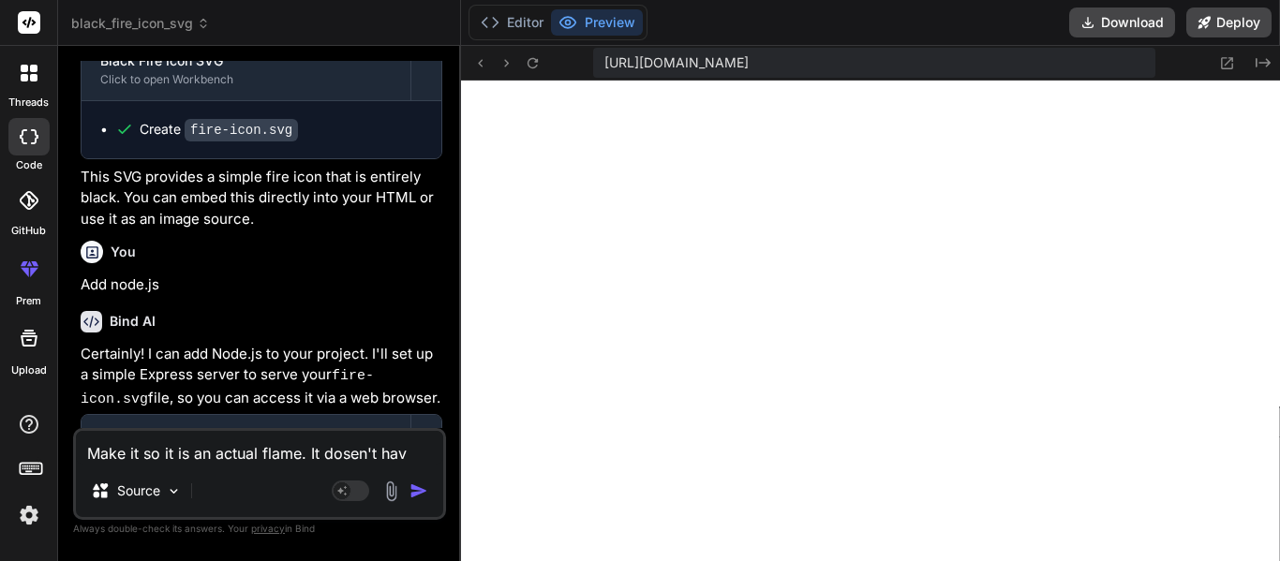
type textarea "Make it so it is an actual flame. It dosen't have"
type textarea "x"
type textarea "Make it so it is an actual flame. It dosen't have"
type textarea "x"
type textarea "Make it so it is an actual flame. It dosen't have t"
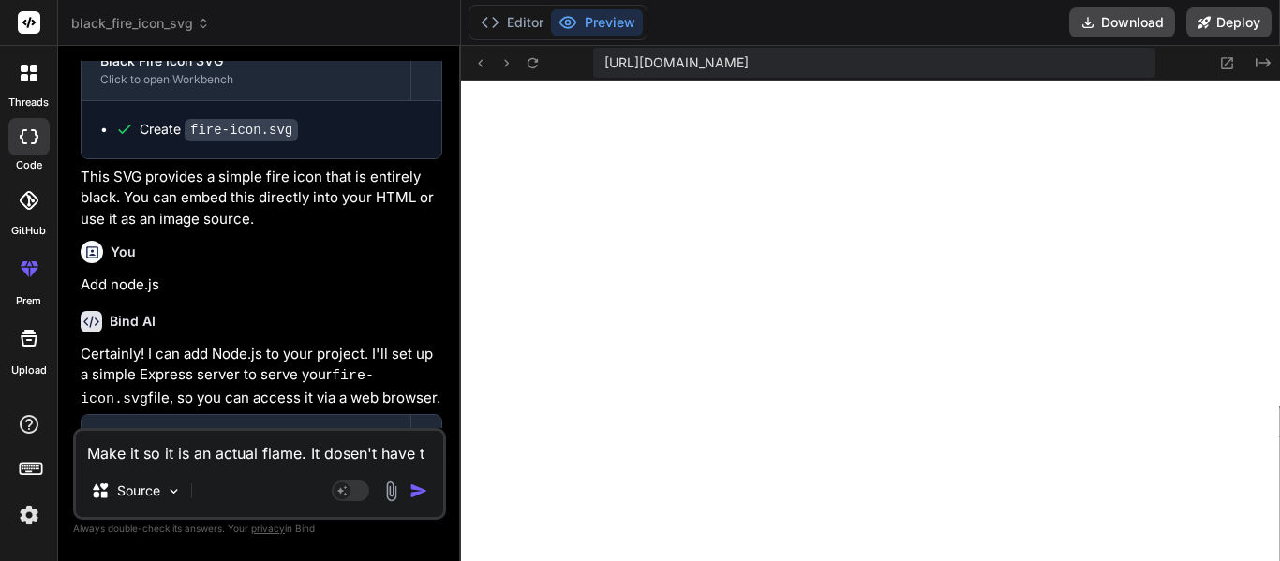
type textarea "x"
type textarea "Make it so it is an actual flame. It dosen't have to"
type textarea "x"
type textarea "Make it so it is an actual flame. It dosen't have to"
type textarea "x"
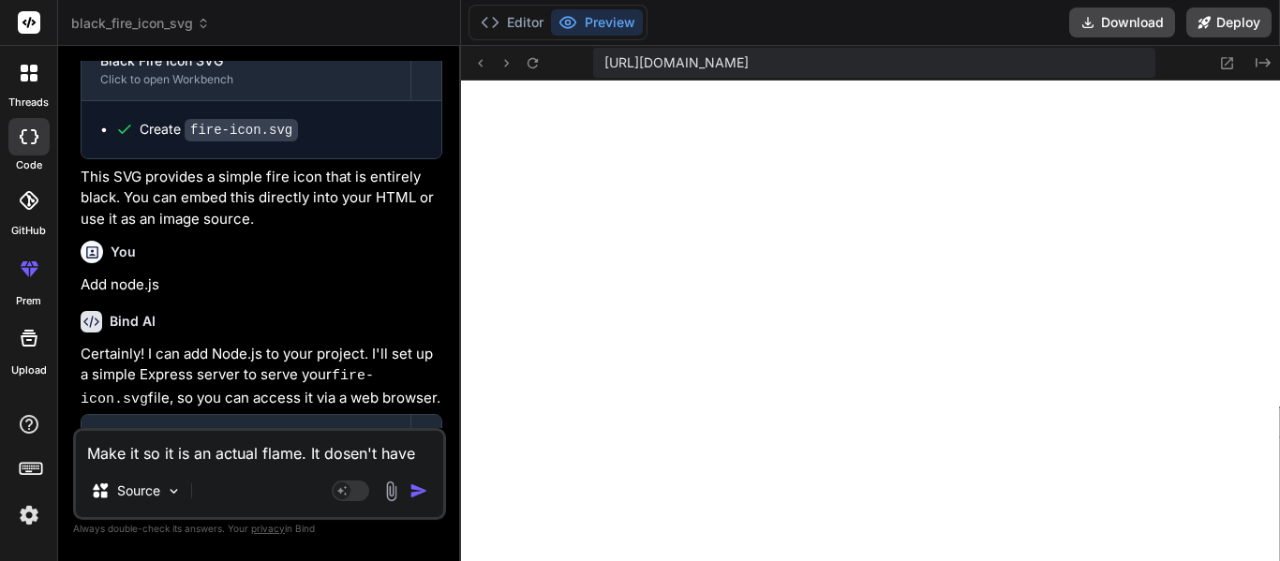
type textarea "Make it so it is an actual flame. It dosen't have to h"
type textarea "x"
type textarea "Make it so it is an actual flame. It dosen't have to ha"
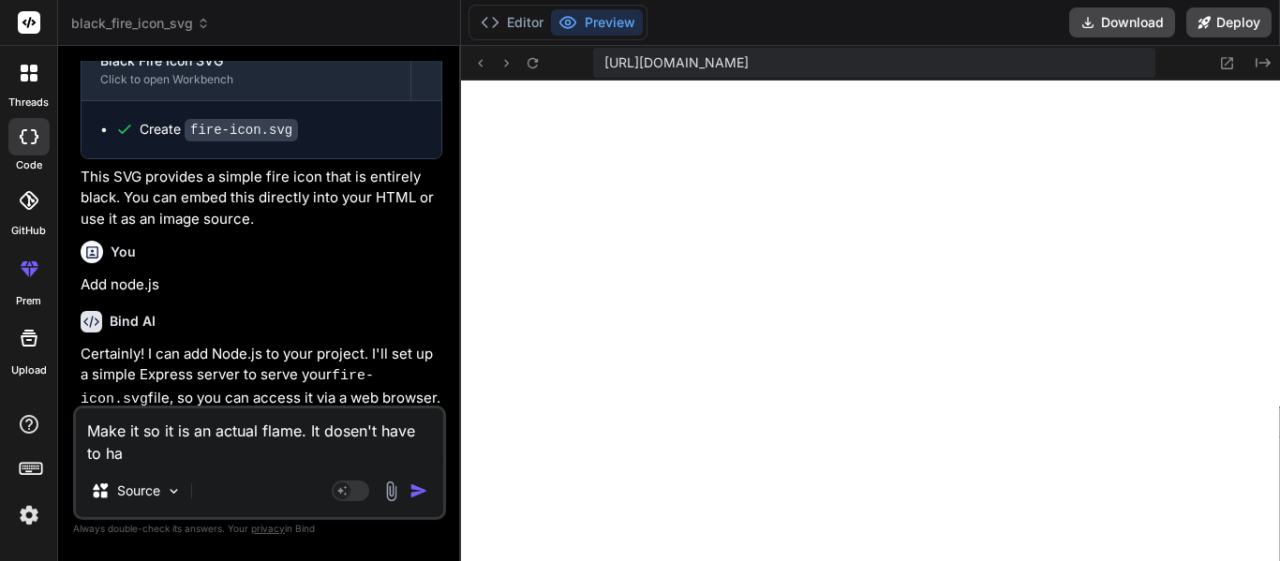
type textarea "x"
type textarea "Make it so it is an actual flame. It dosen't have to have"
type textarea "x"
type textarea "Make it so it is an actual flame. It dosen't have to have t"
type textarea "x"
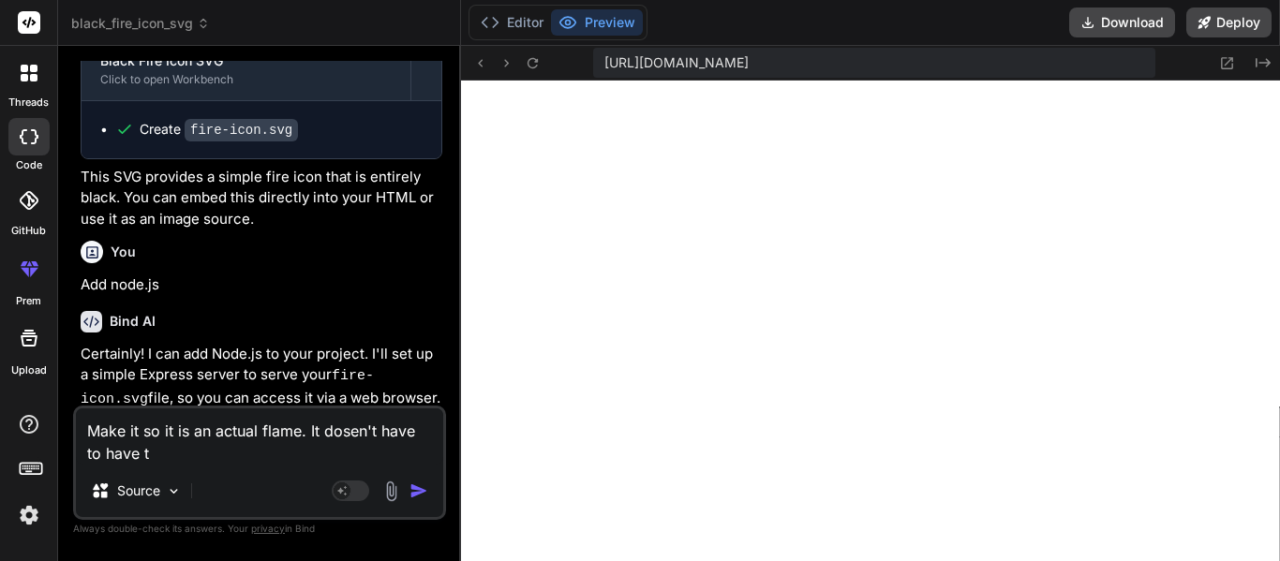
type textarea "Make it so it is an actual flame. It dosen't have to have th"
type textarea "x"
type textarea "Make it so it is an actual flame. It dosen't have to have the"
type textarea "x"
type textarea "Make it so it is an actual flame. It dosen't have to have the"
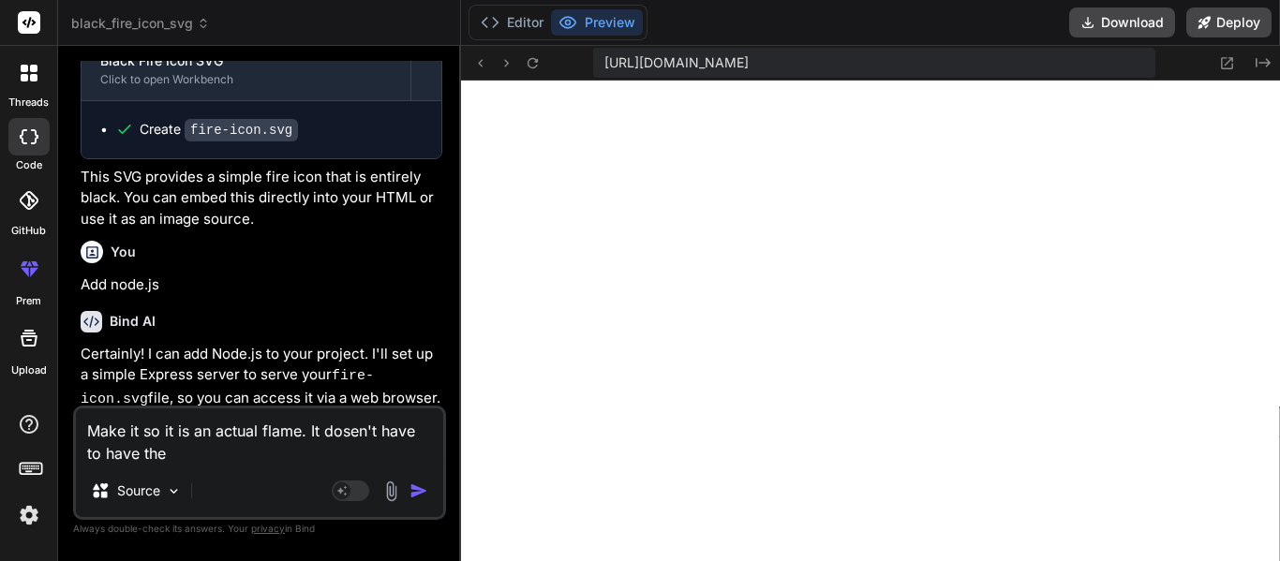
type textarea "x"
type textarea "Make it so it is an actual flame. It dosen't have to have the b"
type textarea "x"
type textarea "Make it so it is an actual flame. It dosen't have to have the bo"
type textarea "x"
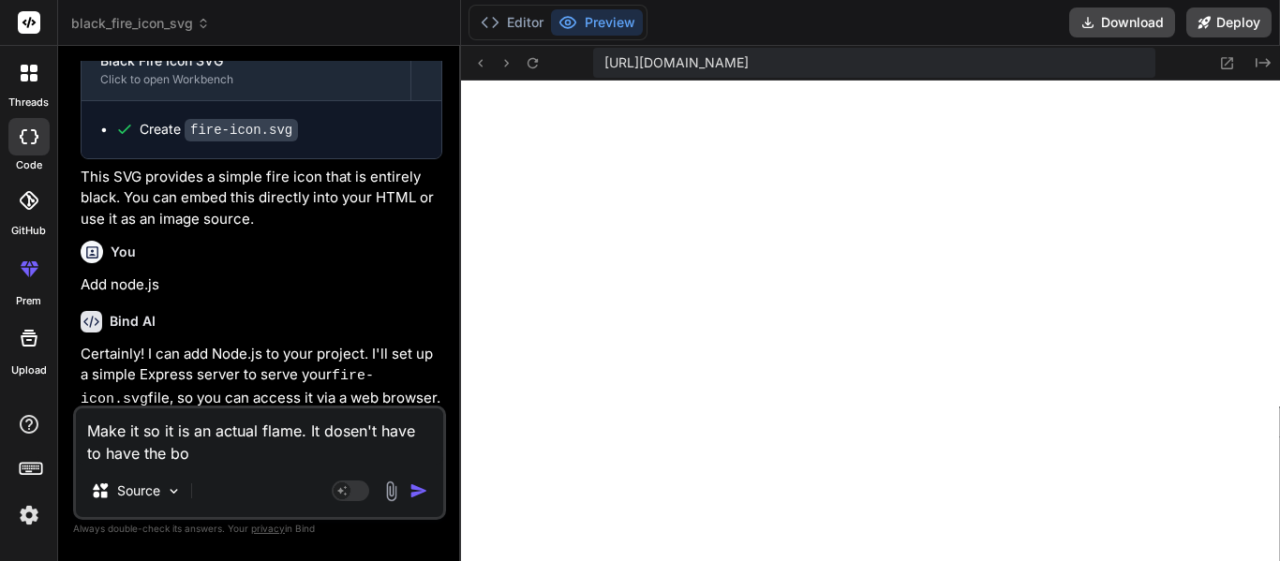
type textarea "Make it so it is an actual flame. It dosen't have to have the bor"
type textarea "x"
type textarea "Make it so it is an actual flame. It dosen't have to have the bord"
type textarea "x"
type textarea "Make it so it is an actual flame. It dosen't have to have the borde"
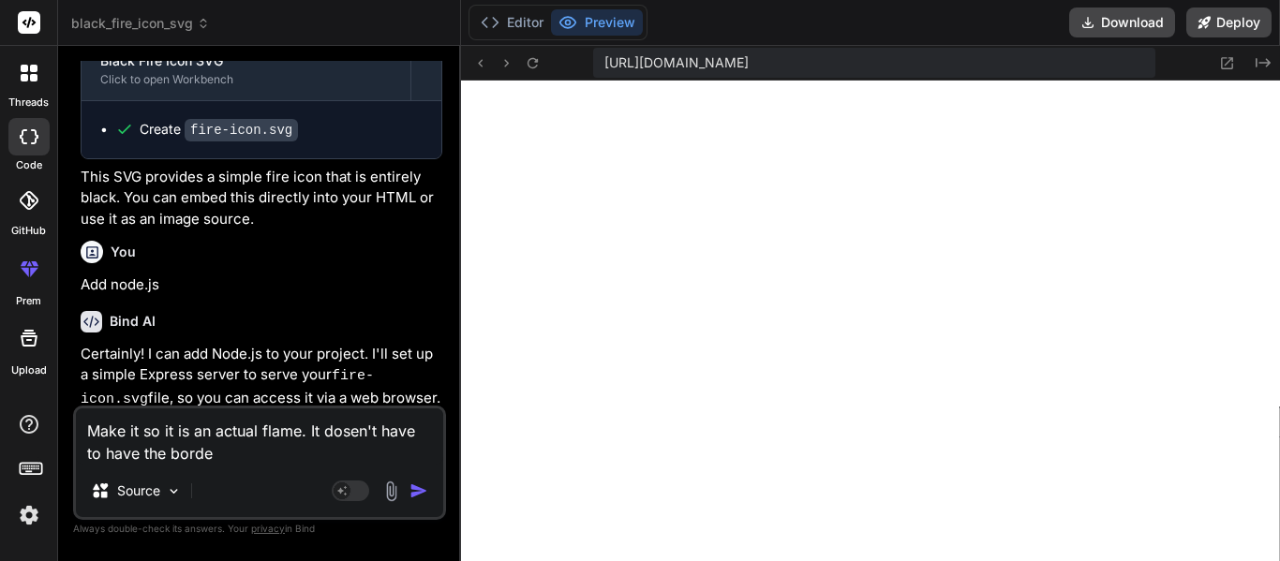
type textarea "x"
type textarea "Make it so it is an actual flame. It dosen't have to have the border"
type textarea "x"
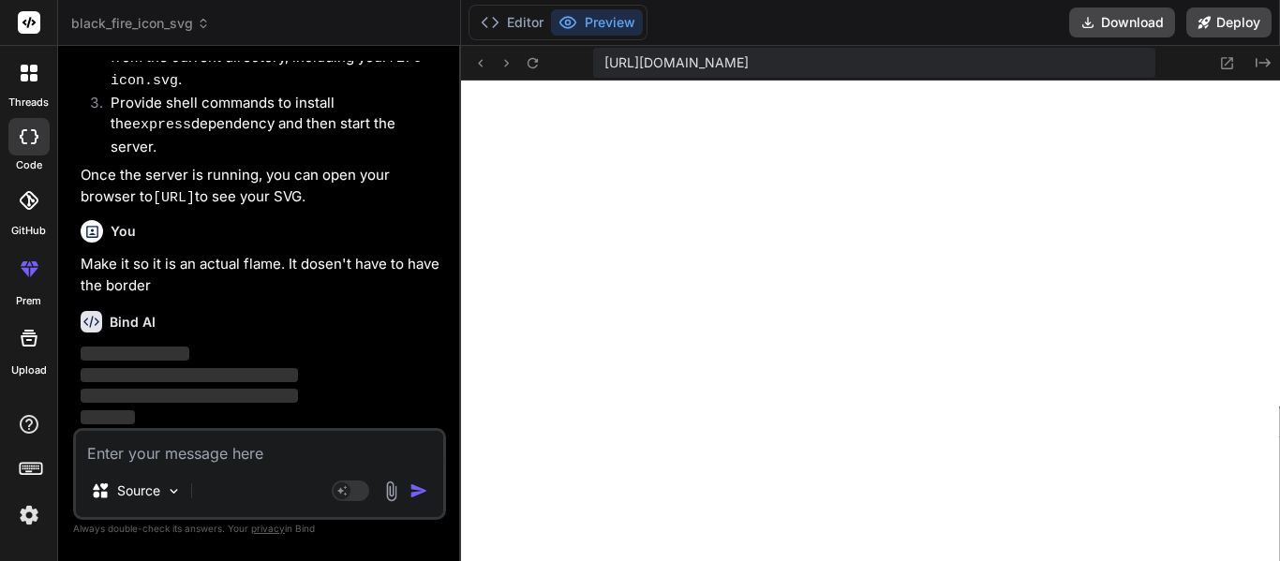
scroll to position [972, 0]
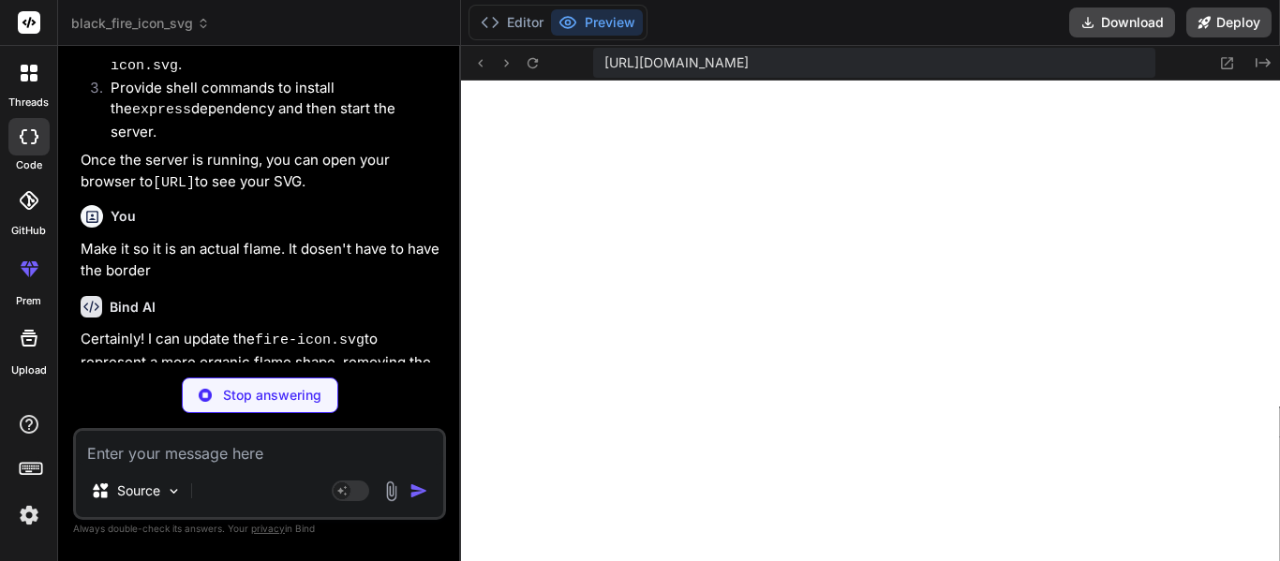
type textarea "x"
type textarea "<svg width="24" height="24" viewBox="0 0 24 24" fill="none" xmlns="[URL][DOMAIN…"
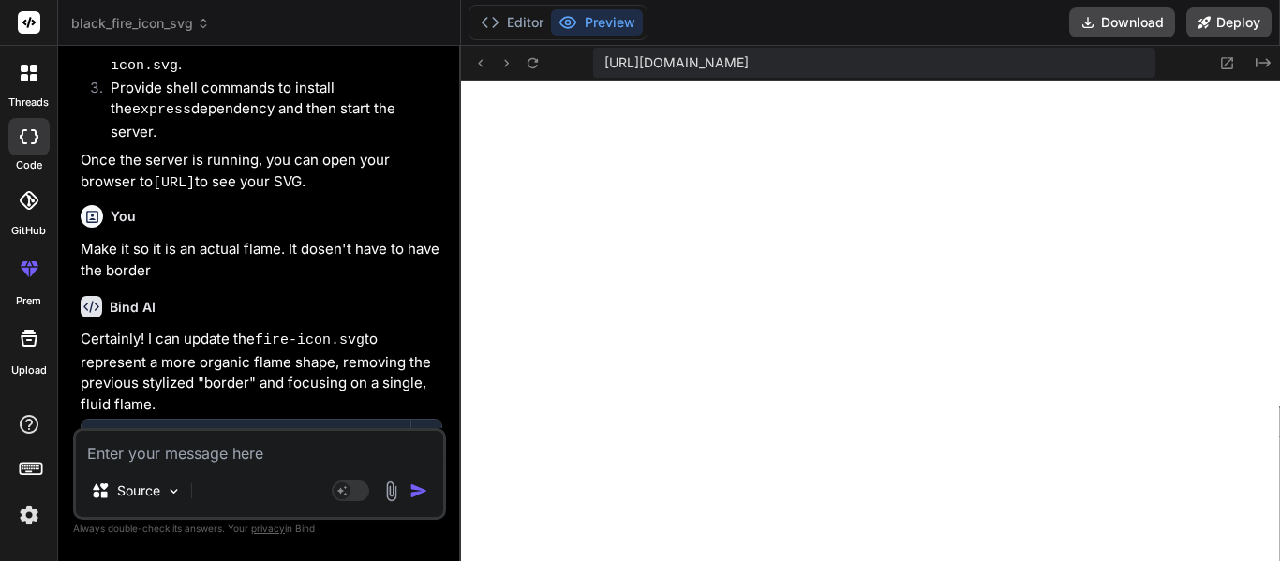
scroll to position [1265, 0]
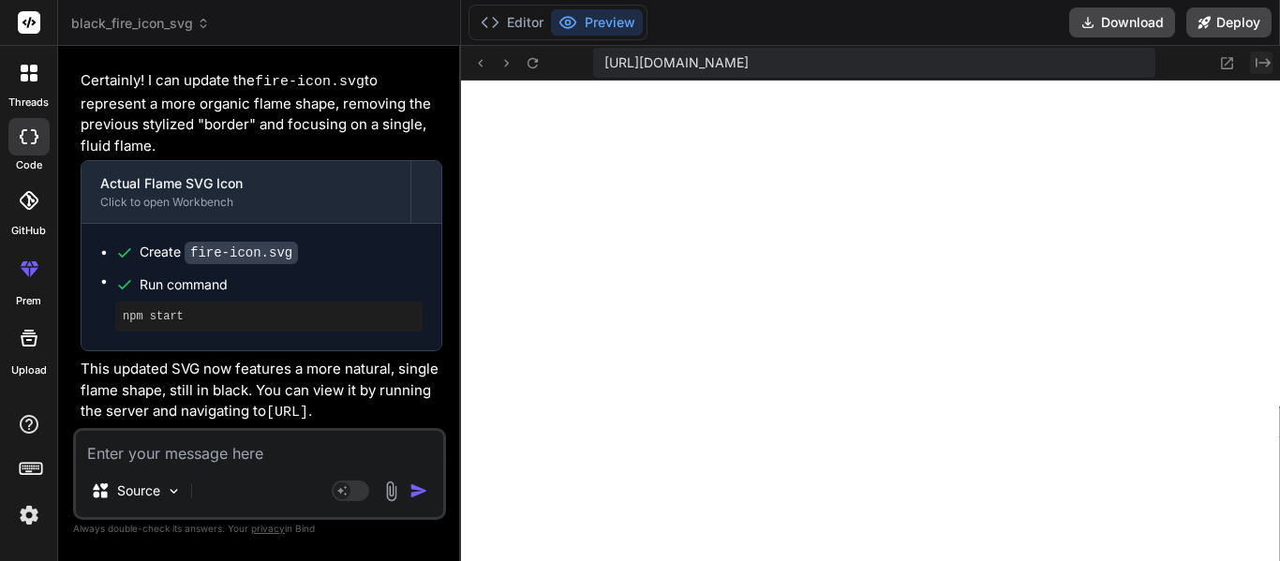
click at [1260, 66] on icon "Created with Pixso." at bounding box center [1262, 62] width 15 height 15
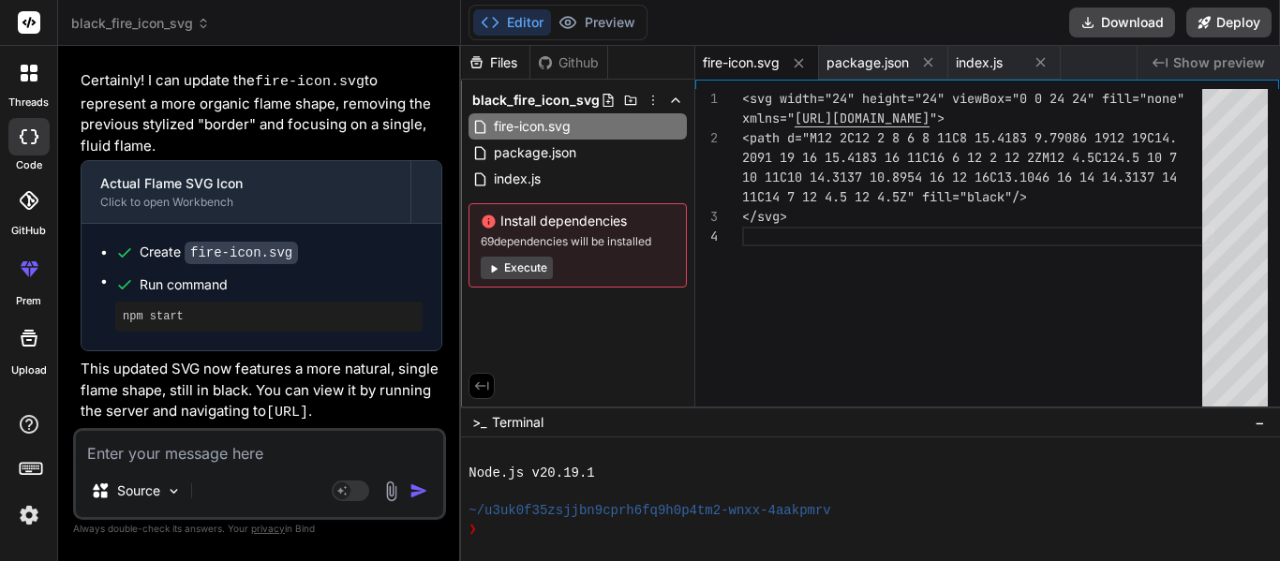
click at [251, 461] on textarea at bounding box center [259, 448] width 367 height 34
type textarea "x"
type textarea "M"
type textarea "x"
type textarea "Ma"
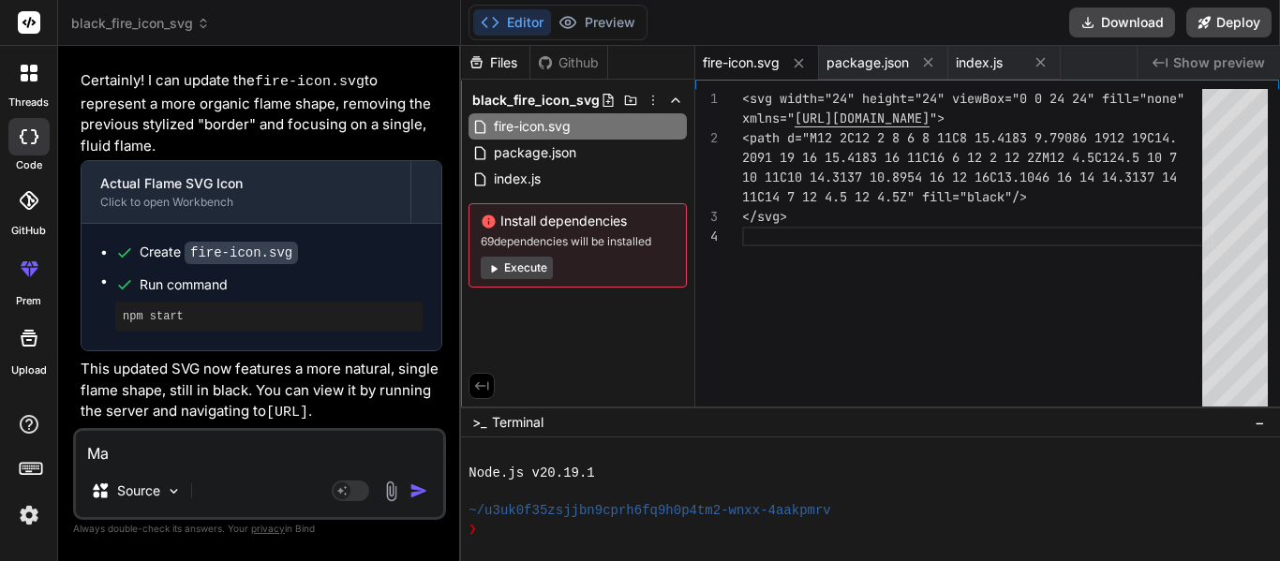
type textarea "x"
type textarea "Mak"
type textarea "x"
type textarea "Make"
type textarea "x"
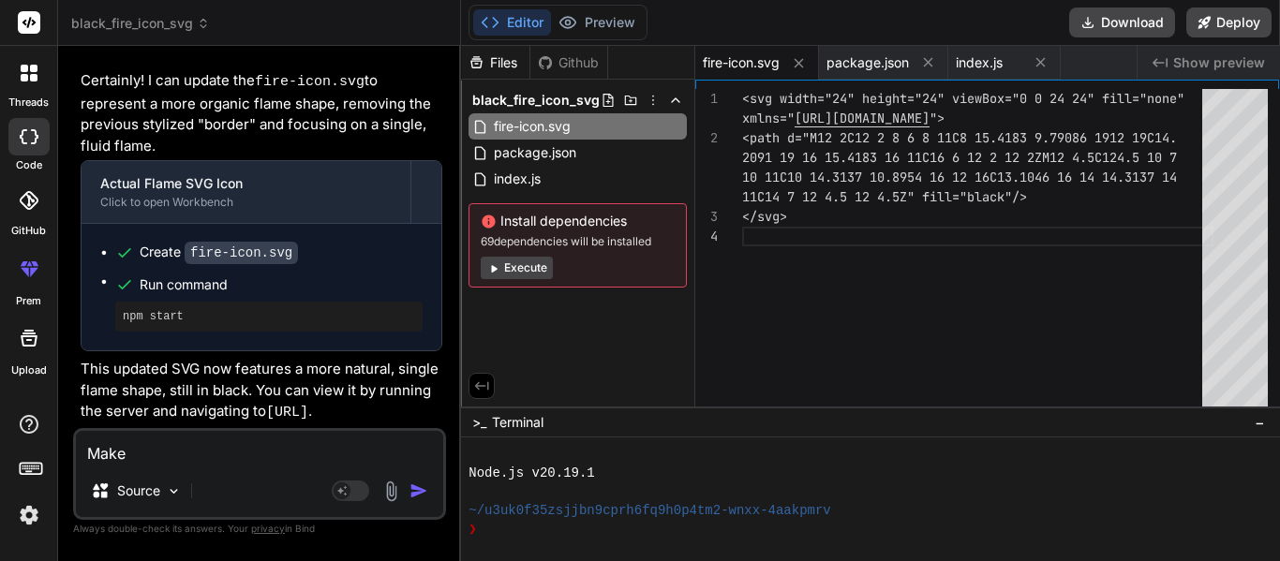
type textarea "Make"
type textarea "x"
type textarea "Make i"
type textarea "x"
type textarea "Make it"
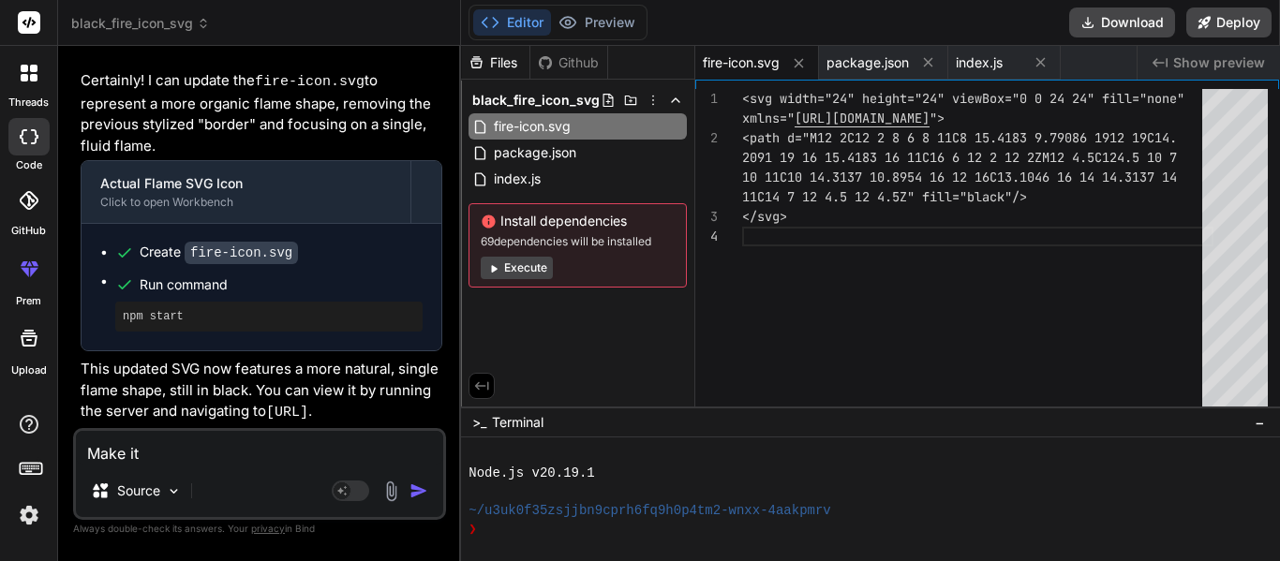
type textarea "x"
type textarea "Make it l"
type textarea "x"
type textarea "Make it lo"
type textarea "x"
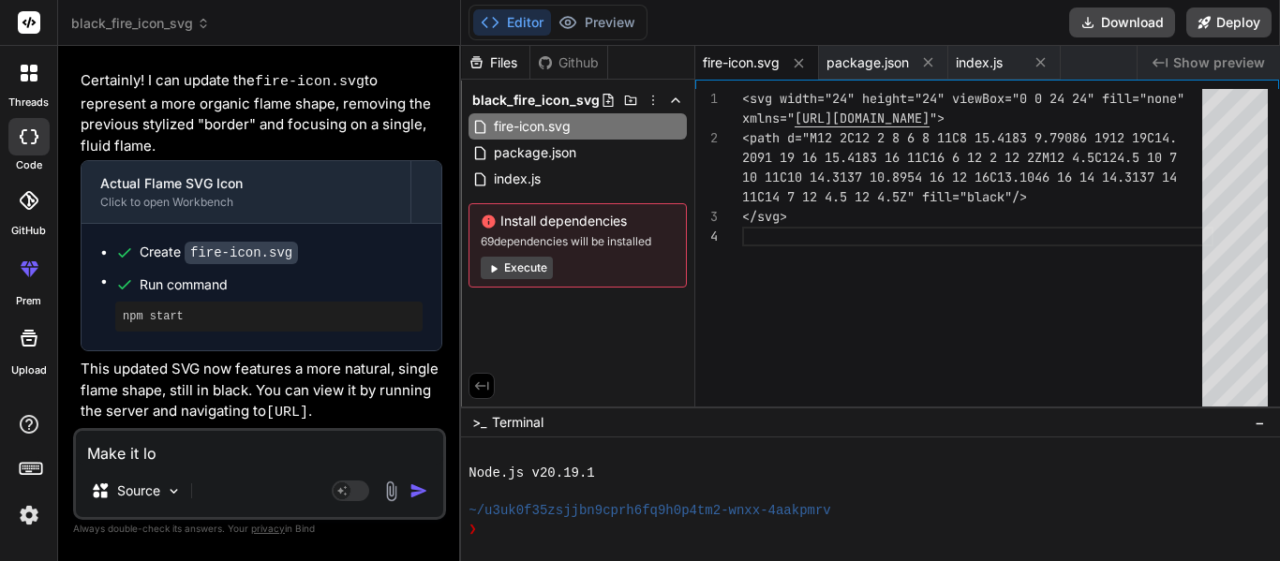
type textarea "Make it loo"
type textarea "x"
type textarea "Make it look"
type textarea "x"
type textarea "Make it look"
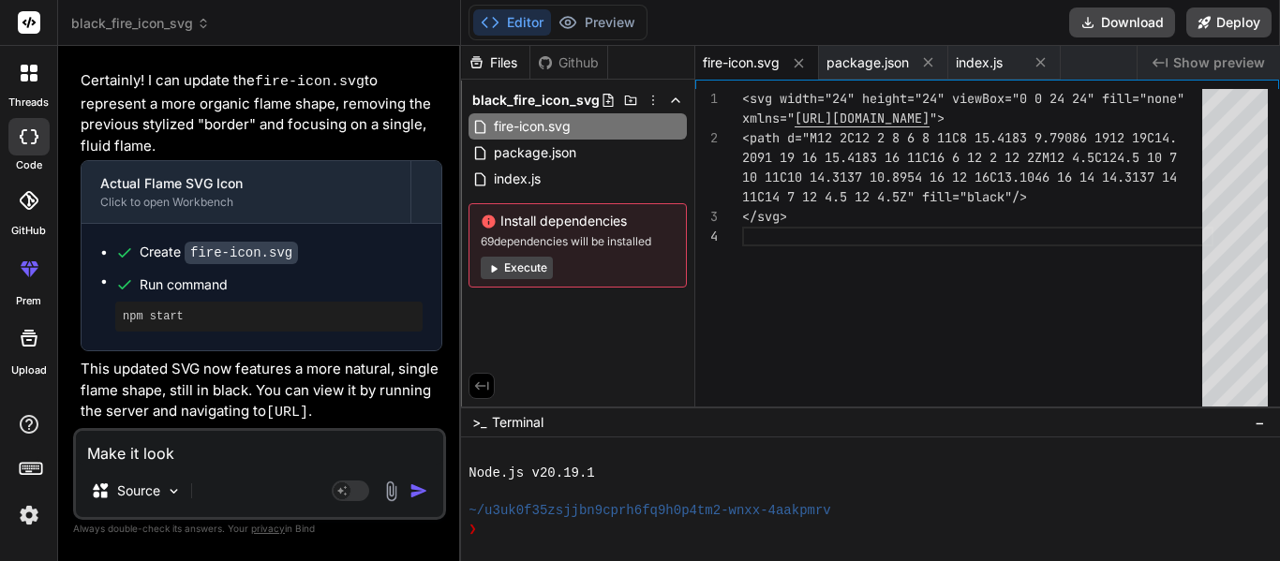
type textarea "x"
type textarea "Make it look l"
type textarea "x"
type textarea "Make it look li"
type textarea "x"
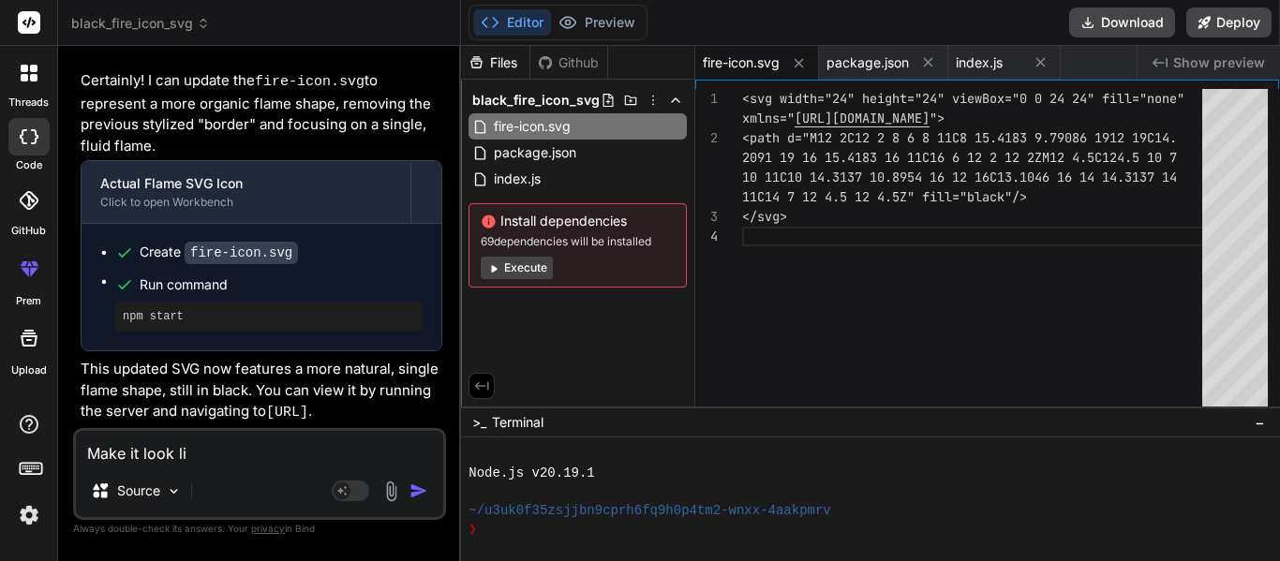
type textarea "Make it look lik"
type textarea "x"
type textarea "Make it look like"
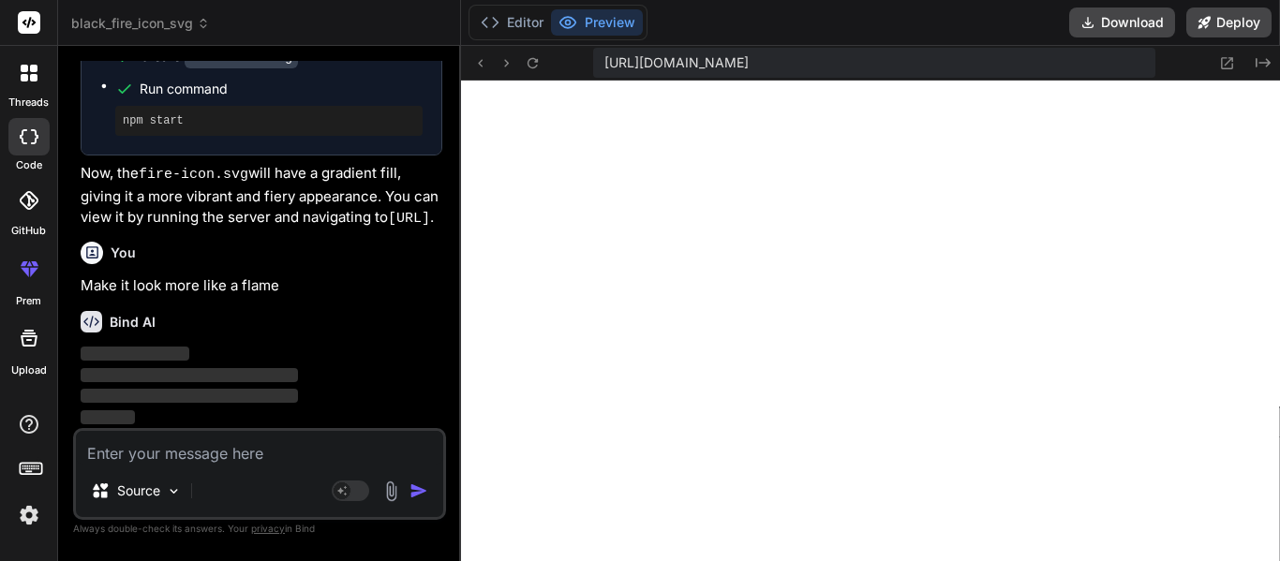
scroll to position [1946, 0]
